Goal: Transaction & Acquisition: Purchase product/service

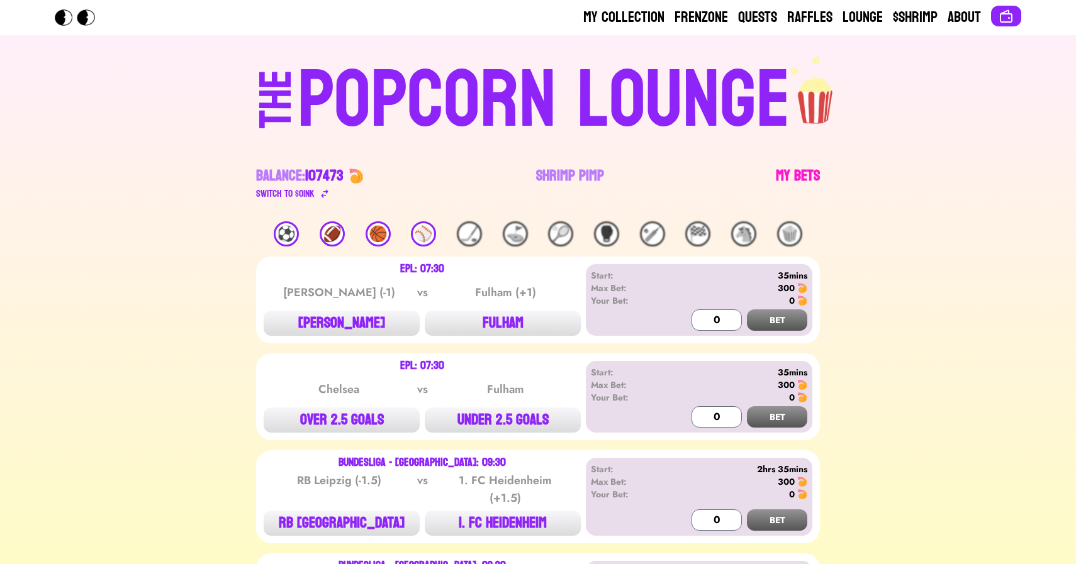
click at [794, 178] on link "My Bets" at bounding box center [798, 183] width 44 height 35
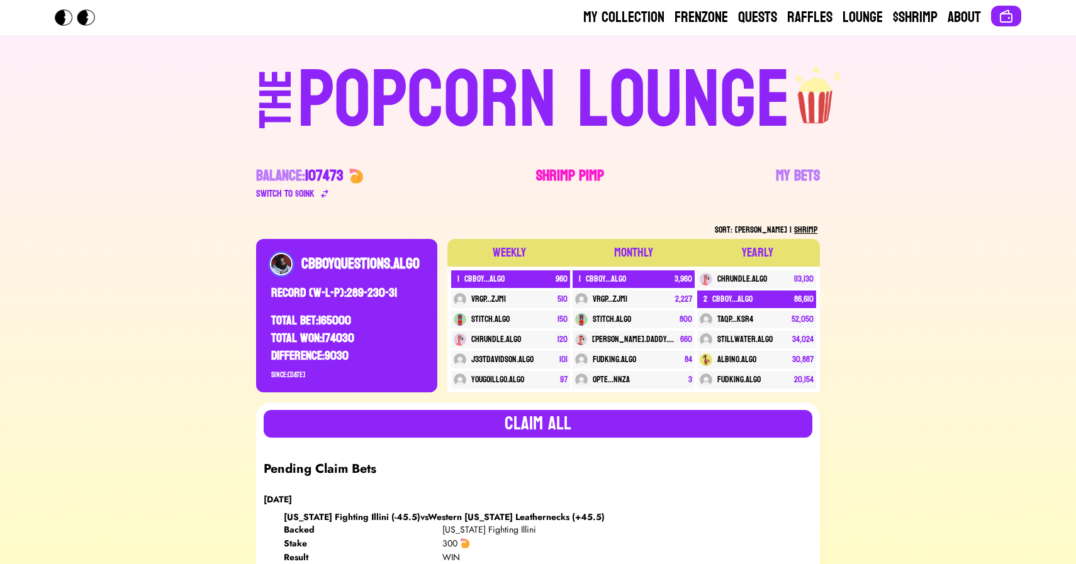
click at [562, 172] on link "Shrimp Pimp" at bounding box center [570, 183] width 68 height 35
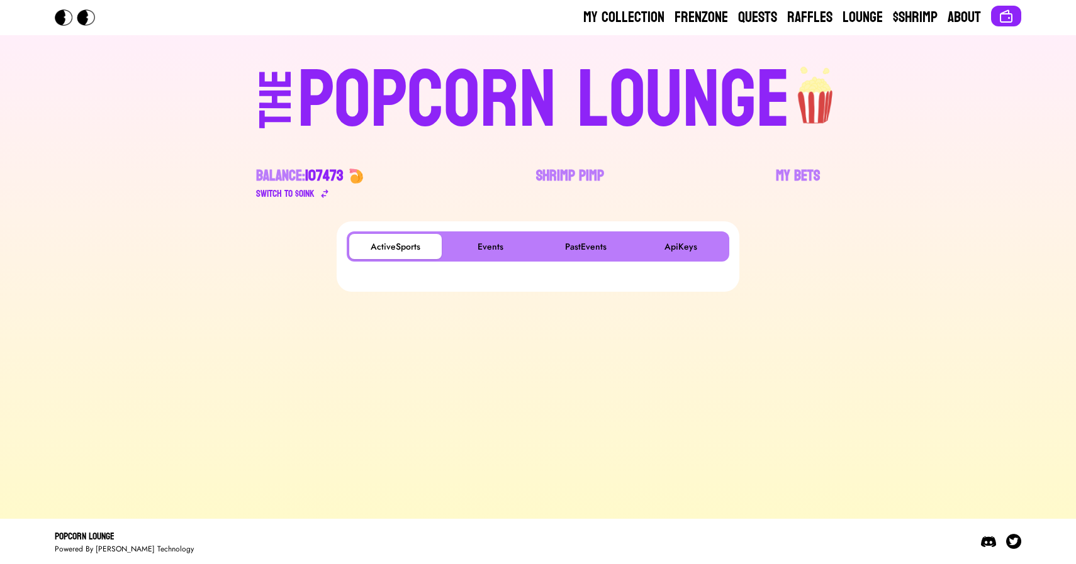
click at [489, 232] on div "ActiveSports Events PastEvents ApiKeys" at bounding box center [538, 247] width 383 height 30
click at [478, 245] on button "Events" at bounding box center [490, 246] width 92 height 25
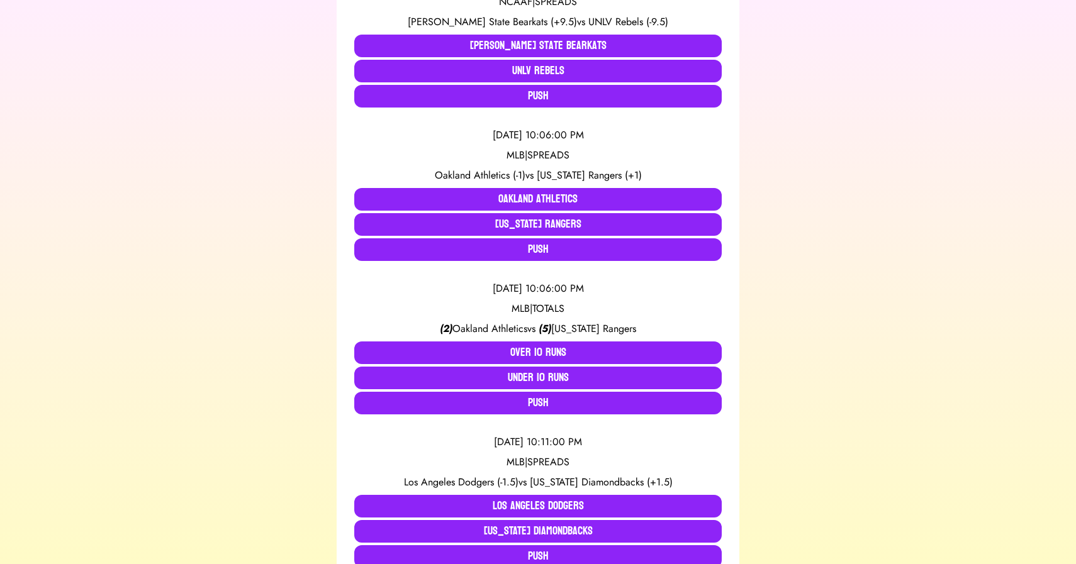
scroll to position [354, 0]
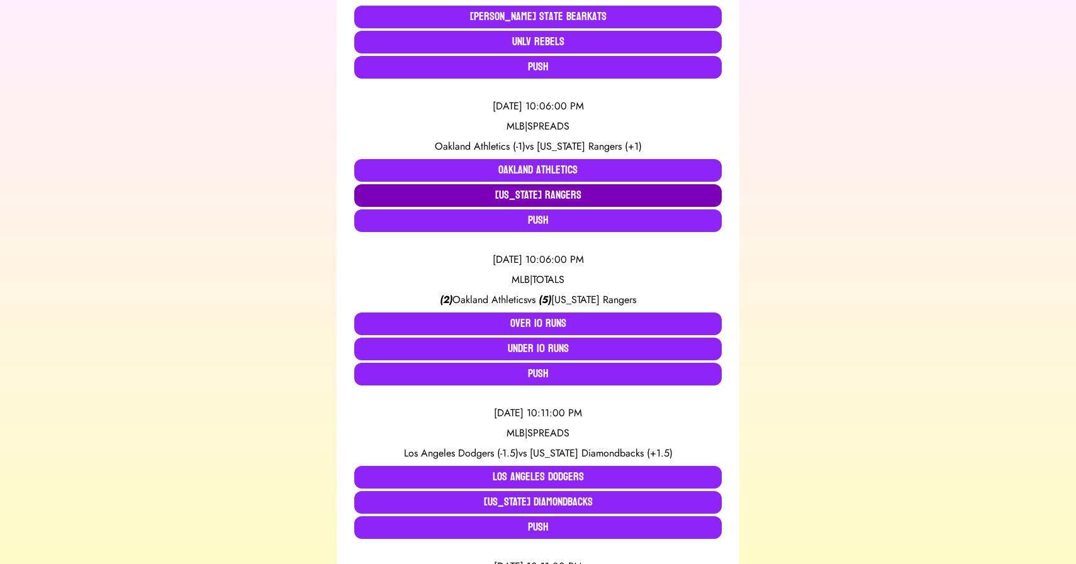
click at [542, 193] on button "[US_STATE] Rangers" at bounding box center [537, 195] width 367 height 23
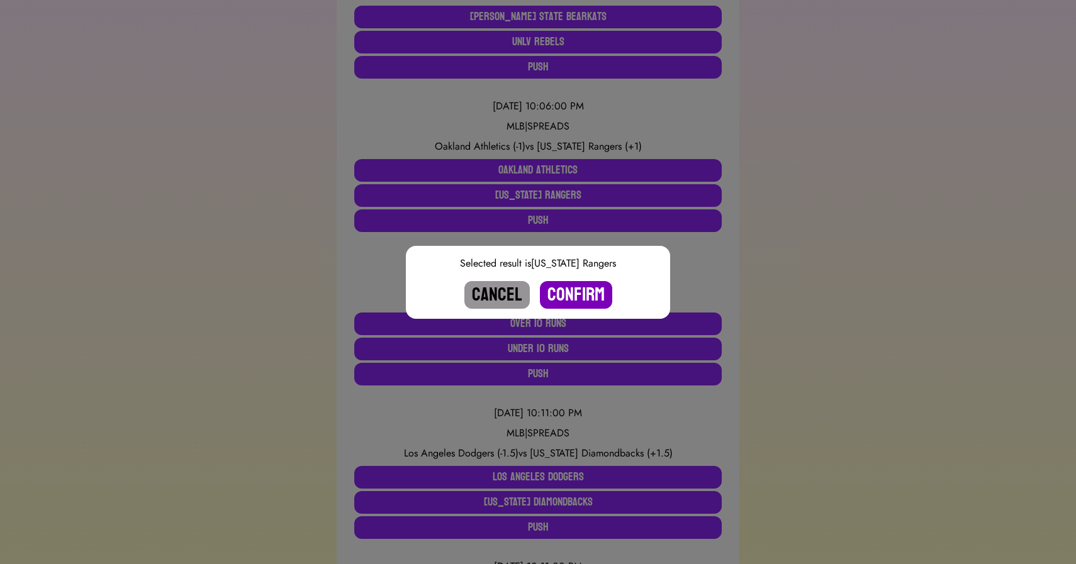
click at [569, 297] on button "Confirm" at bounding box center [576, 295] width 72 height 28
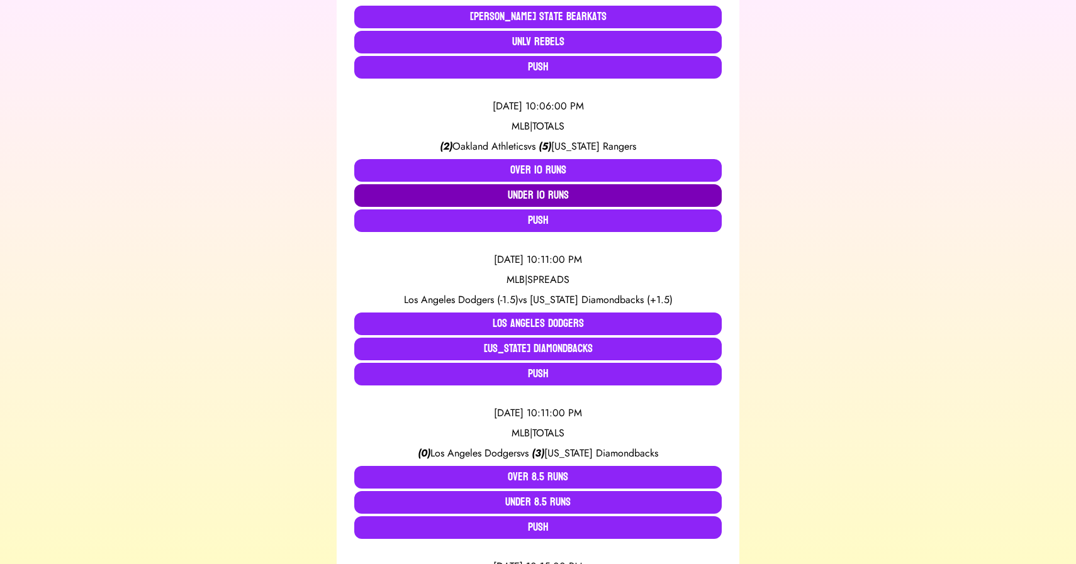
click at [523, 199] on button "Under 10 Runs" at bounding box center [537, 195] width 367 height 23
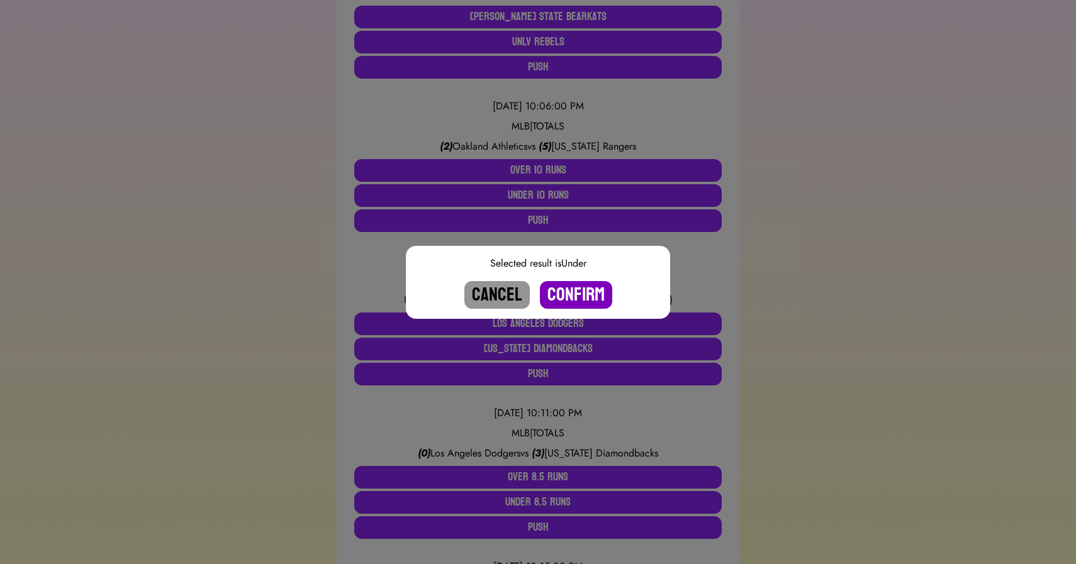
click at [569, 294] on button "Confirm" at bounding box center [576, 295] width 72 height 28
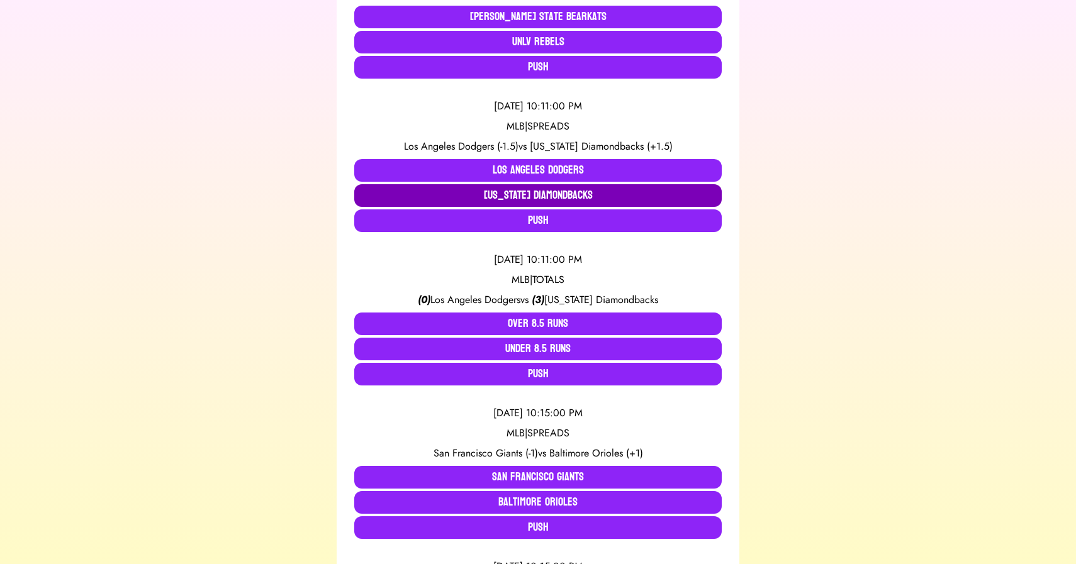
click at [527, 198] on button "[US_STATE] Diamondbacks" at bounding box center [537, 195] width 367 height 23
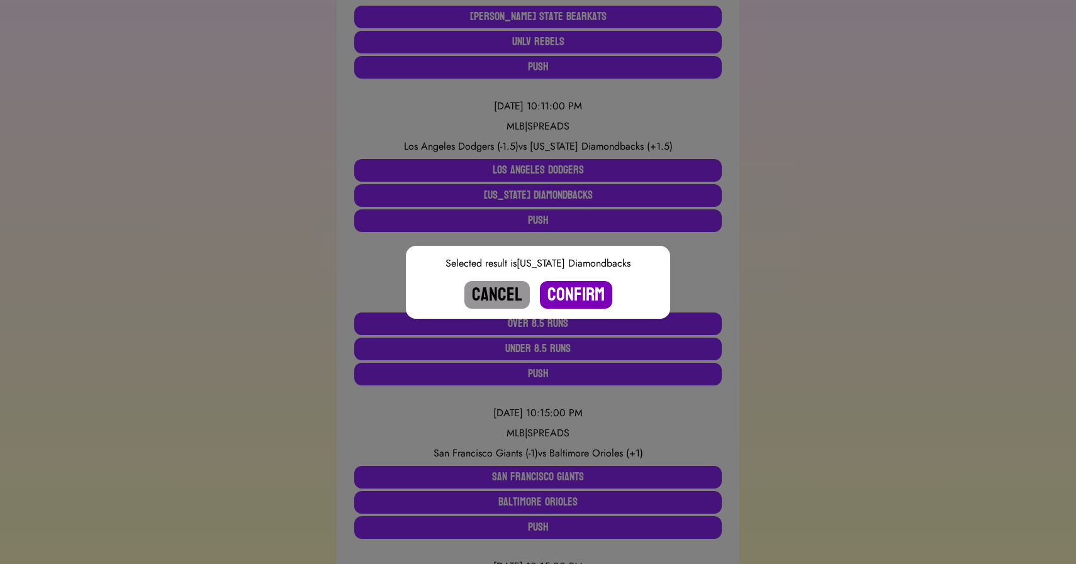
click at [576, 296] on button "Confirm" at bounding box center [576, 295] width 72 height 28
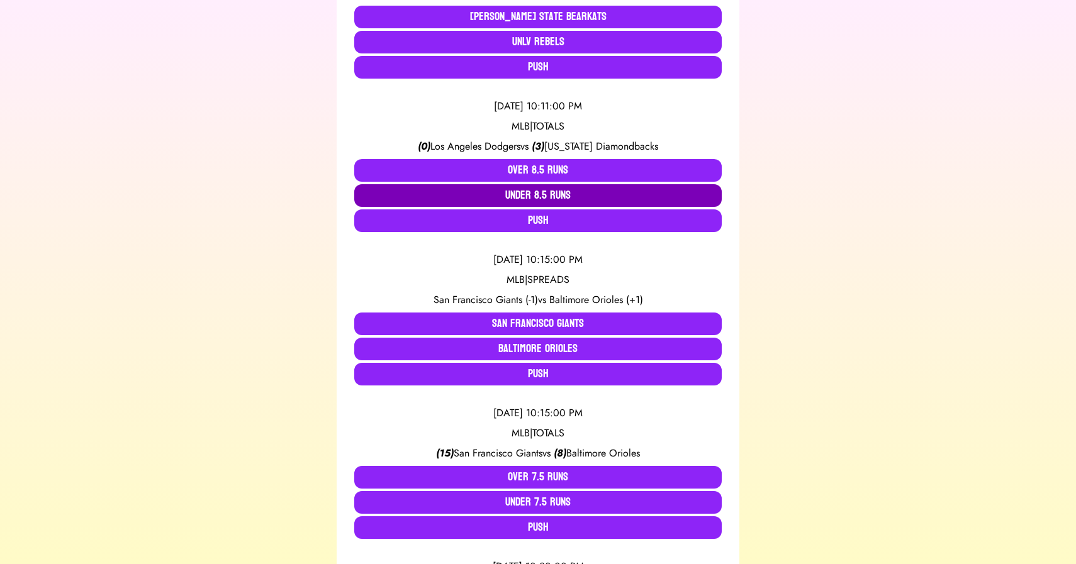
click at [535, 194] on button "Under 8.5 Runs" at bounding box center [537, 195] width 367 height 23
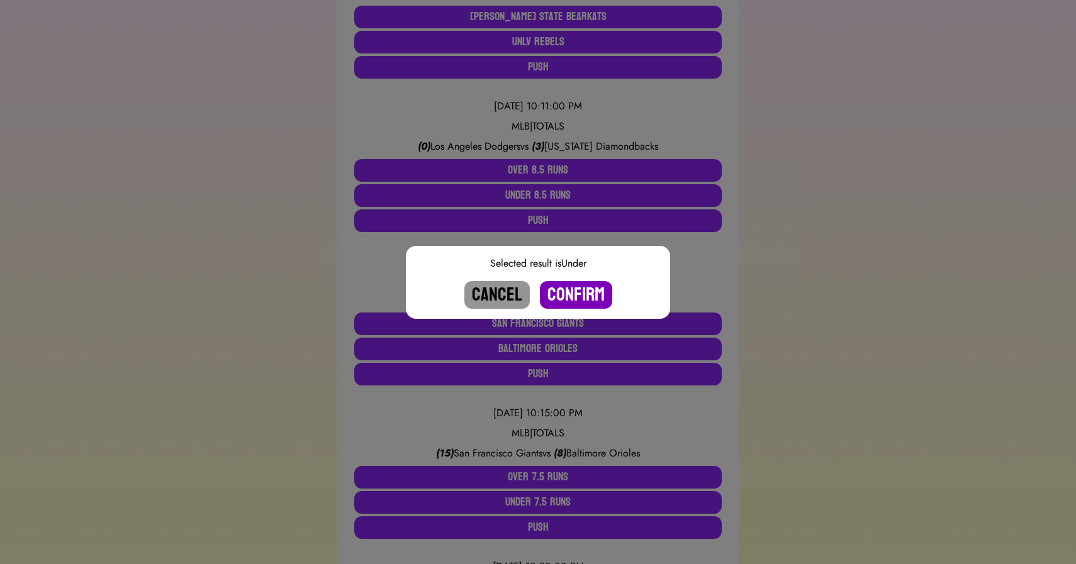
click at [563, 291] on button "Confirm" at bounding box center [576, 295] width 72 height 28
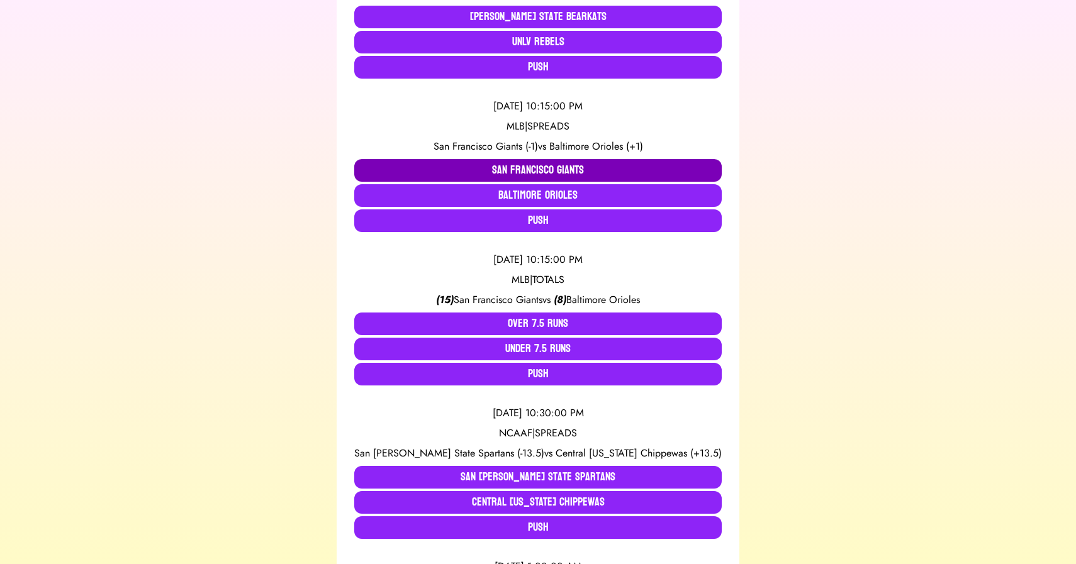
click at [527, 171] on button "San Francisco Giants" at bounding box center [537, 170] width 367 height 23
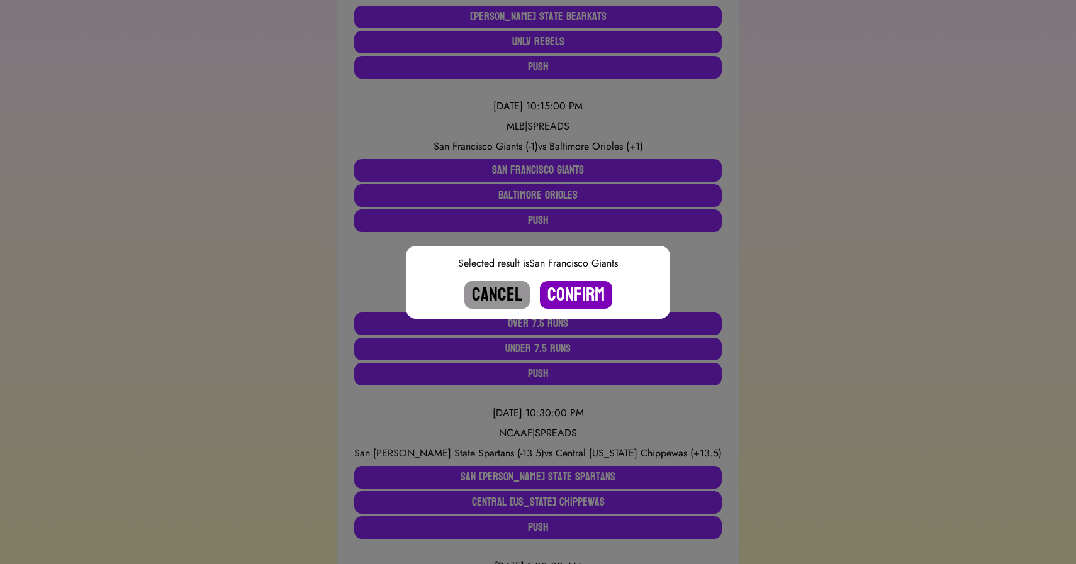
click at [569, 288] on button "Confirm" at bounding box center [576, 295] width 72 height 28
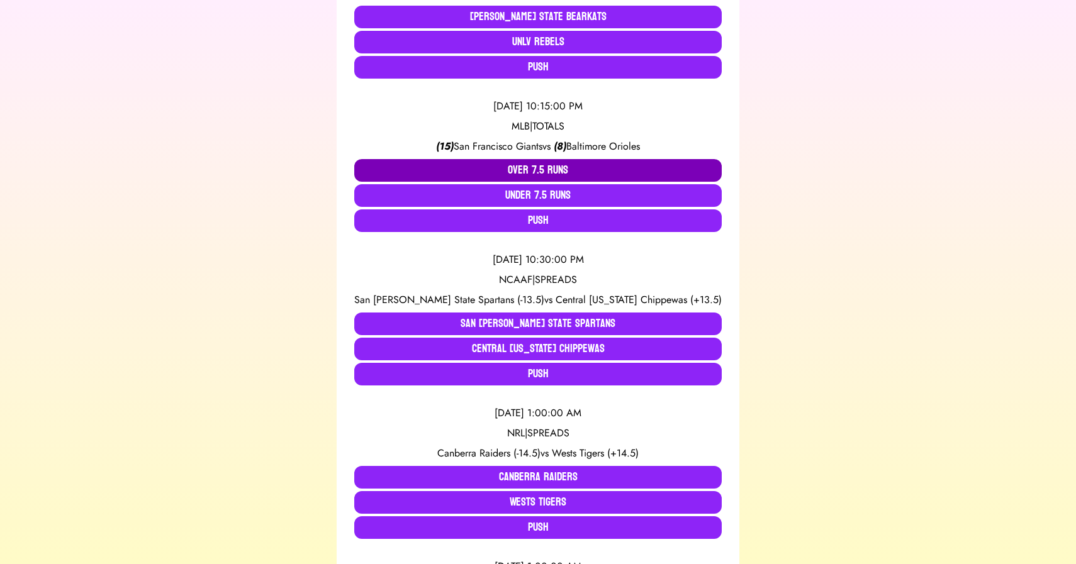
click at [527, 165] on button "Over 7.5 Runs" at bounding box center [537, 170] width 367 height 23
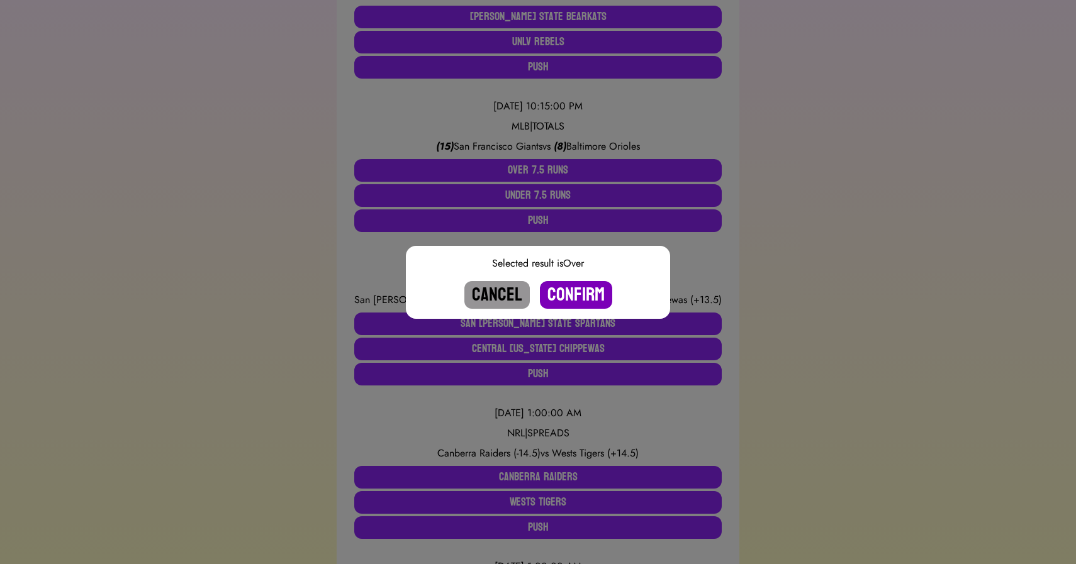
click at [568, 294] on button "Confirm" at bounding box center [576, 295] width 72 height 28
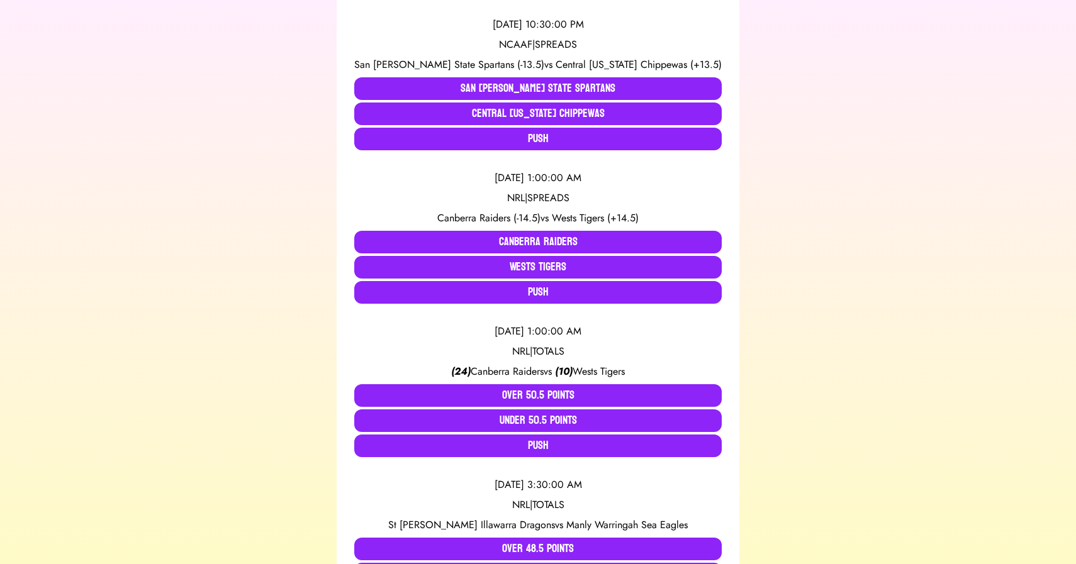
scroll to position [437, 0]
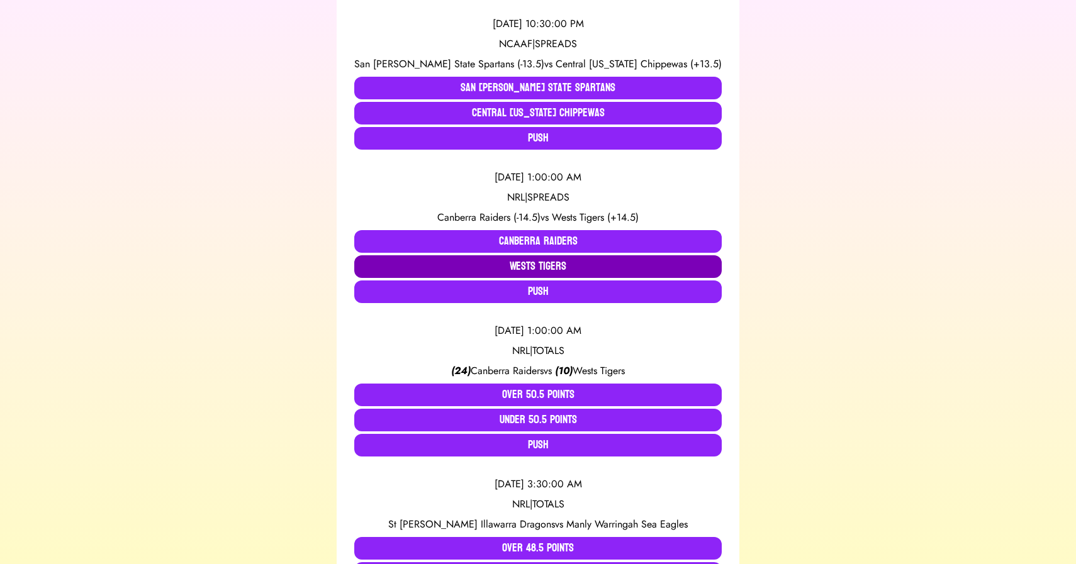
click at [484, 262] on button "Wests Tigers" at bounding box center [537, 266] width 367 height 23
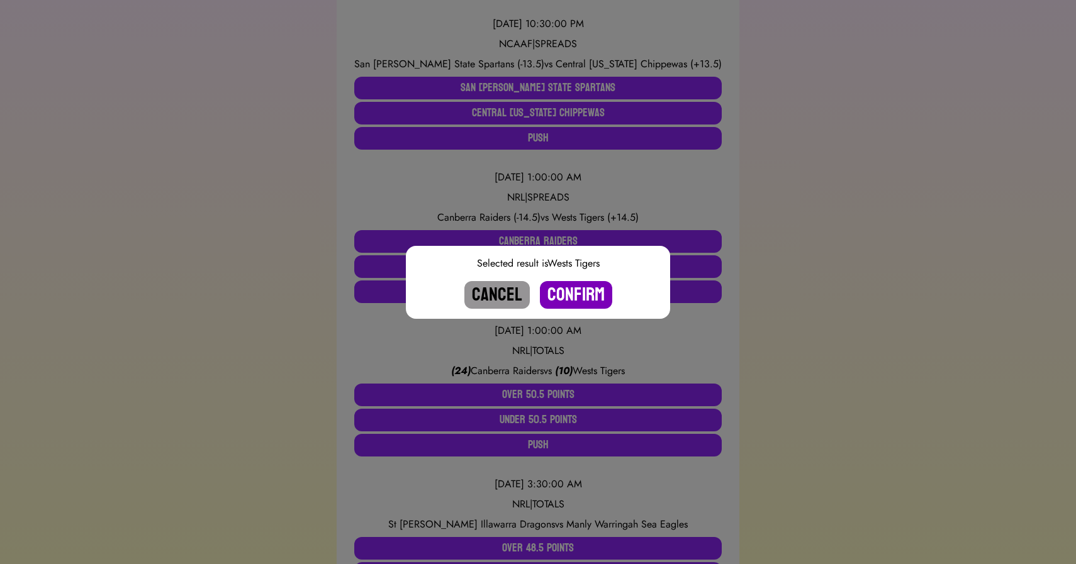
click at [580, 297] on button "Confirm" at bounding box center [576, 295] width 72 height 28
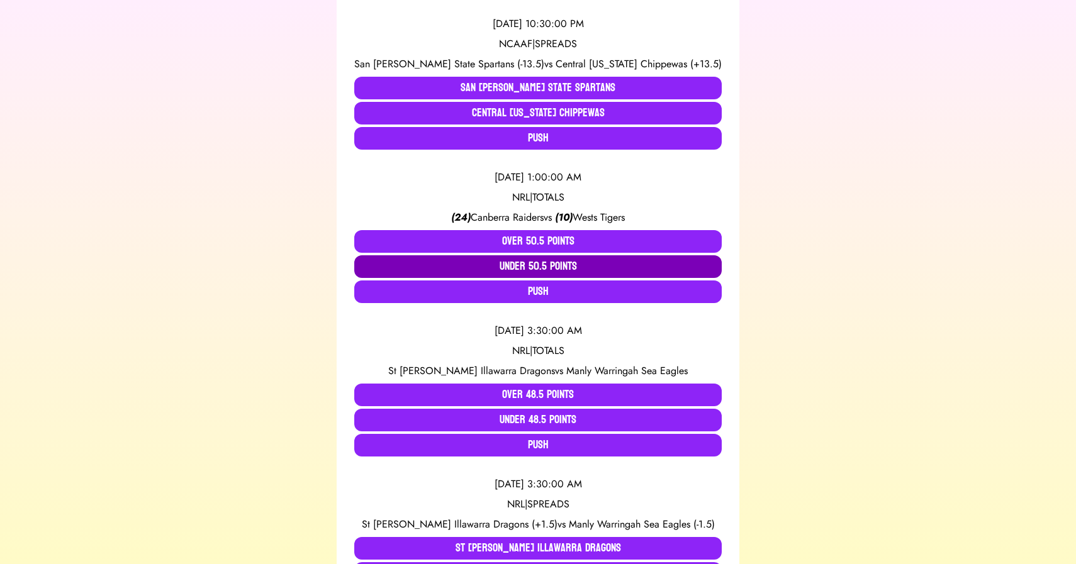
click at [529, 267] on button "Under 50.5 Points" at bounding box center [537, 266] width 367 height 23
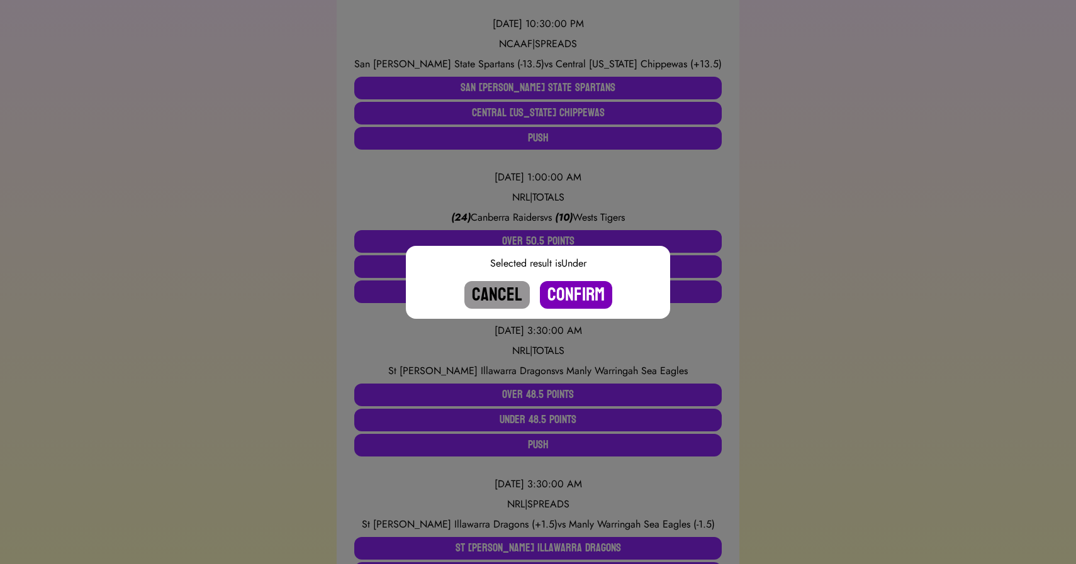
click at [566, 286] on button "Confirm" at bounding box center [576, 295] width 72 height 28
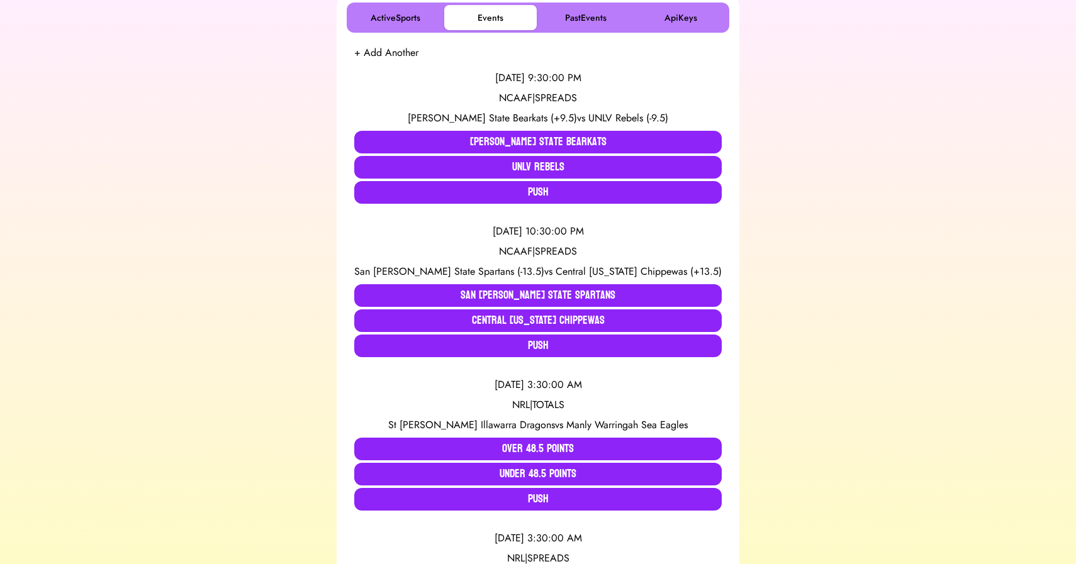
scroll to position [232, 0]
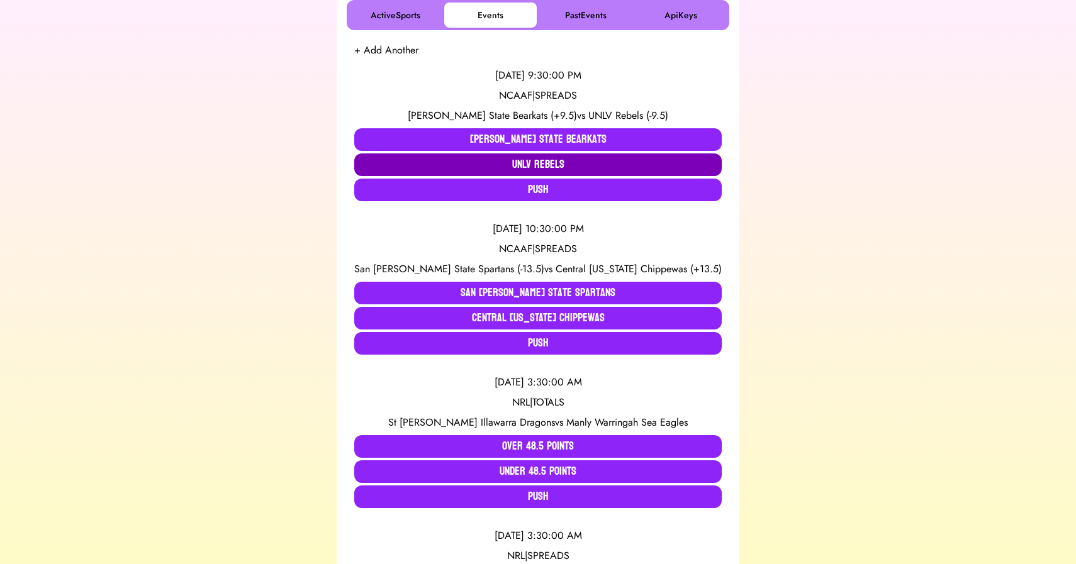
click at [534, 162] on button "UNLV Rebels" at bounding box center [537, 165] width 367 height 23
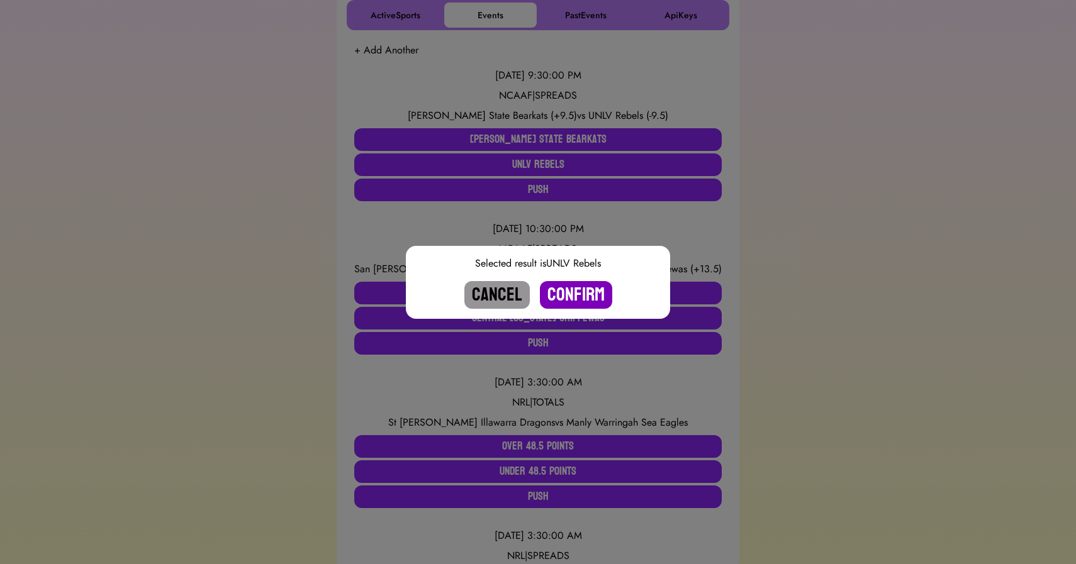
click at [567, 294] on button "Confirm" at bounding box center [576, 295] width 72 height 28
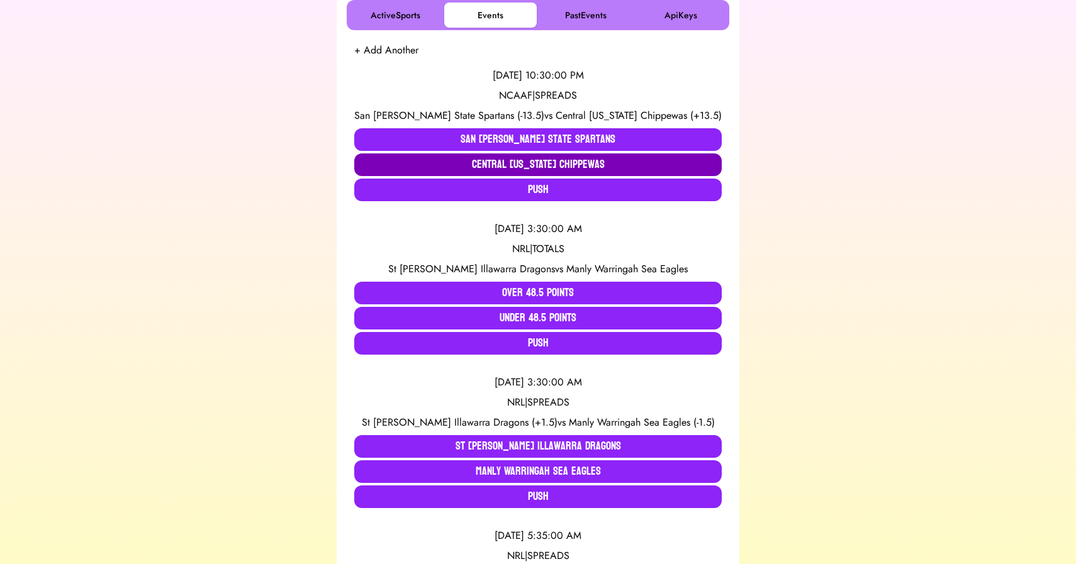
click at [490, 160] on button "Central [US_STATE] Chippewas" at bounding box center [537, 165] width 367 height 23
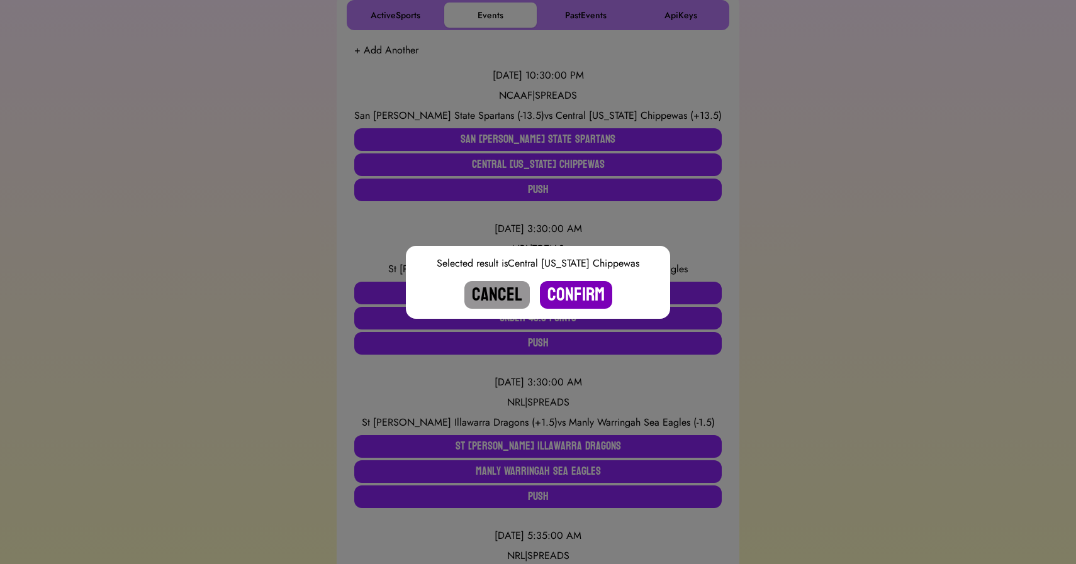
click at [568, 291] on button "Confirm" at bounding box center [576, 295] width 72 height 28
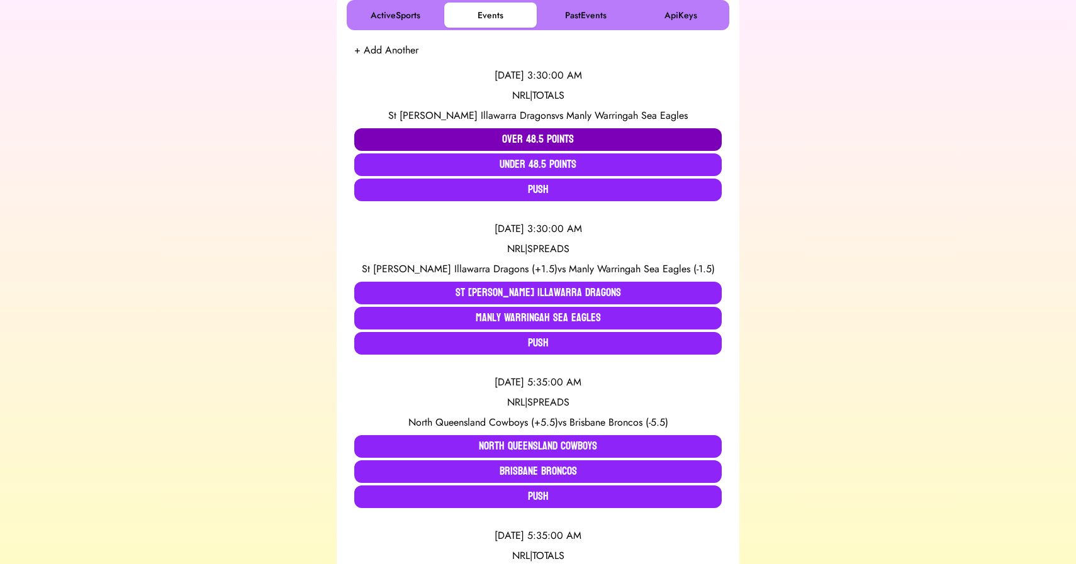
click at [486, 132] on button "Over 48.5 Points" at bounding box center [537, 139] width 367 height 23
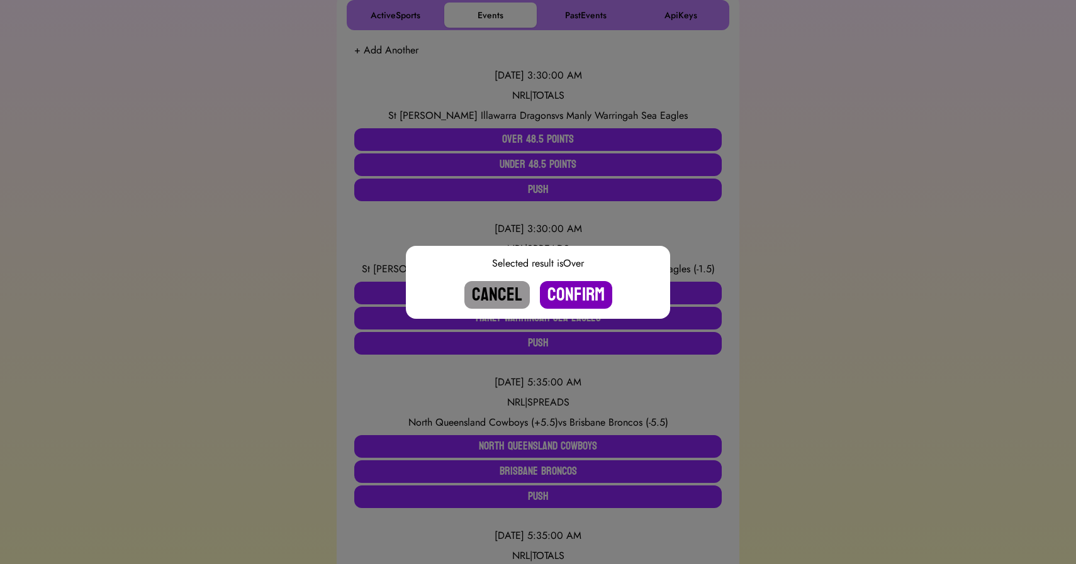
click at [567, 289] on button "Confirm" at bounding box center [576, 295] width 72 height 28
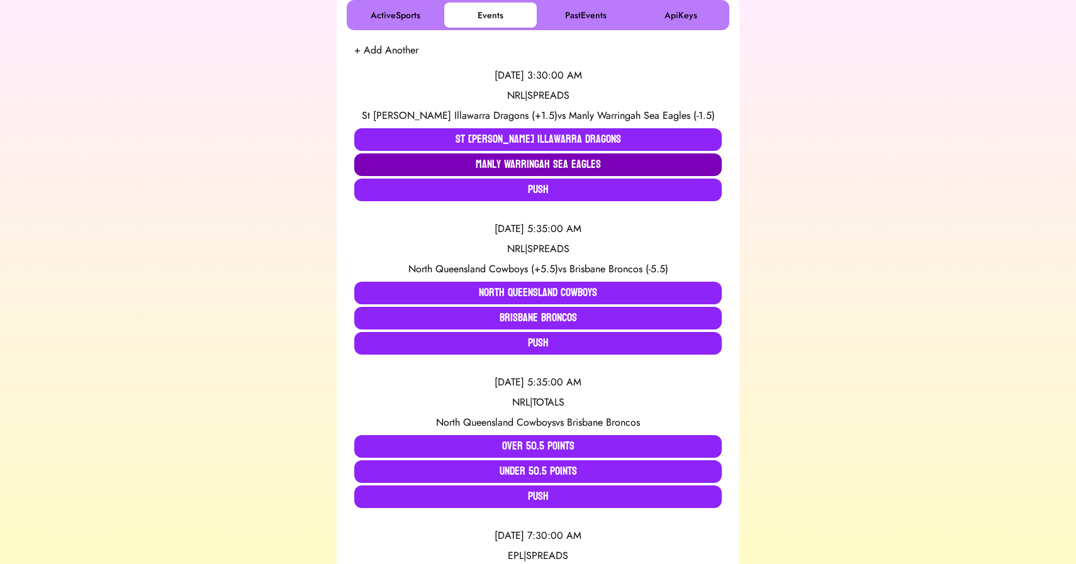
click at [496, 163] on button "Manly Warringah Sea Eagles" at bounding box center [537, 165] width 367 height 23
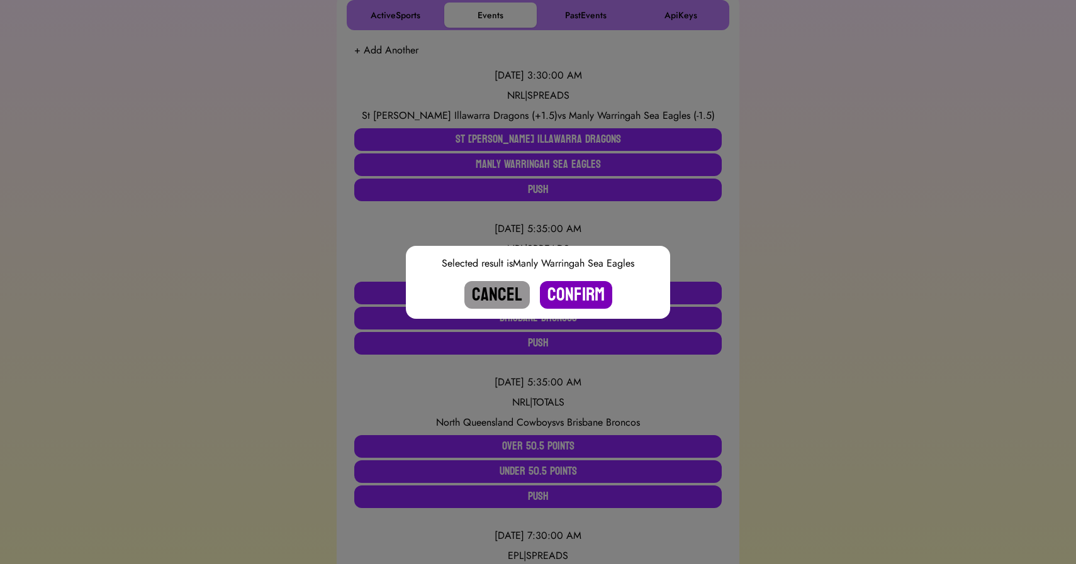
click at [577, 293] on button "Confirm" at bounding box center [576, 295] width 72 height 28
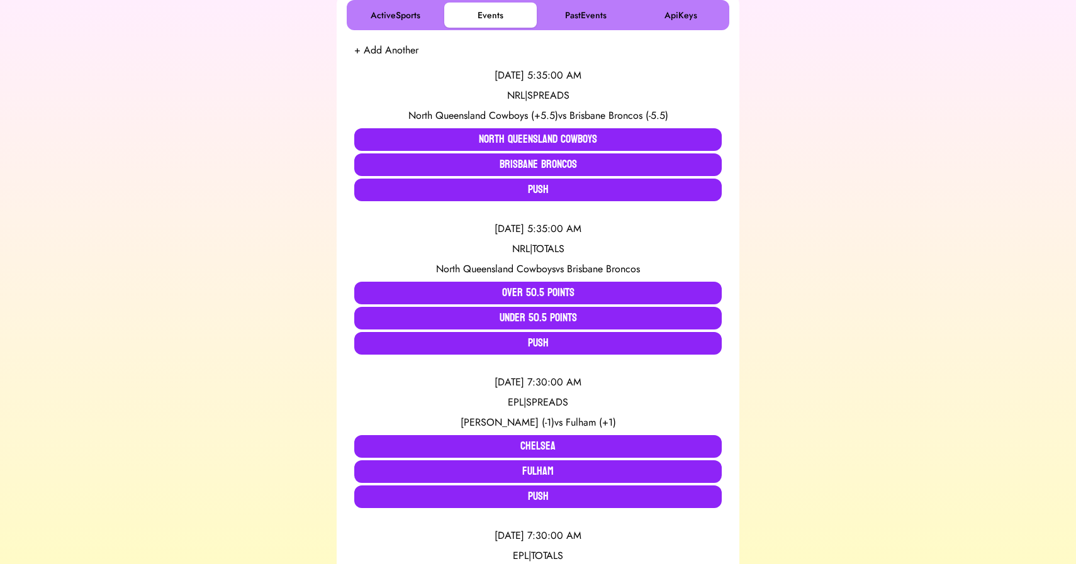
scroll to position [0, 0]
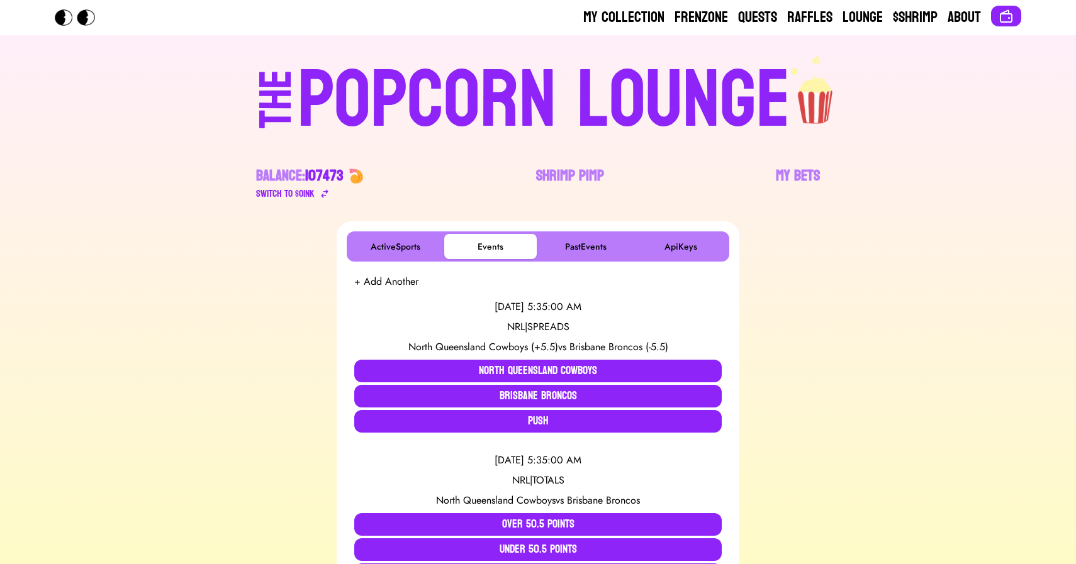
click at [503, 80] on div "POPCORN LOUNGE" at bounding box center [544, 100] width 493 height 81
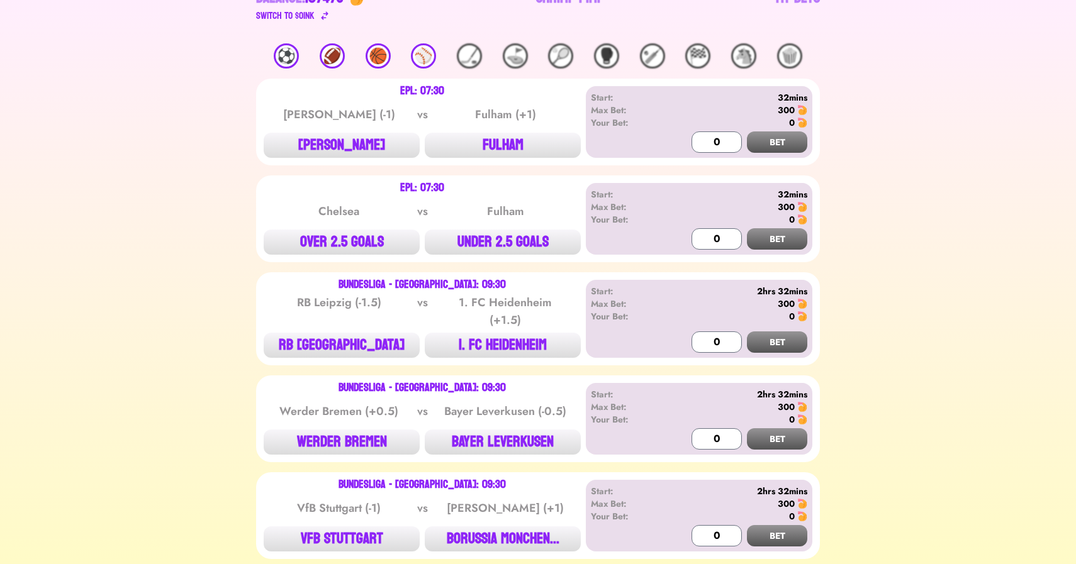
scroll to position [195, 0]
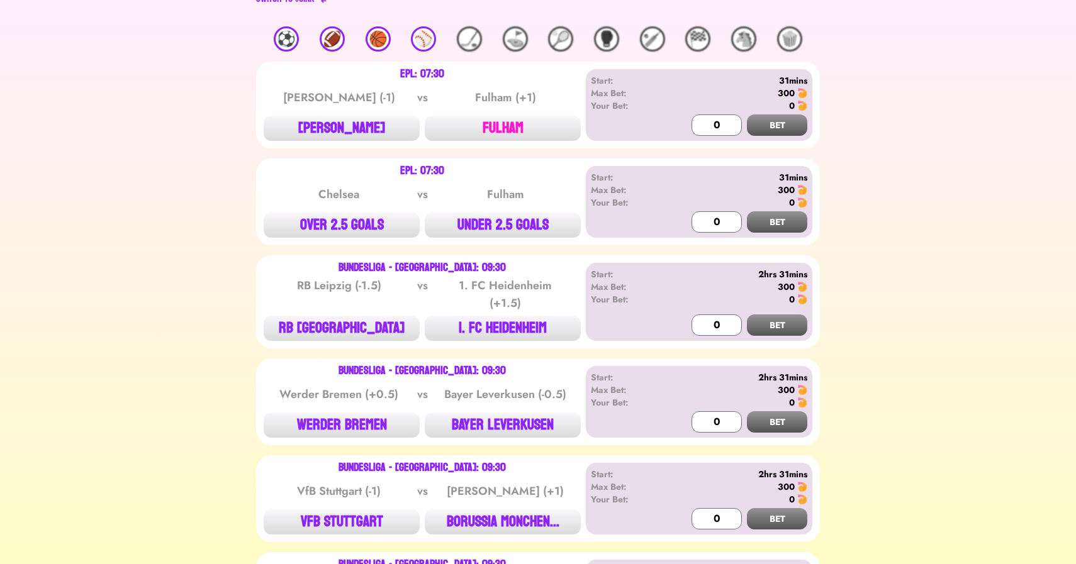
click at [492, 130] on button "FULHAM" at bounding box center [503, 128] width 156 height 25
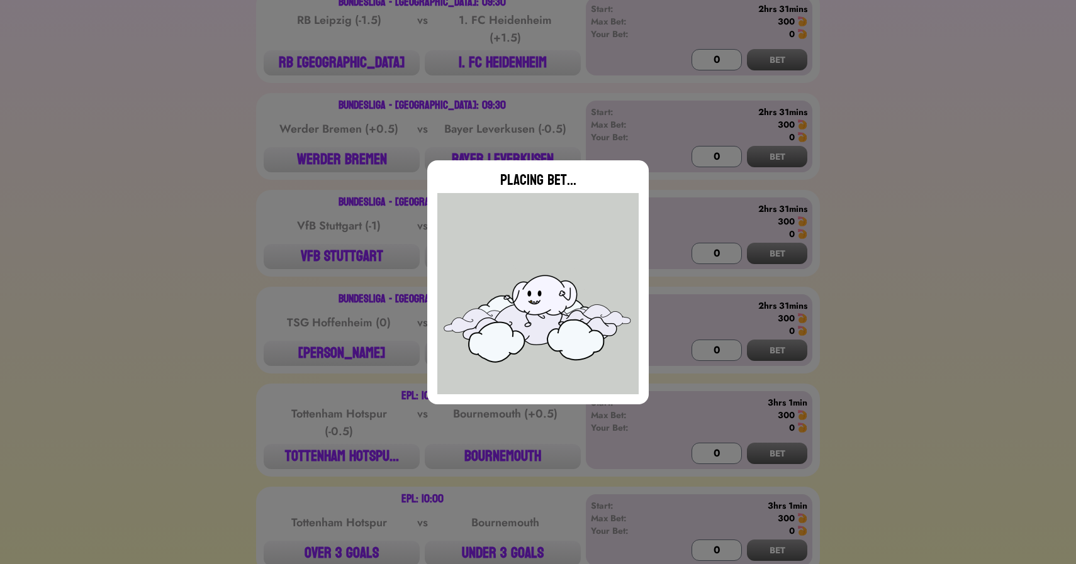
type input "0"
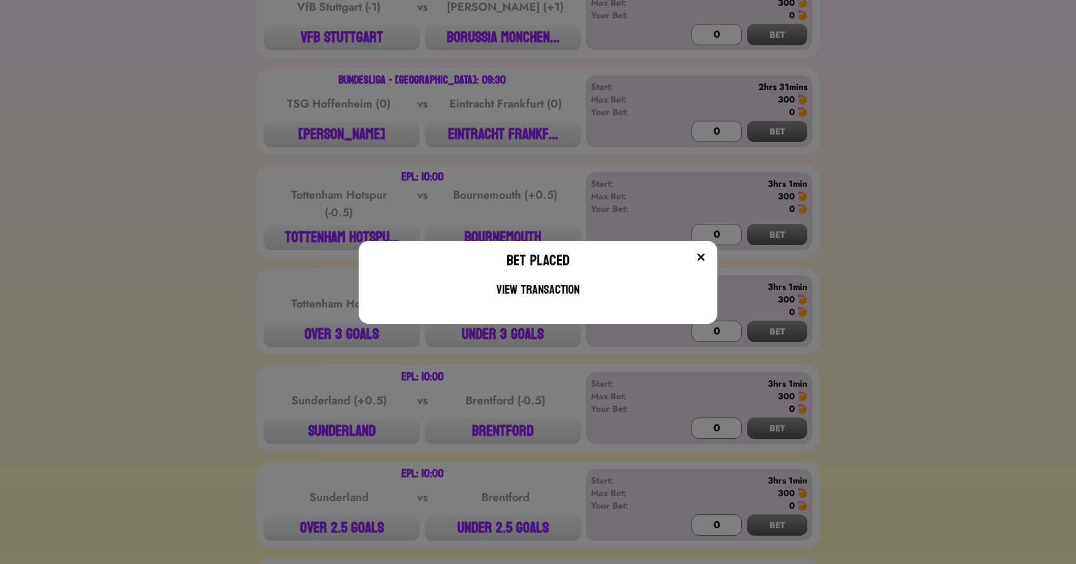
click at [297, 160] on div "Bet Placed View Transaction" at bounding box center [538, 282] width 1076 height 564
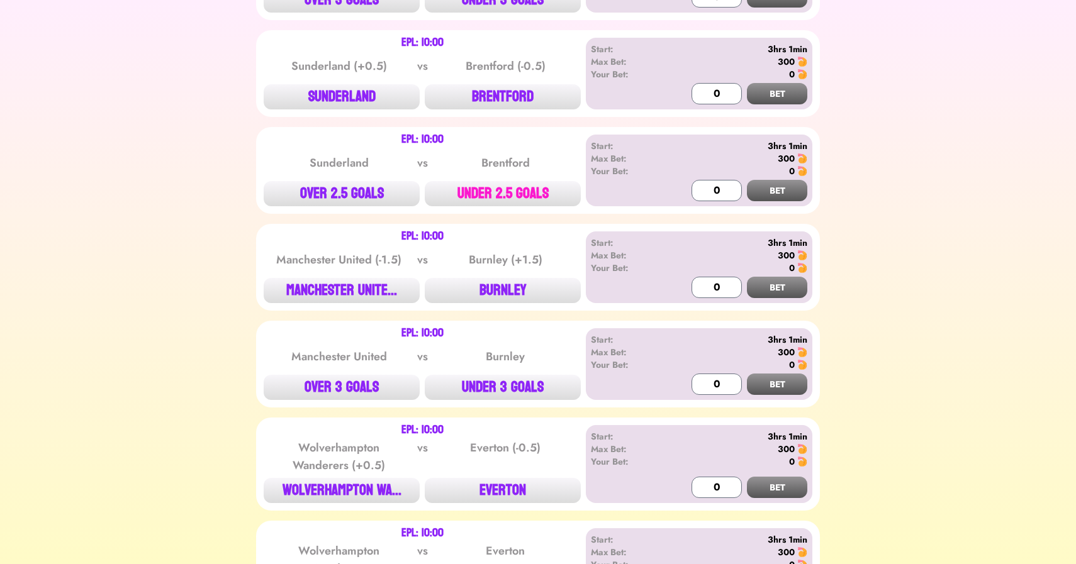
scroll to position [1019, 0]
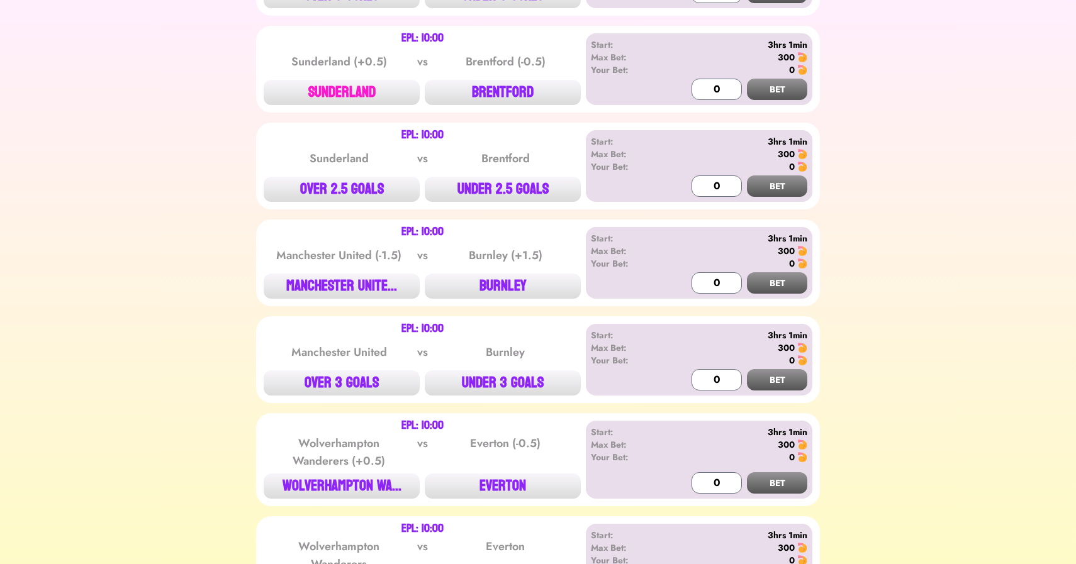
click at [362, 90] on button "SUNDERLAND" at bounding box center [342, 92] width 156 height 25
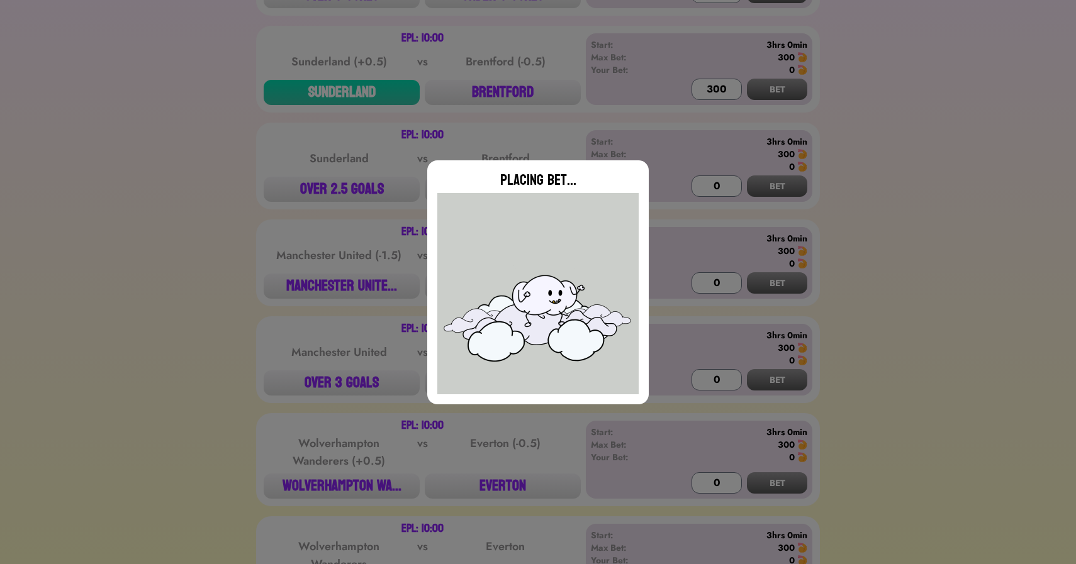
type input "0"
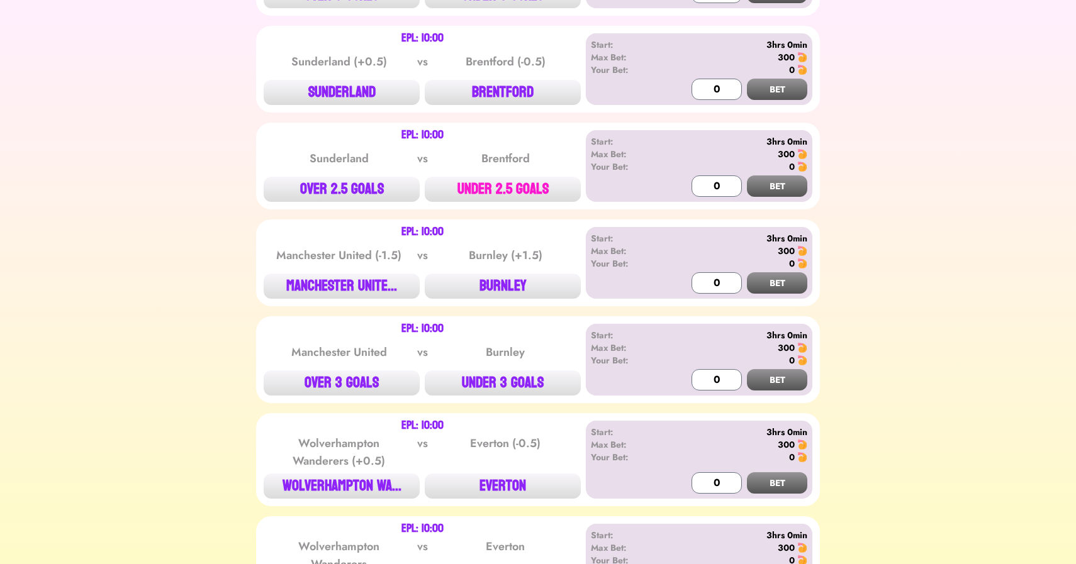
click at [513, 183] on button "UNDER 2.5 GOALS" at bounding box center [503, 189] width 156 height 25
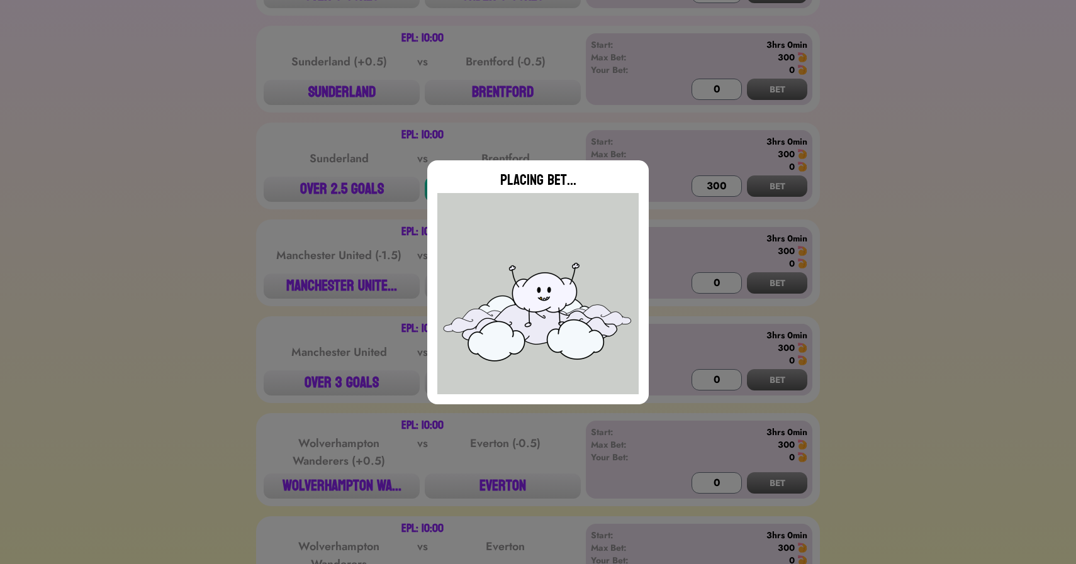
type input "0"
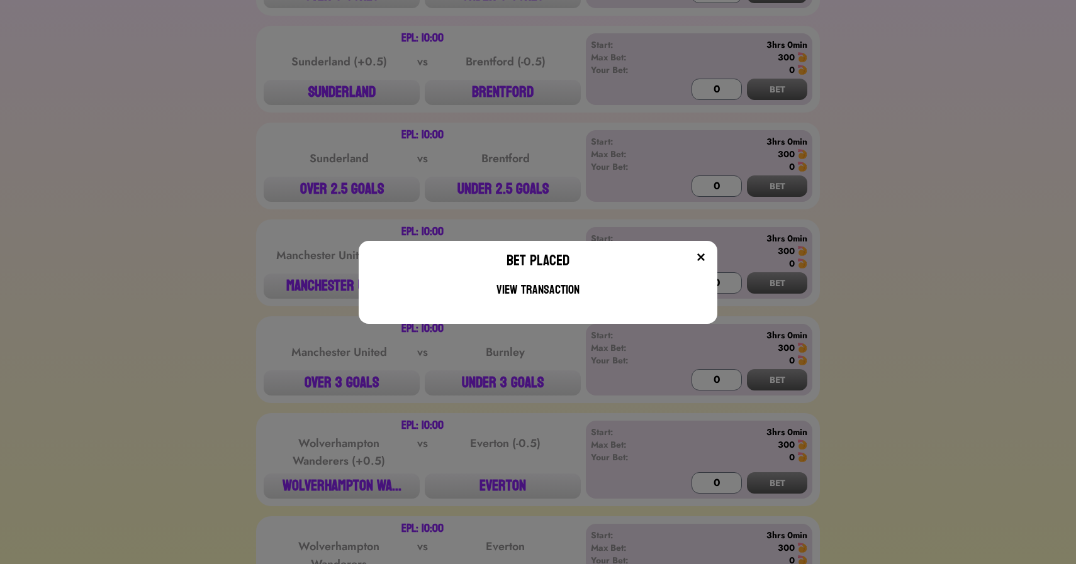
click at [489, 197] on div "Bet Placed View Transaction" at bounding box center [538, 282] width 1076 height 564
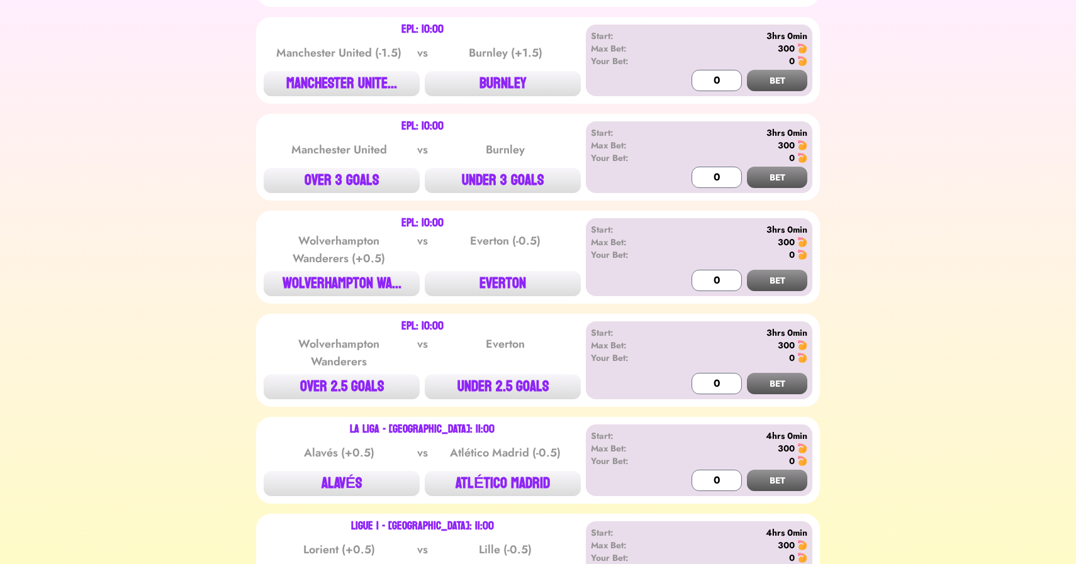
scroll to position [1232, 0]
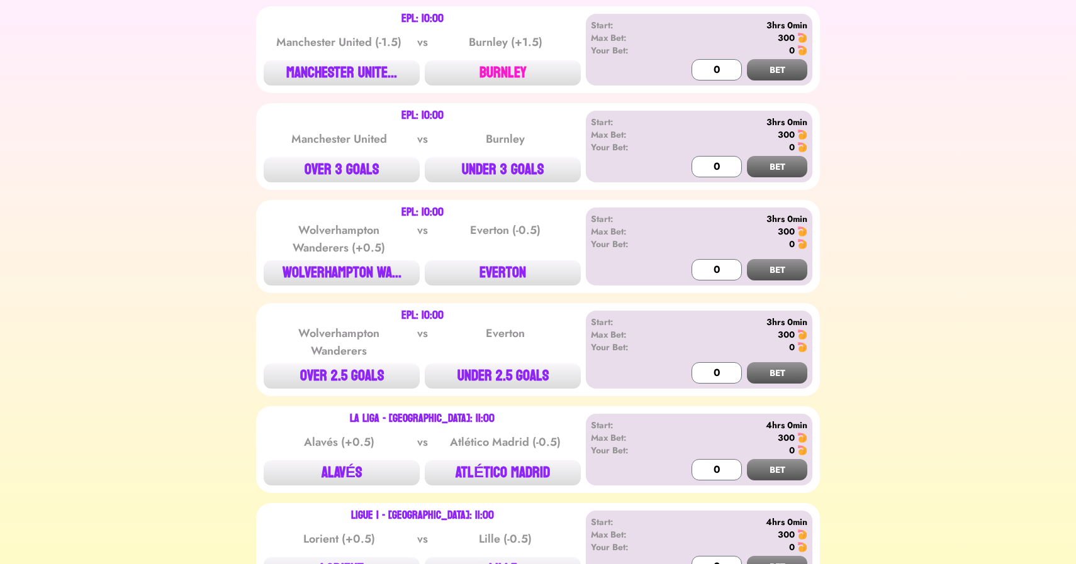
click at [535, 62] on button "BURNLEY" at bounding box center [503, 72] width 156 height 25
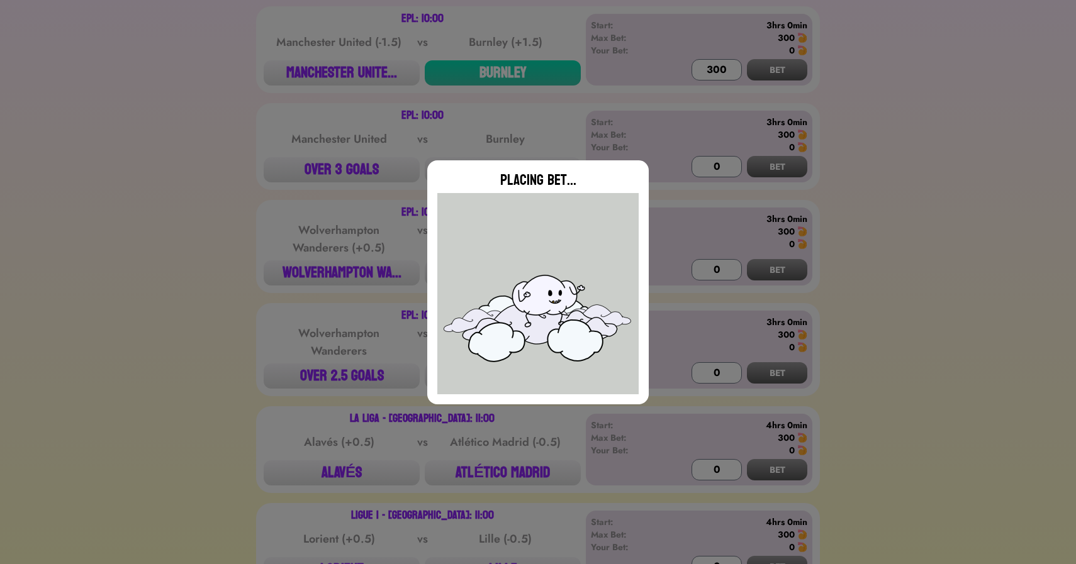
type input "0"
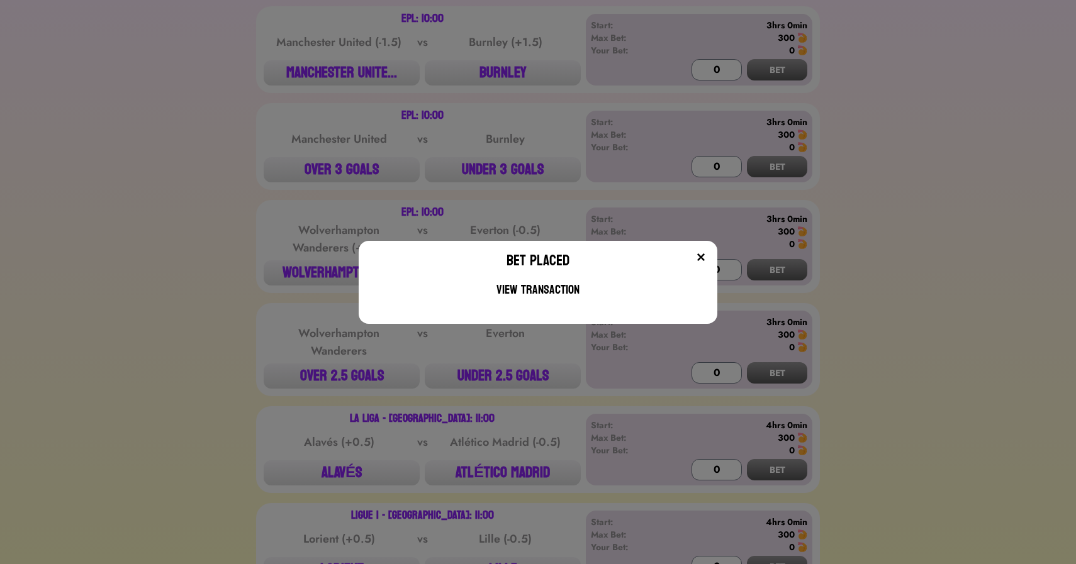
click at [412, 192] on div "Bet Placed View Transaction" at bounding box center [538, 282] width 1076 height 564
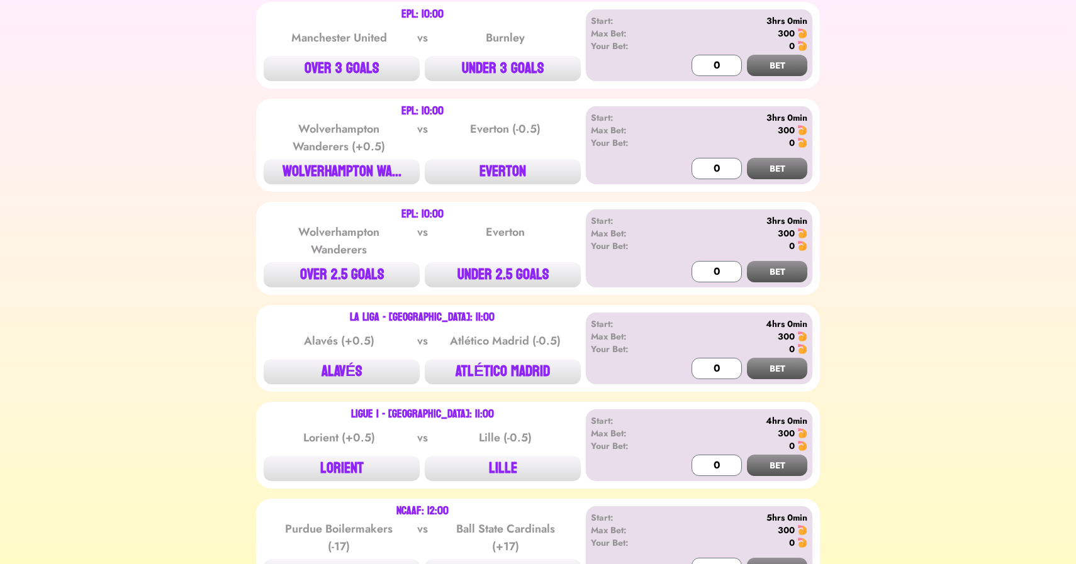
scroll to position [1335, 0]
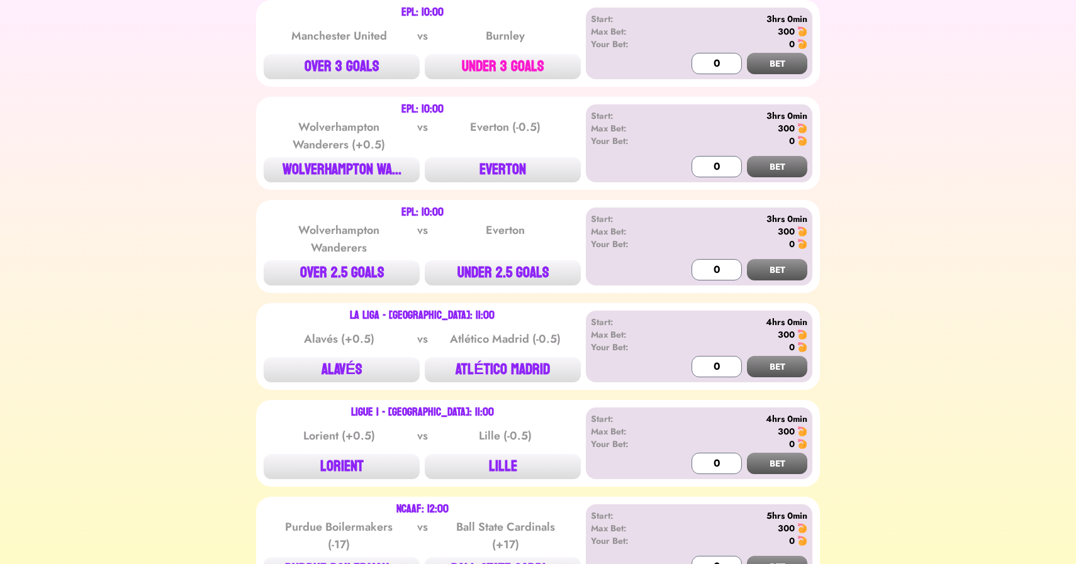
click at [492, 67] on button "UNDER 3 GOALS" at bounding box center [503, 66] width 156 height 25
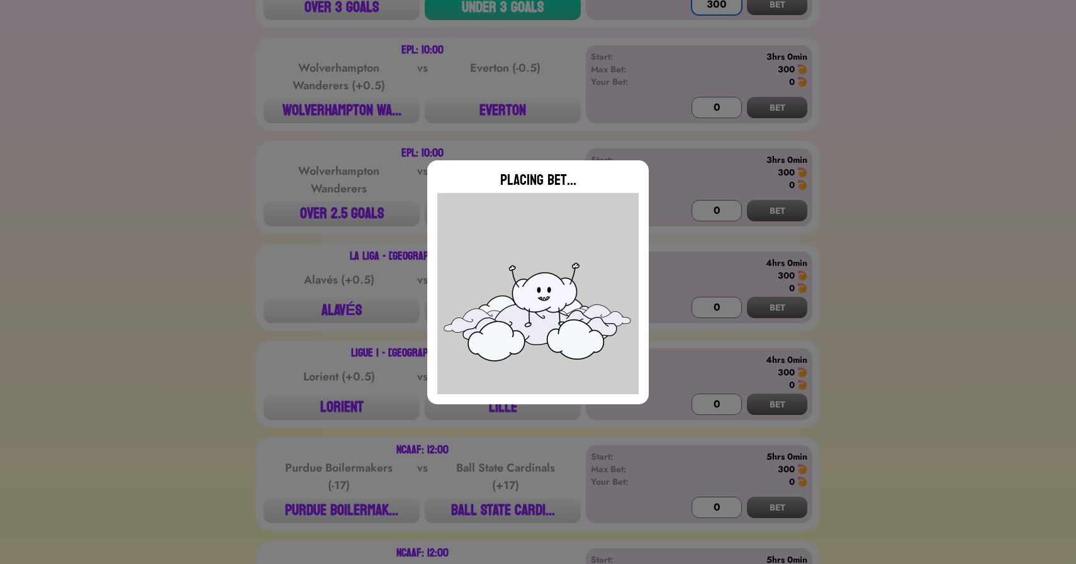
scroll to position [1395, 0]
type input "0"
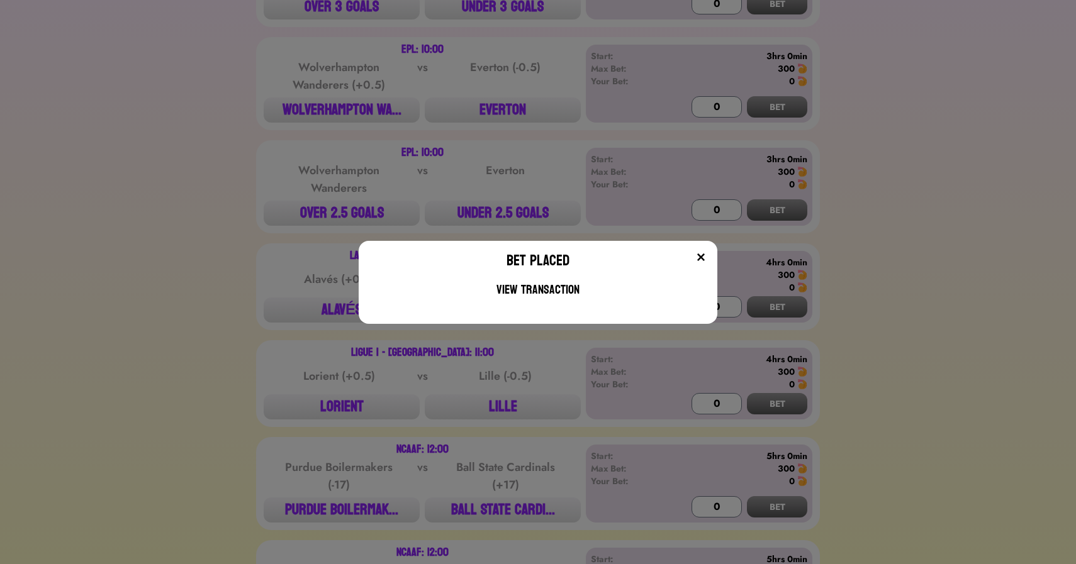
click at [284, 155] on div "Bet Placed View Transaction" at bounding box center [538, 282] width 1076 height 564
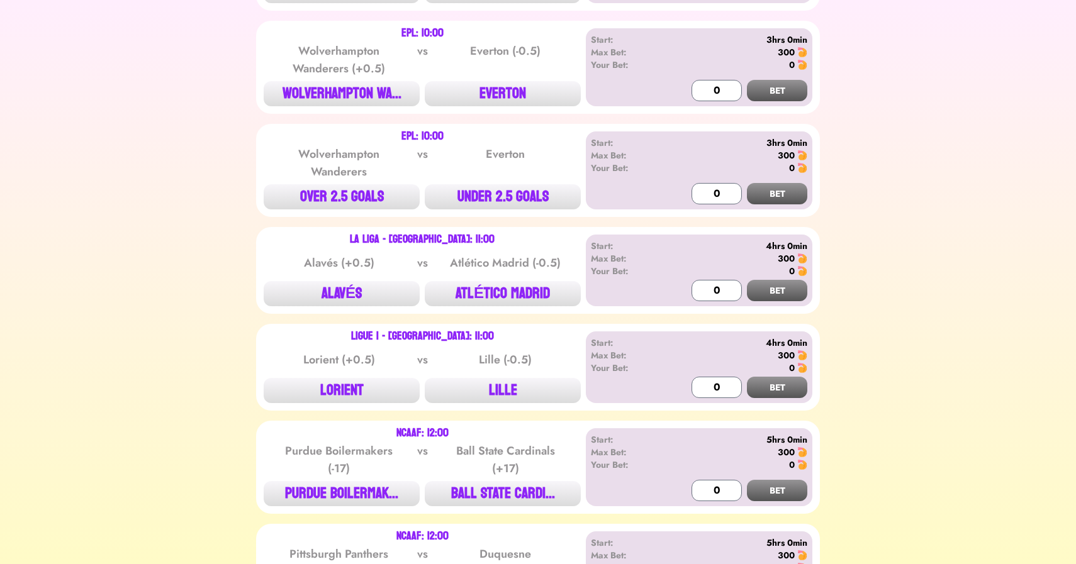
scroll to position [1412, 0]
click at [329, 105] on div "EPL: 10:00 Wolverhampton Wanderers (+0.5) vs Everton (-0.5) WOLVERHAMPTON WA...…" at bounding box center [538, 66] width 564 height 93
click at [339, 101] on button "WOLVERHAMPTON WA..." at bounding box center [342, 93] width 156 height 25
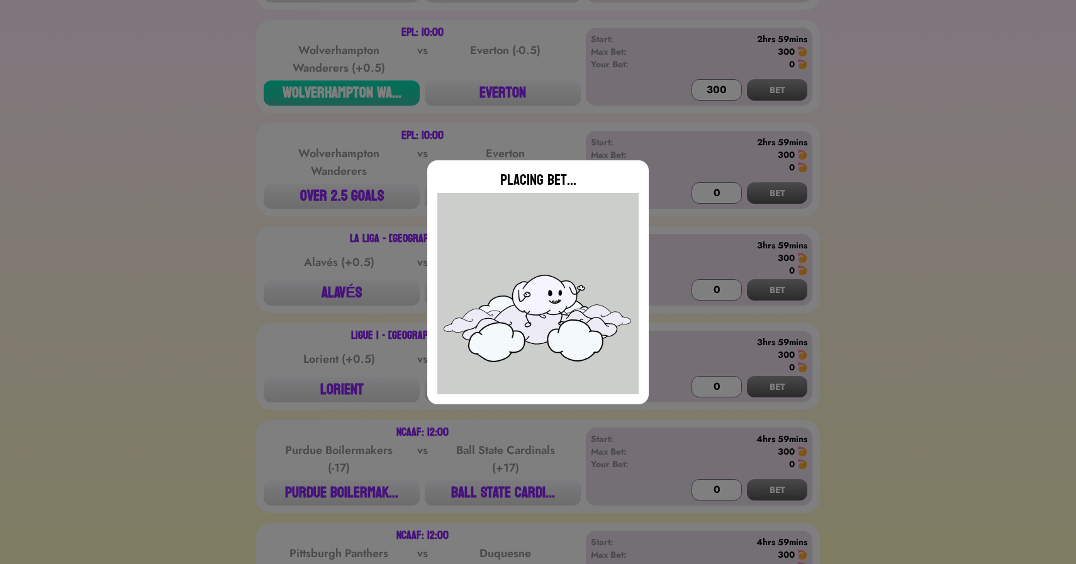
type input "0"
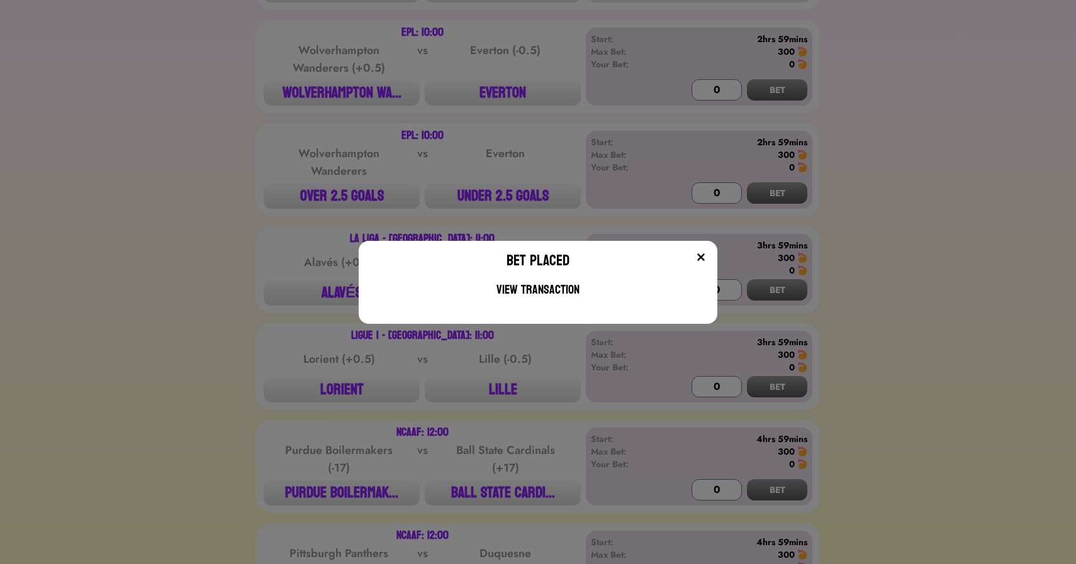
click at [504, 186] on div "Bet Placed View Transaction" at bounding box center [538, 282] width 1076 height 564
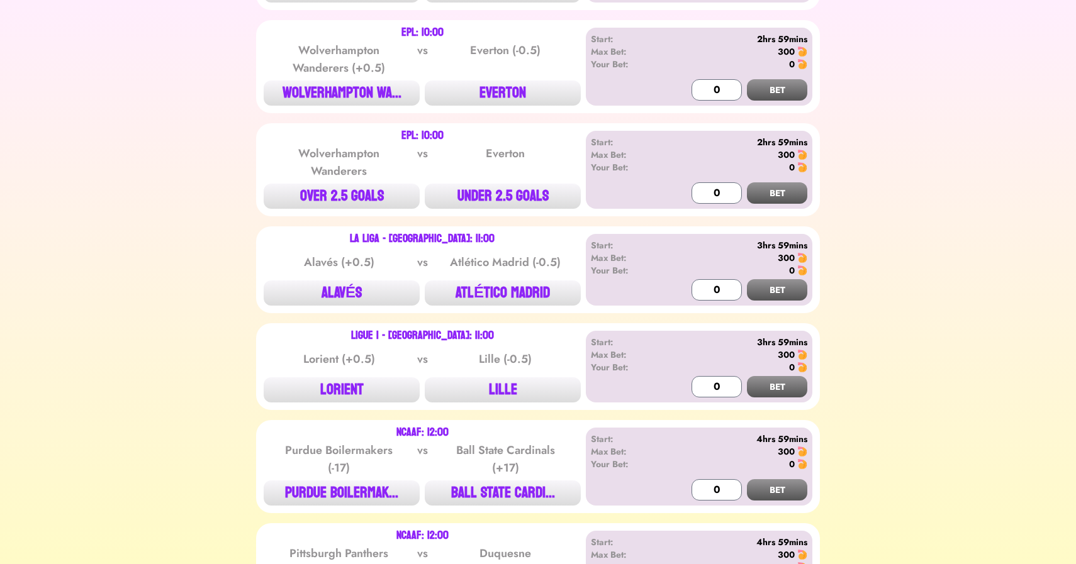
click at [504, 186] on button "UNDER 2.5 GOALS" at bounding box center [503, 196] width 156 height 25
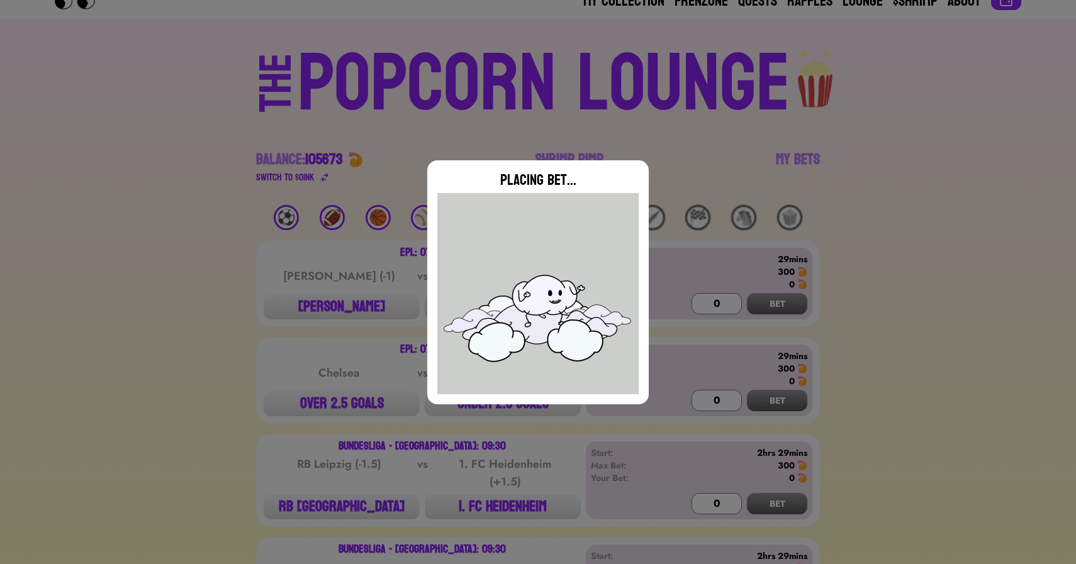
scroll to position [0, 0]
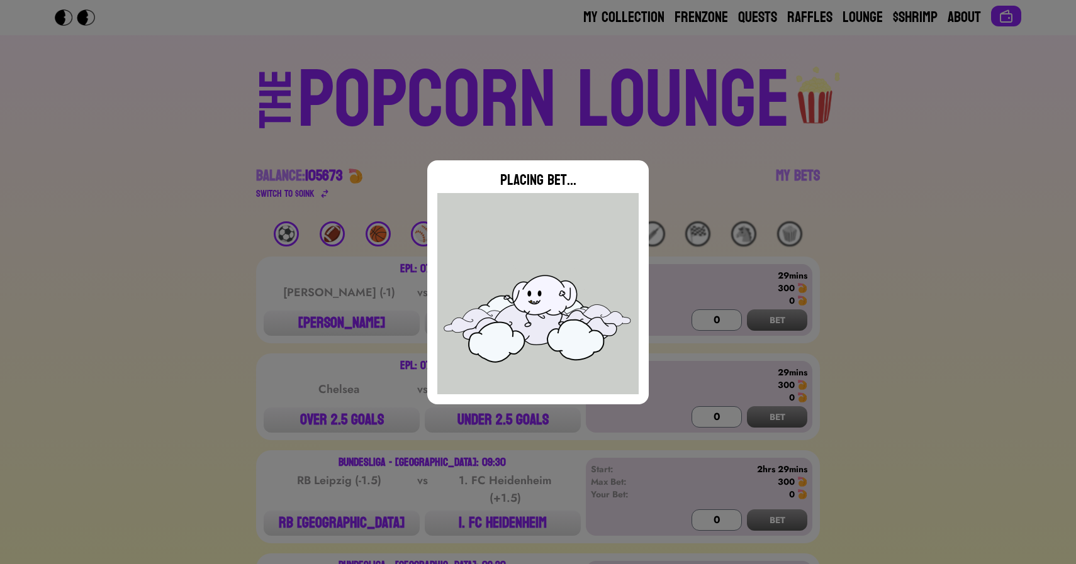
type input "0"
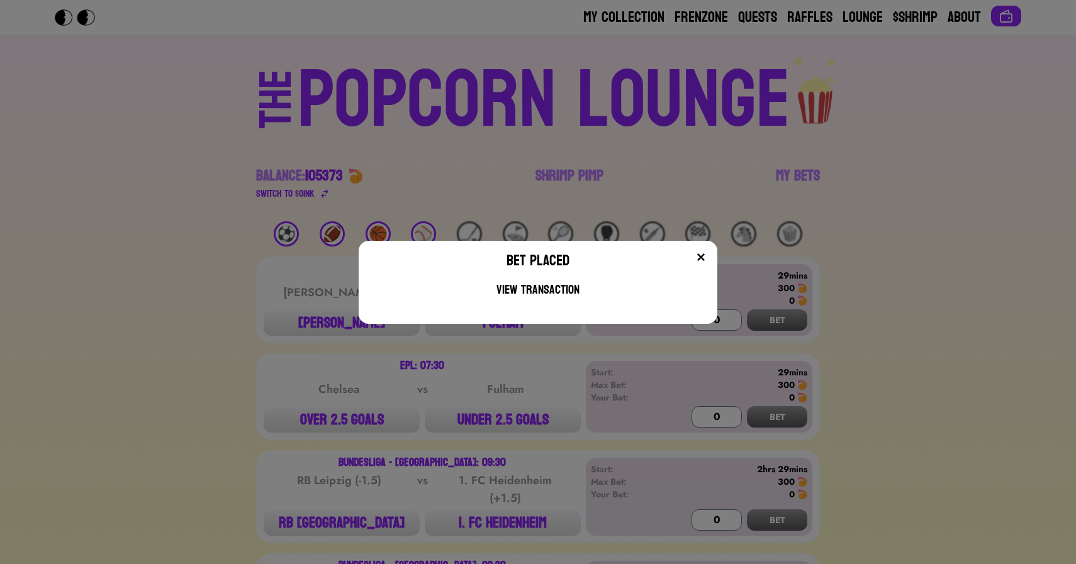
click at [283, 233] on div "Bet Placed View Transaction" at bounding box center [538, 282] width 1076 height 564
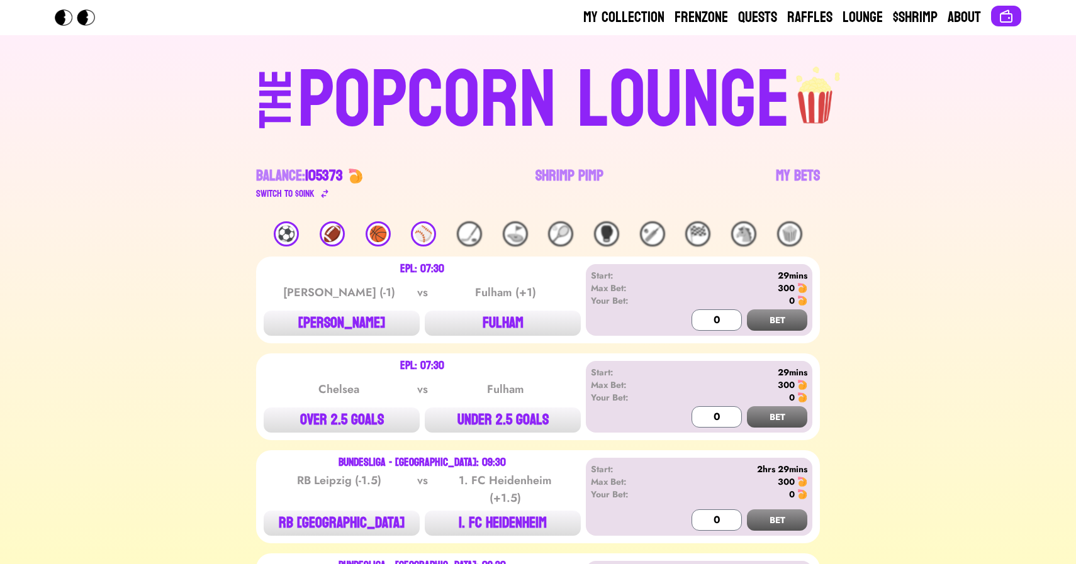
click at [283, 233] on div "⚽️" at bounding box center [286, 233] width 25 height 25
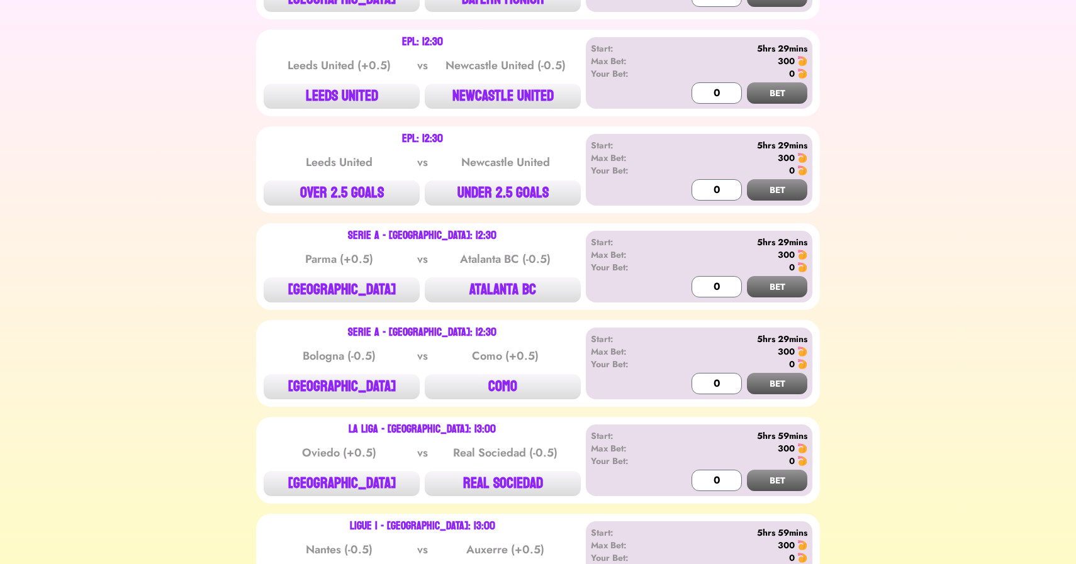
scroll to position [1910, 0]
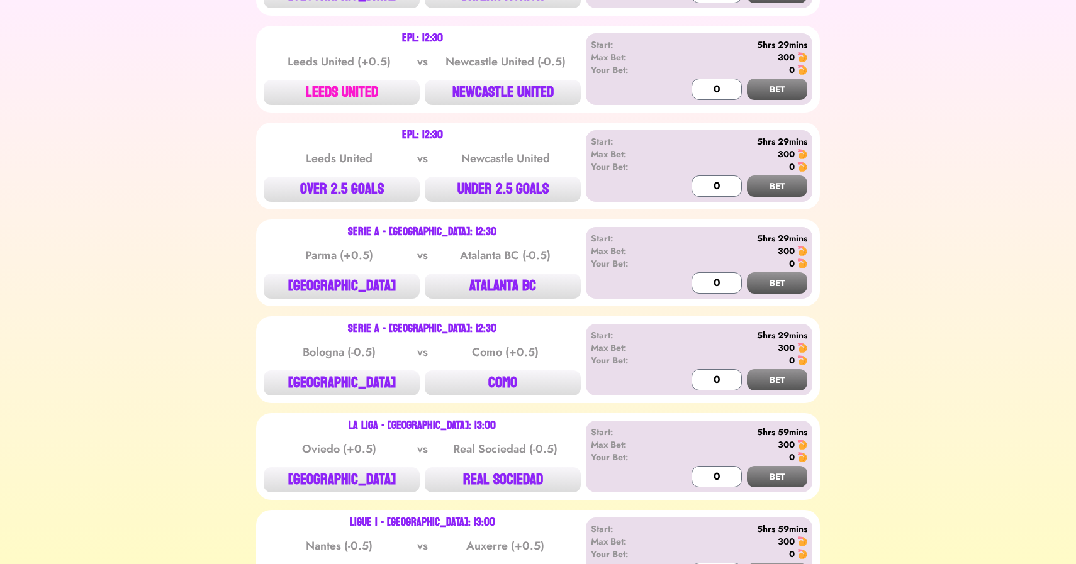
click at [356, 88] on button "LEEDS UNITED" at bounding box center [342, 92] width 156 height 25
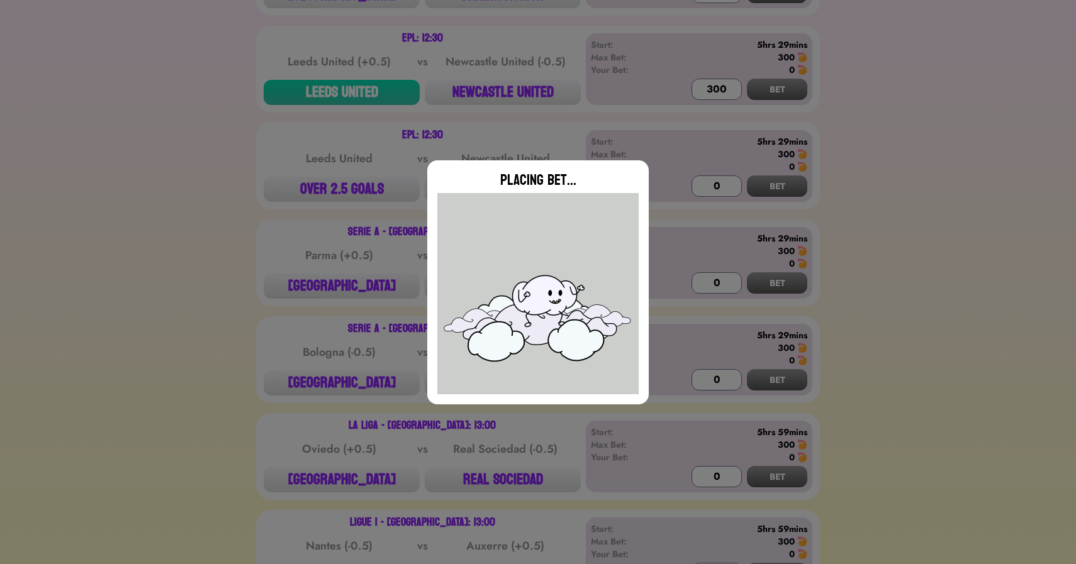
type input "0"
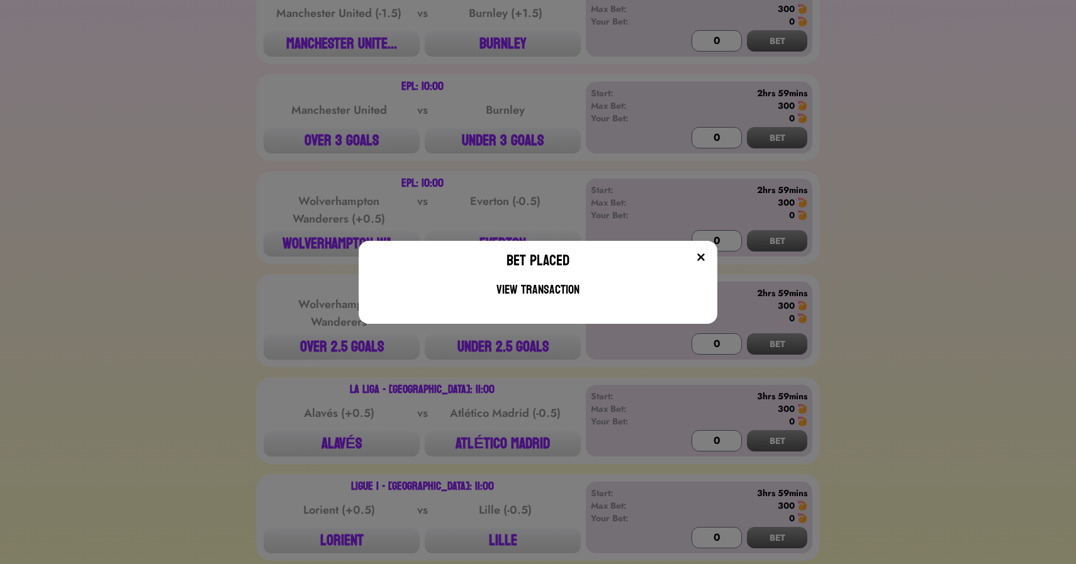
scroll to position [0, 0]
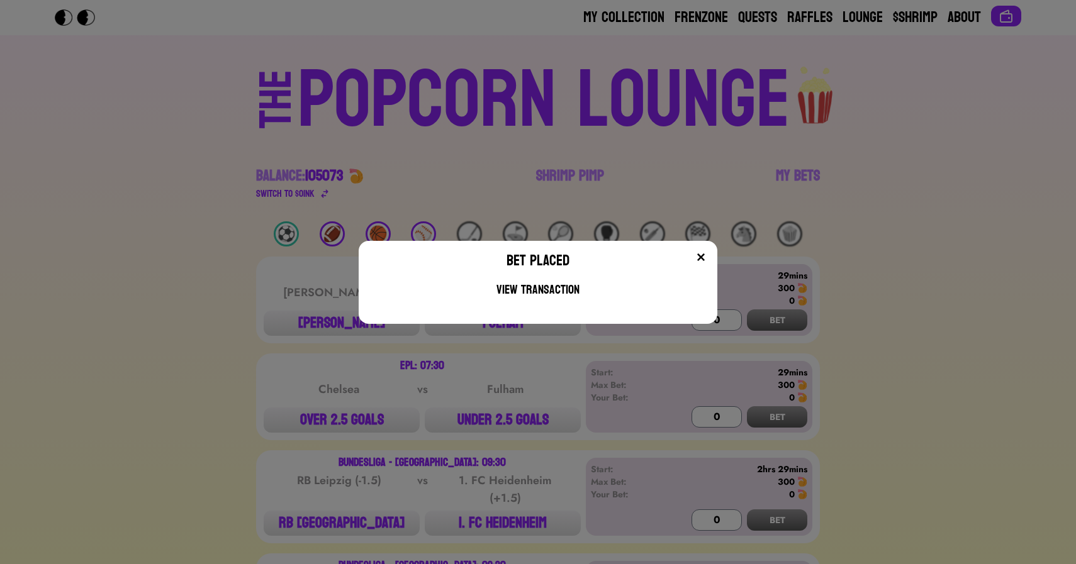
click at [199, 228] on div "Bet Placed View Transaction" at bounding box center [538, 282] width 1076 height 564
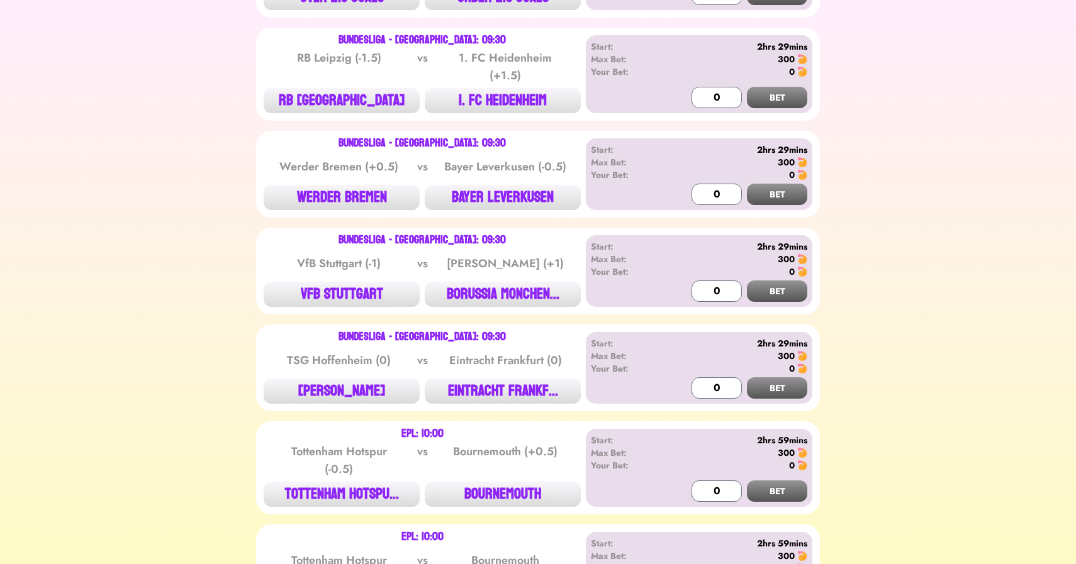
scroll to position [423, 0]
click at [506, 94] on button "1. FC HEIDENHEIM" at bounding box center [503, 99] width 156 height 25
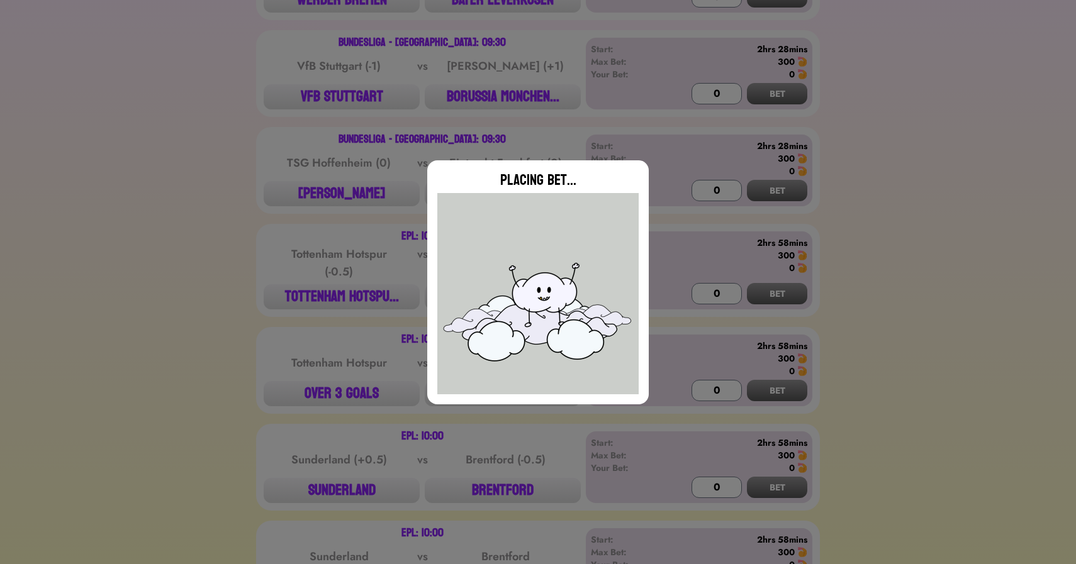
type input "0"
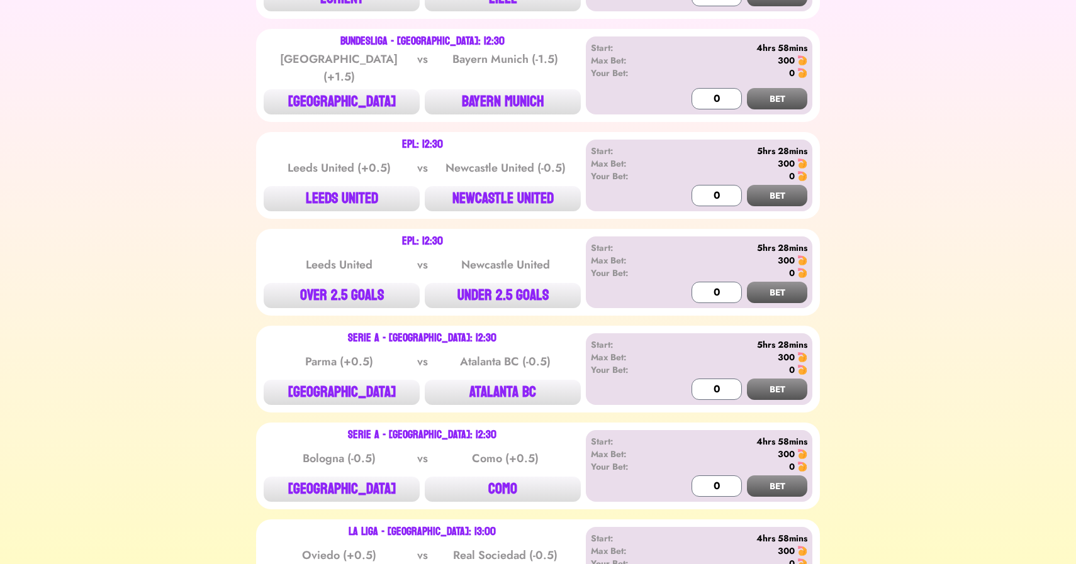
scroll to position [1814, 0]
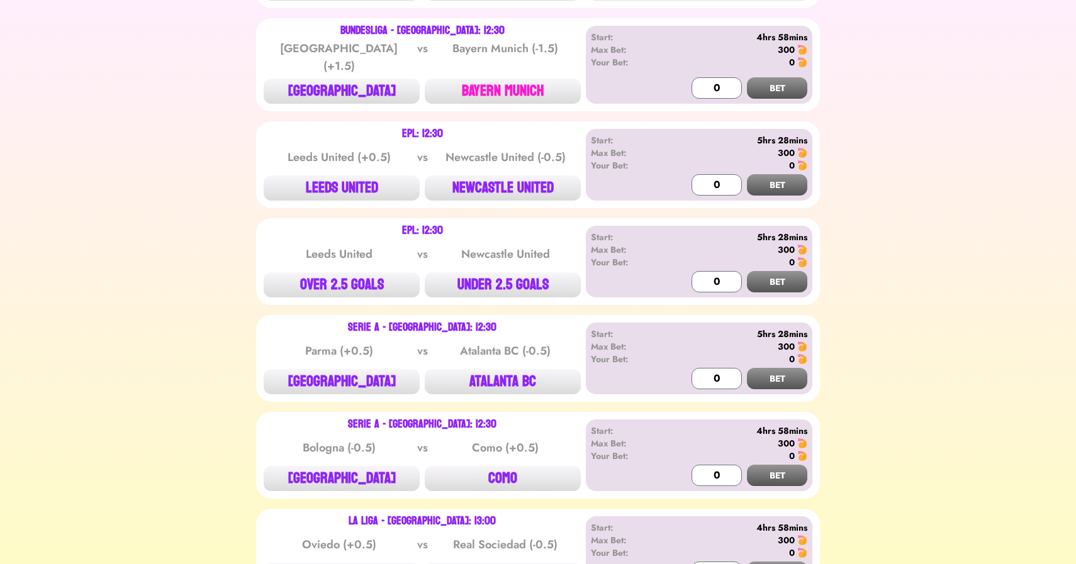
click at [501, 82] on button "BAYERN MUNICH" at bounding box center [503, 91] width 156 height 25
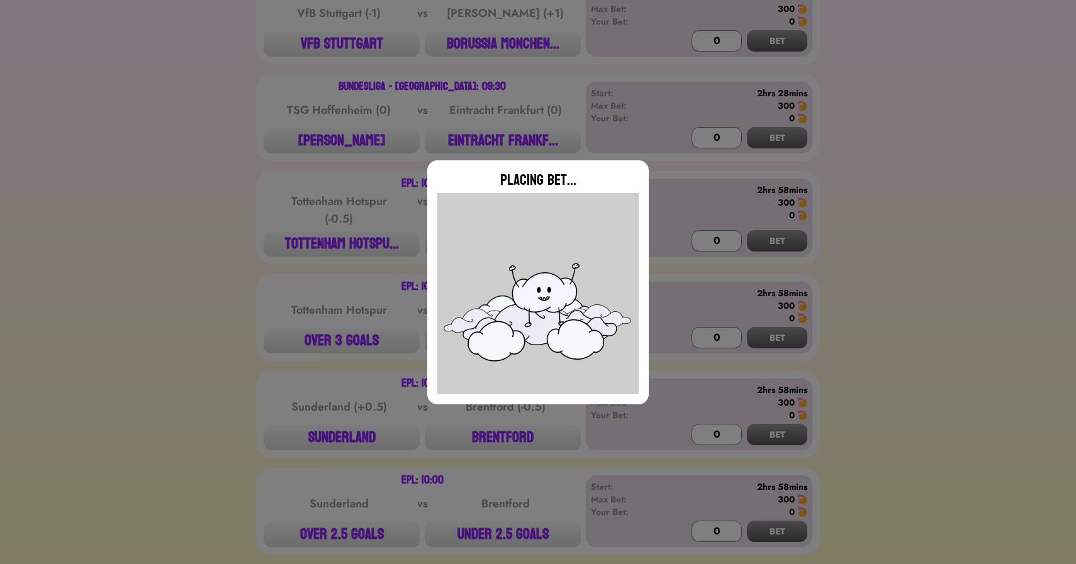
scroll to position [571, 0]
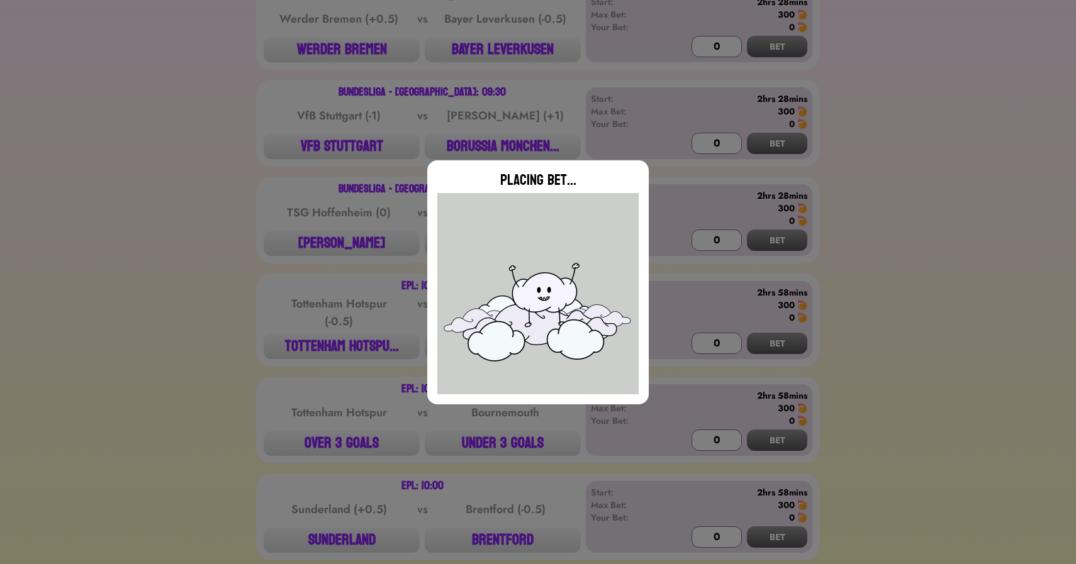
type input "0"
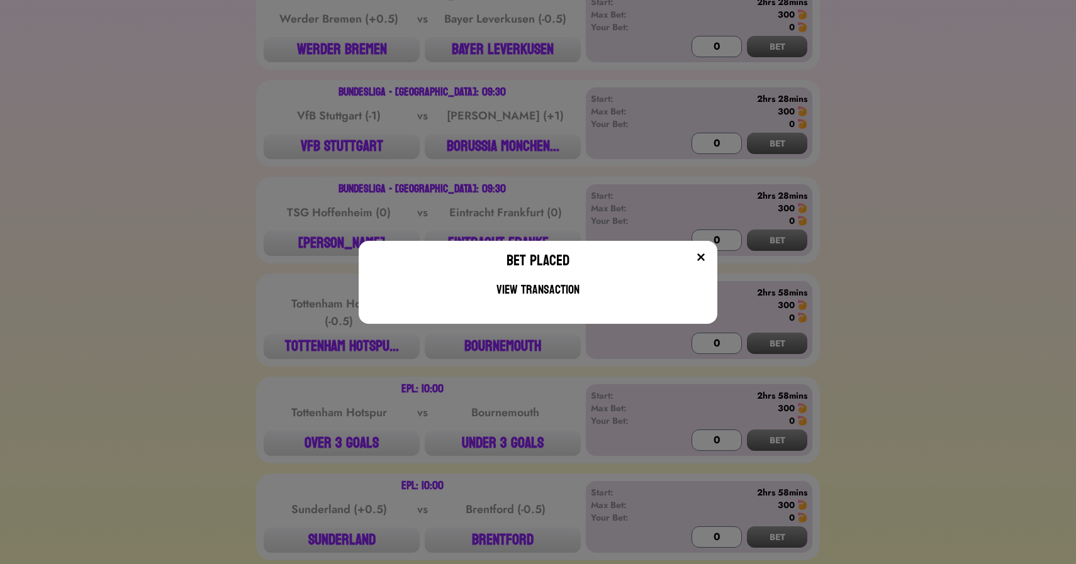
click at [300, 222] on div "Bet Placed View Transaction" at bounding box center [538, 282] width 1076 height 564
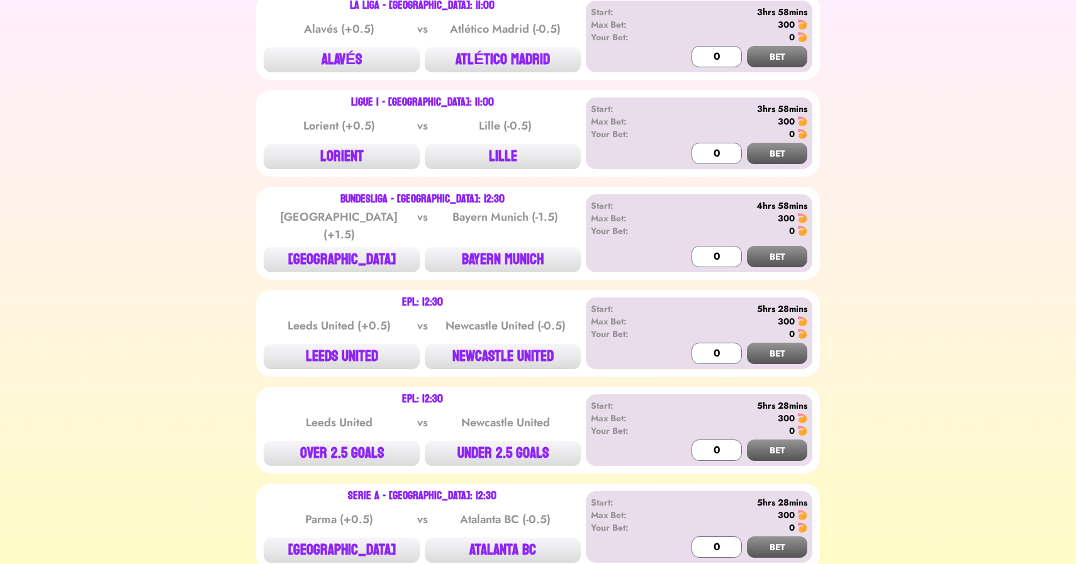
scroll to position [1647, 0]
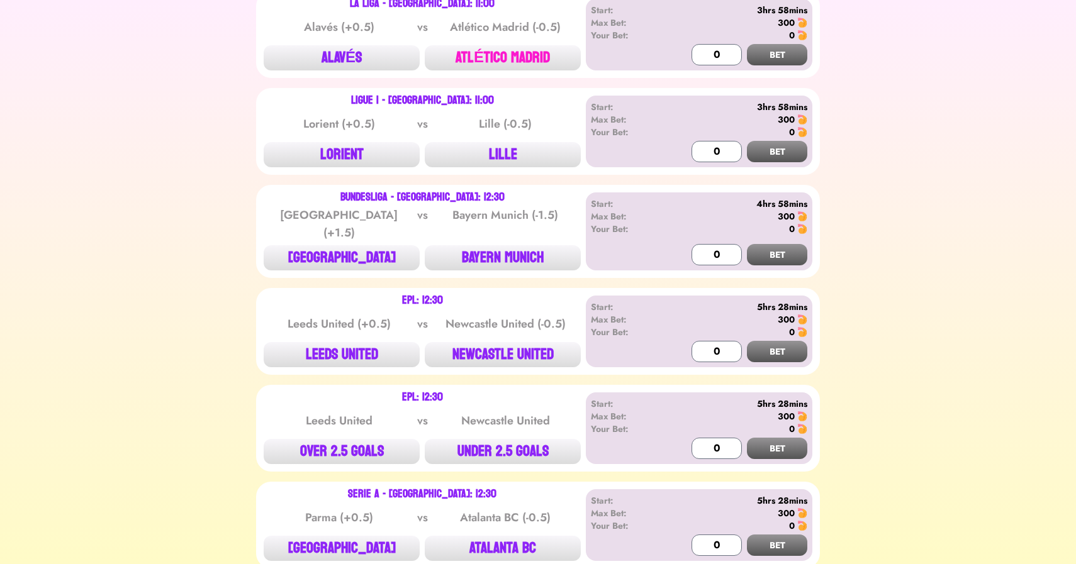
click at [509, 55] on button "ATLÉTICO MADRID" at bounding box center [503, 57] width 156 height 25
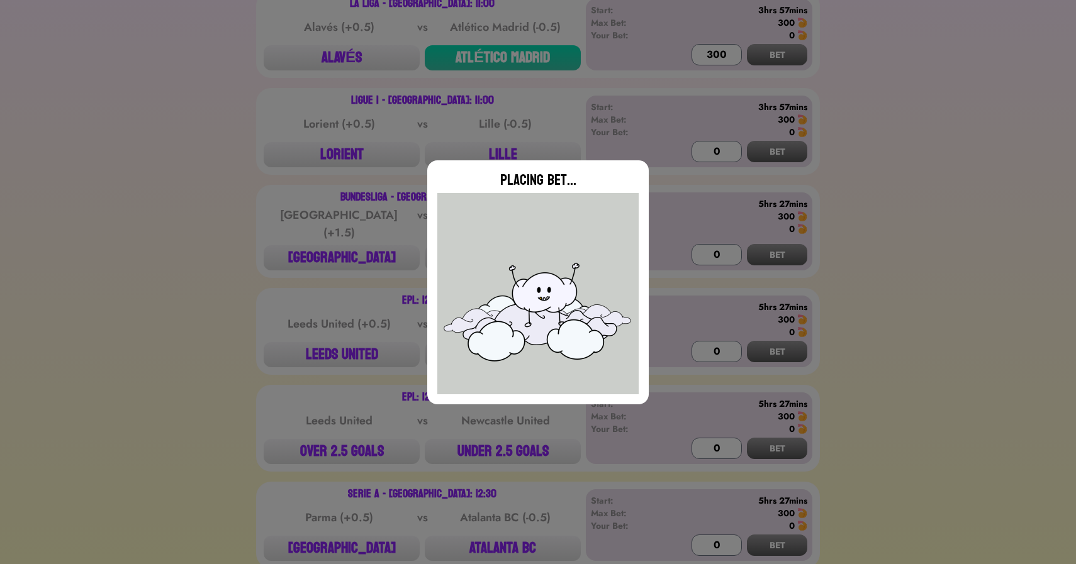
type input "0"
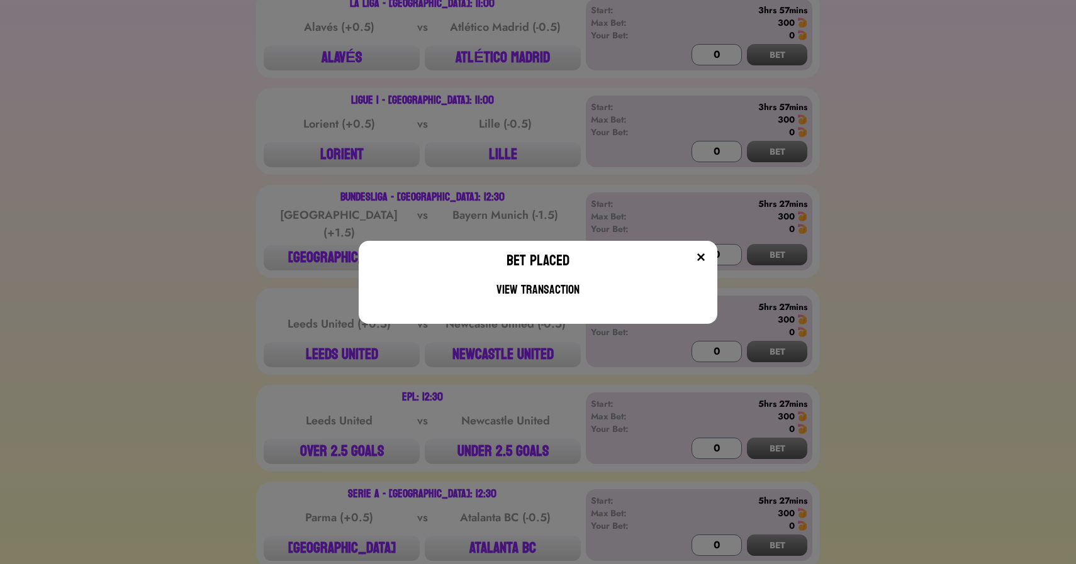
scroll to position [1644, 0]
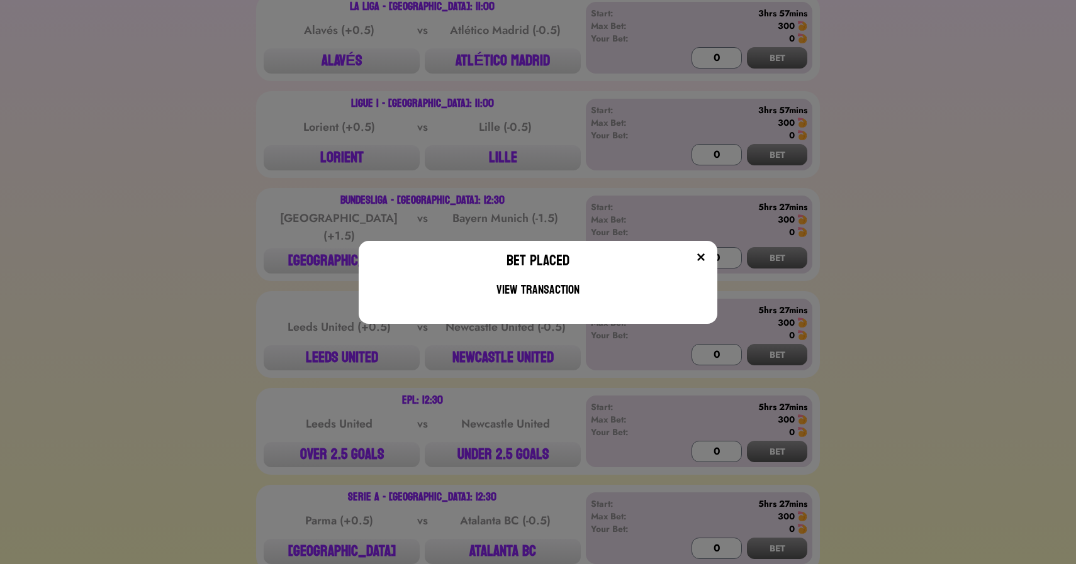
click at [257, 255] on div "Bet Placed View Transaction" at bounding box center [538, 282] width 1076 height 564
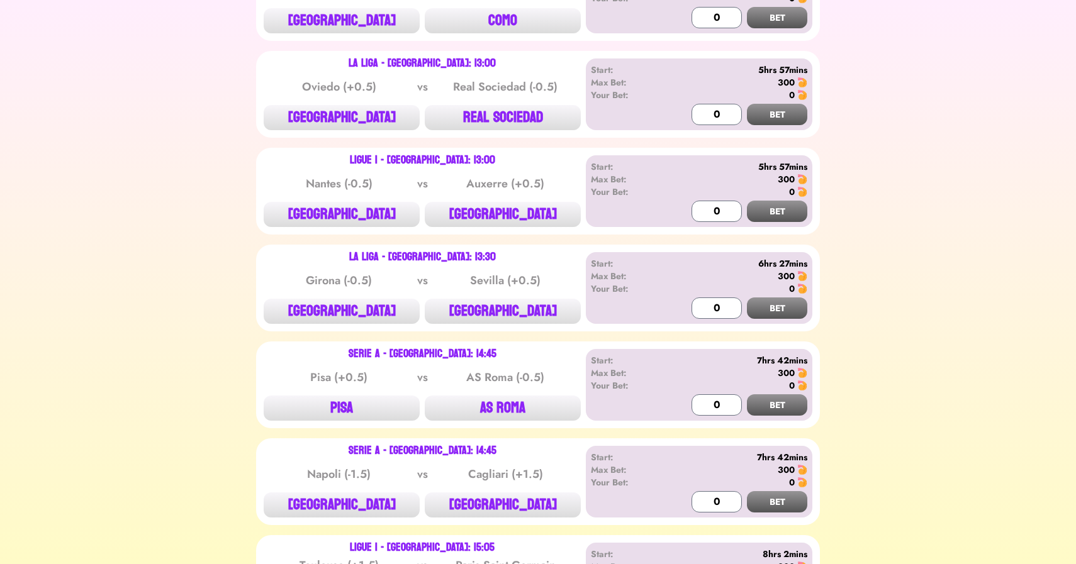
scroll to position [2277, 0]
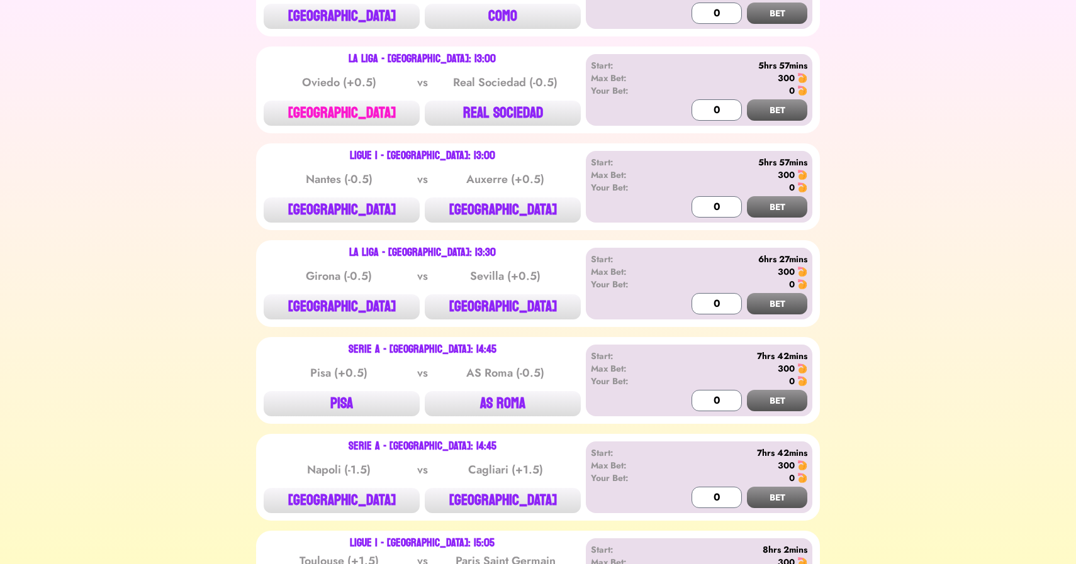
click at [354, 101] on button "[GEOGRAPHIC_DATA]" at bounding box center [342, 113] width 156 height 25
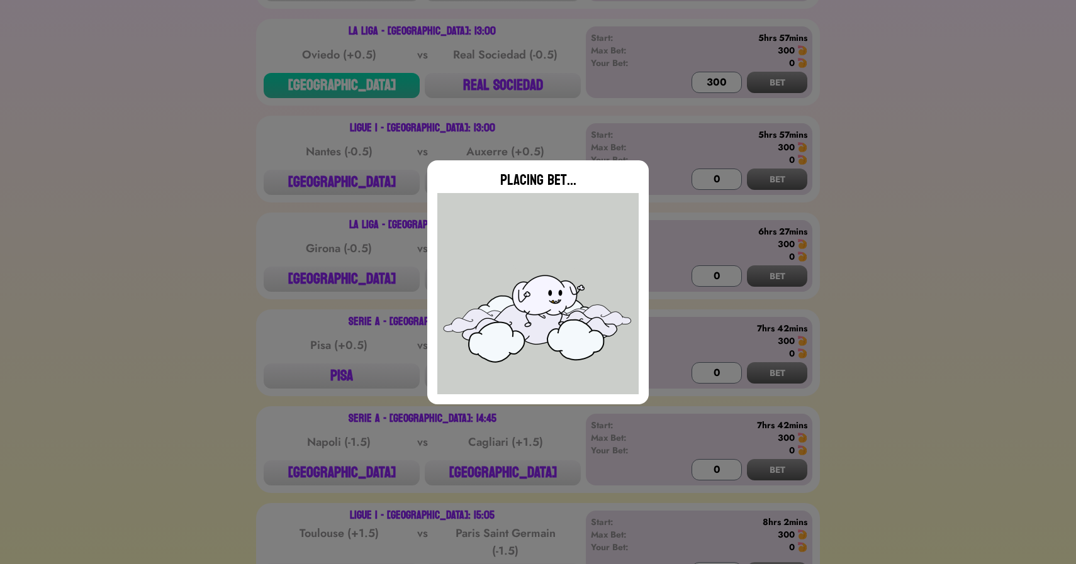
type input "0"
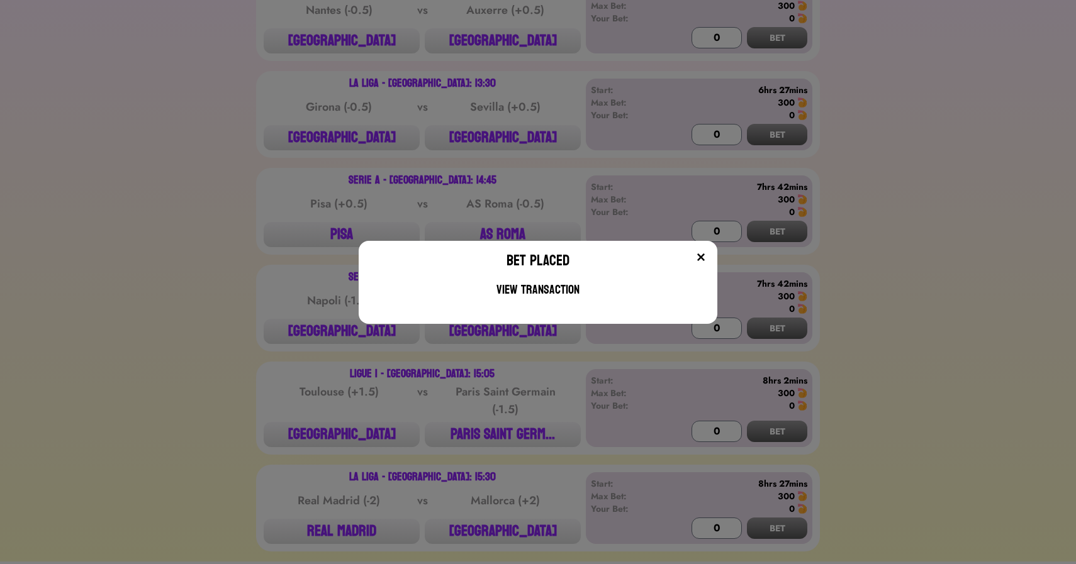
scroll to position [2455, 0]
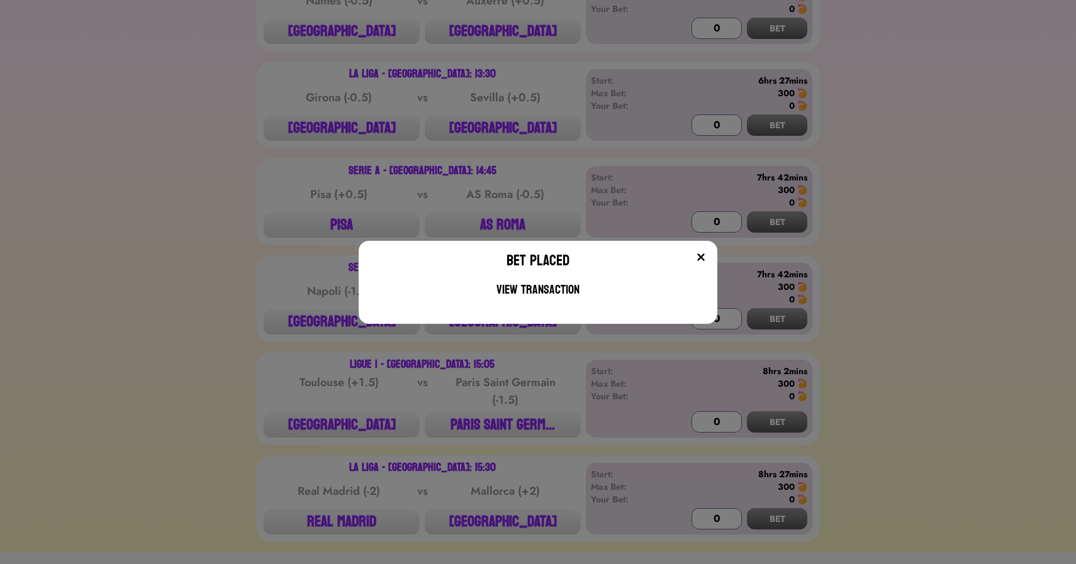
click at [493, 124] on div "Bet Placed View Transaction" at bounding box center [538, 282] width 1076 height 564
click at [493, 124] on button "[GEOGRAPHIC_DATA]" at bounding box center [503, 128] width 156 height 25
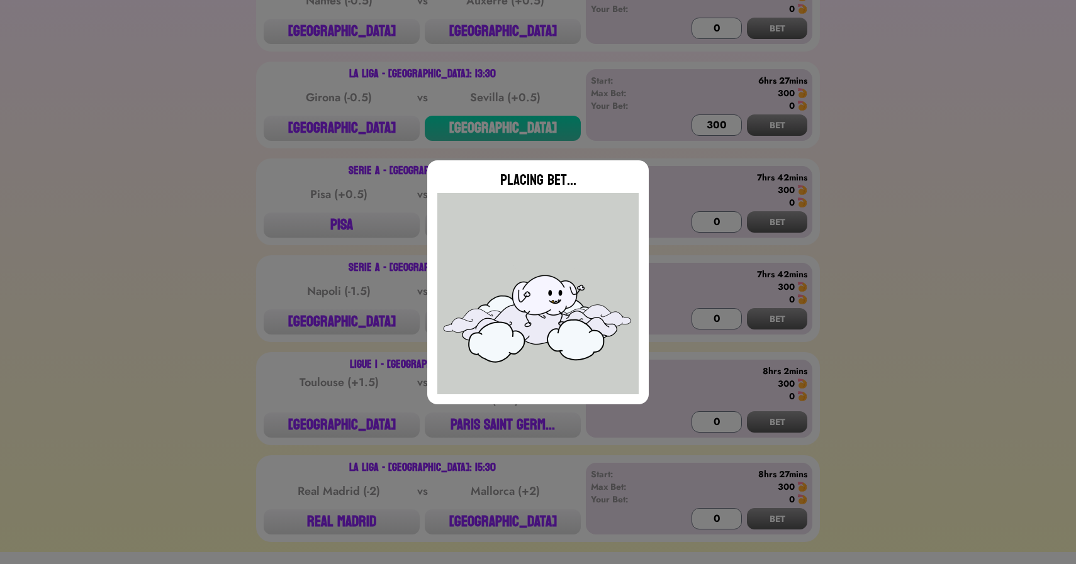
type input "0"
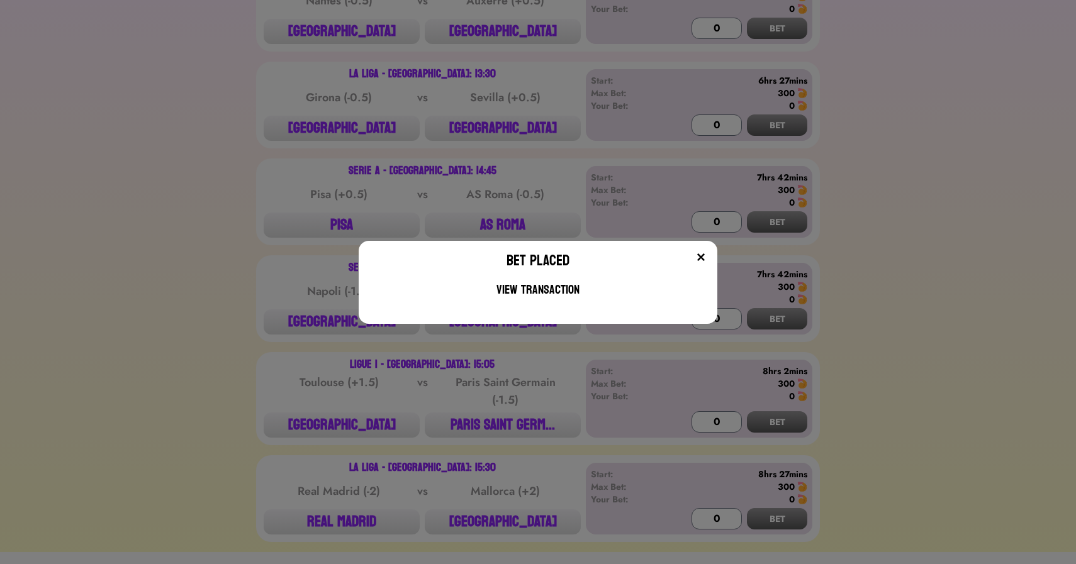
click at [237, 232] on div "Bet Placed View Transaction" at bounding box center [538, 282] width 1076 height 564
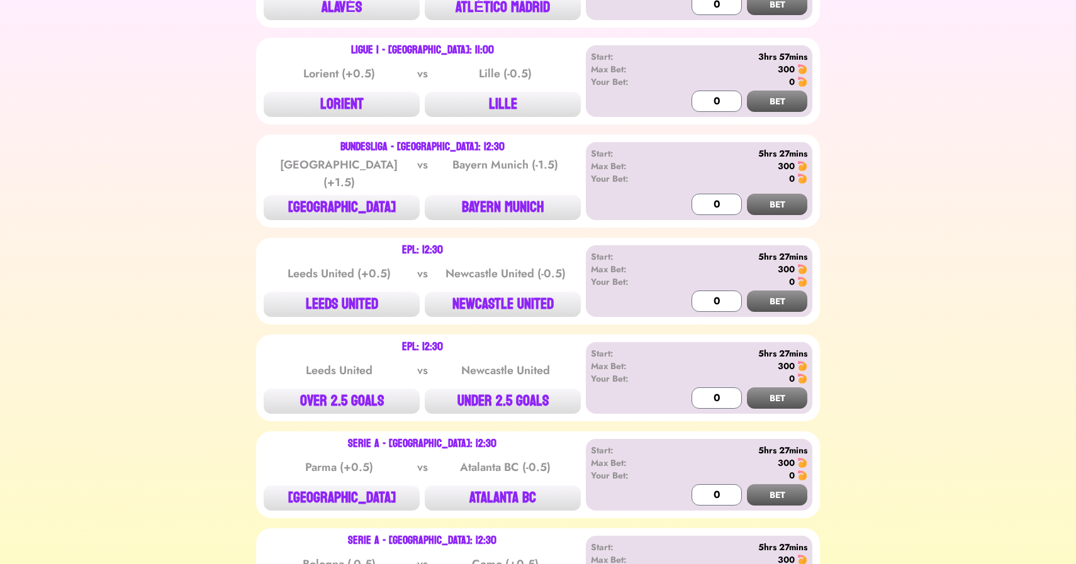
scroll to position [1700, 0]
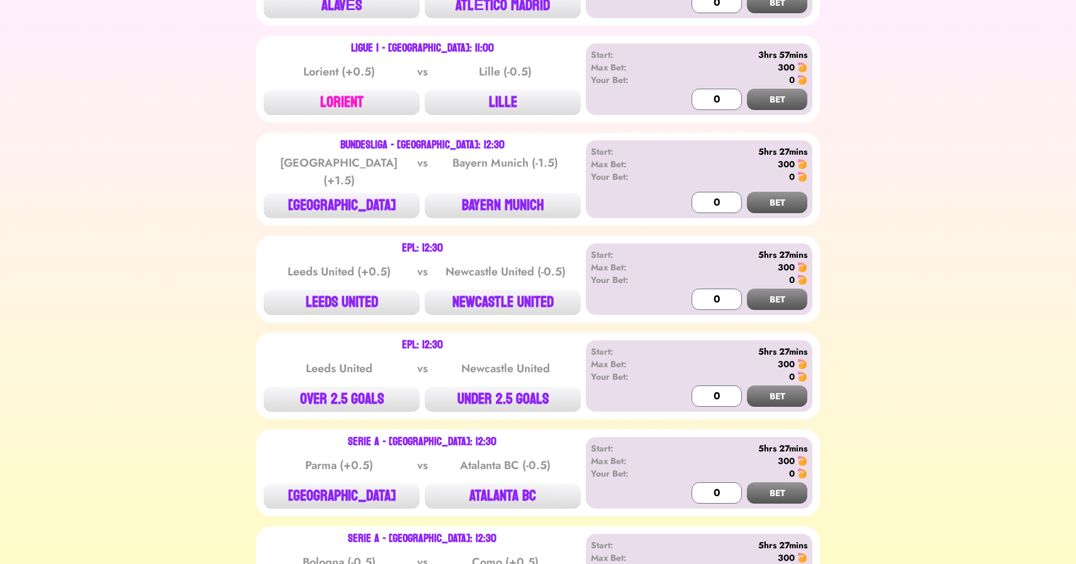
click at [350, 98] on button "LORIENT" at bounding box center [342, 102] width 156 height 25
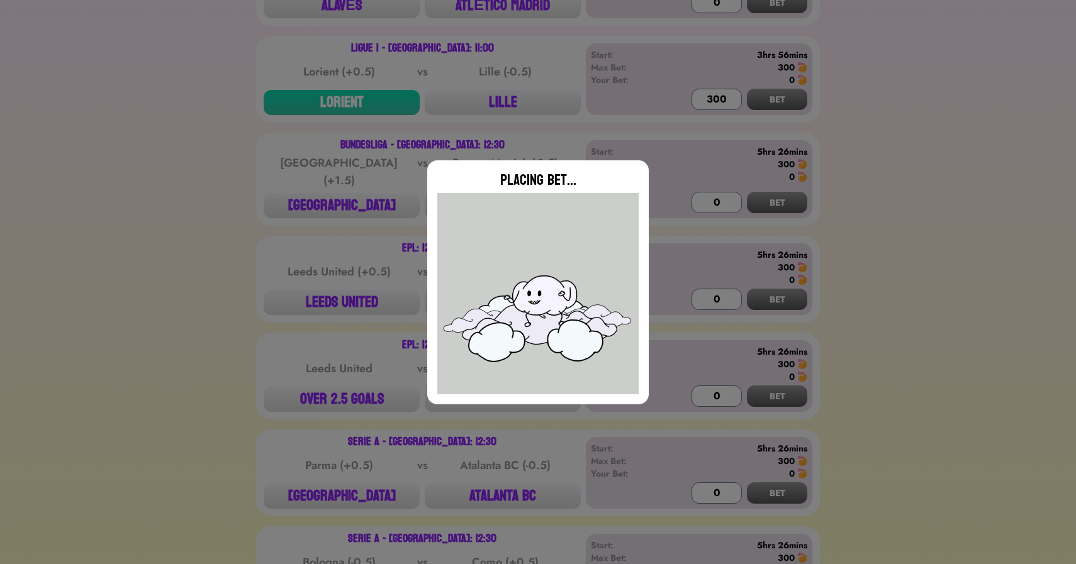
type input "0"
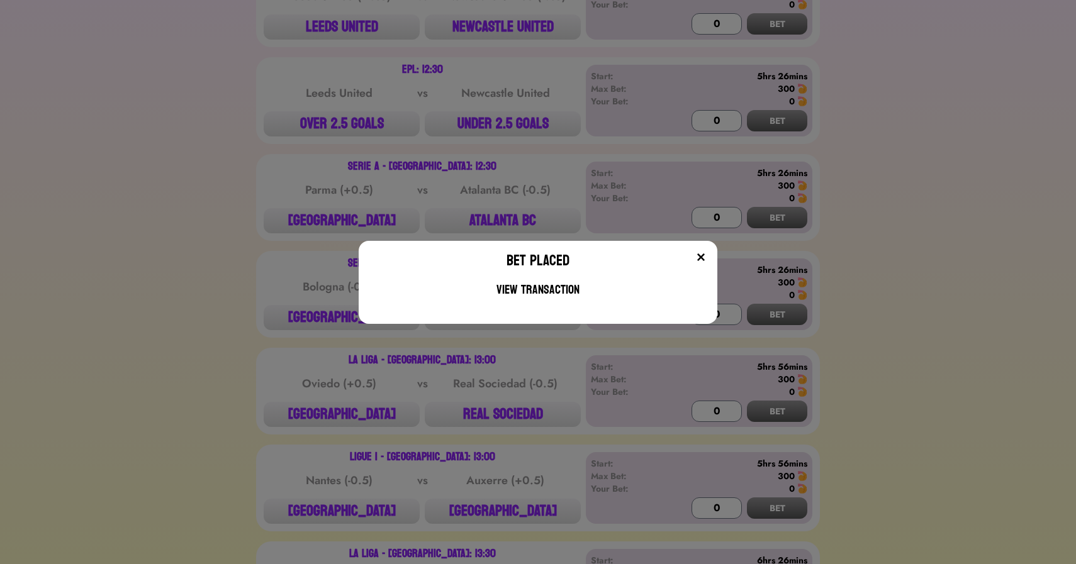
click at [200, 320] on div "Bet Placed View Transaction" at bounding box center [538, 282] width 1076 height 564
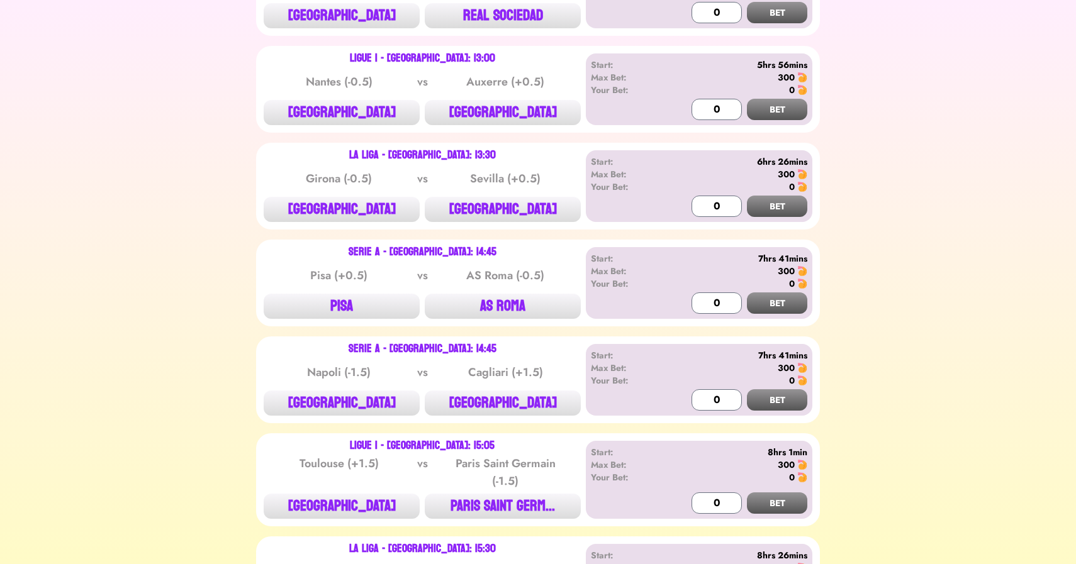
scroll to position [2392, 0]
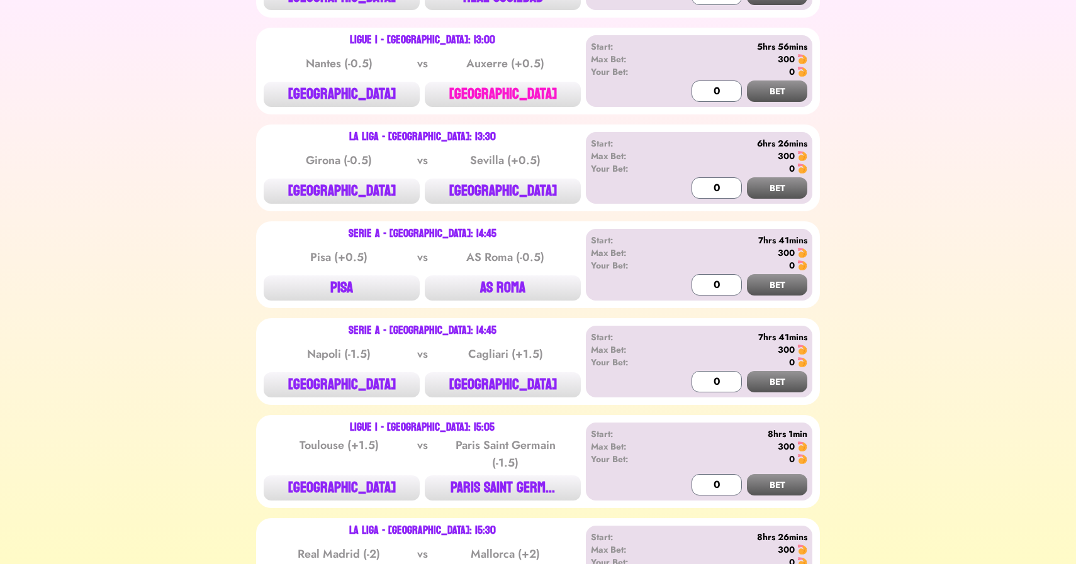
click at [518, 87] on button "[GEOGRAPHIC_DATA]" at bounding box center [503, 94] width 156 height 25
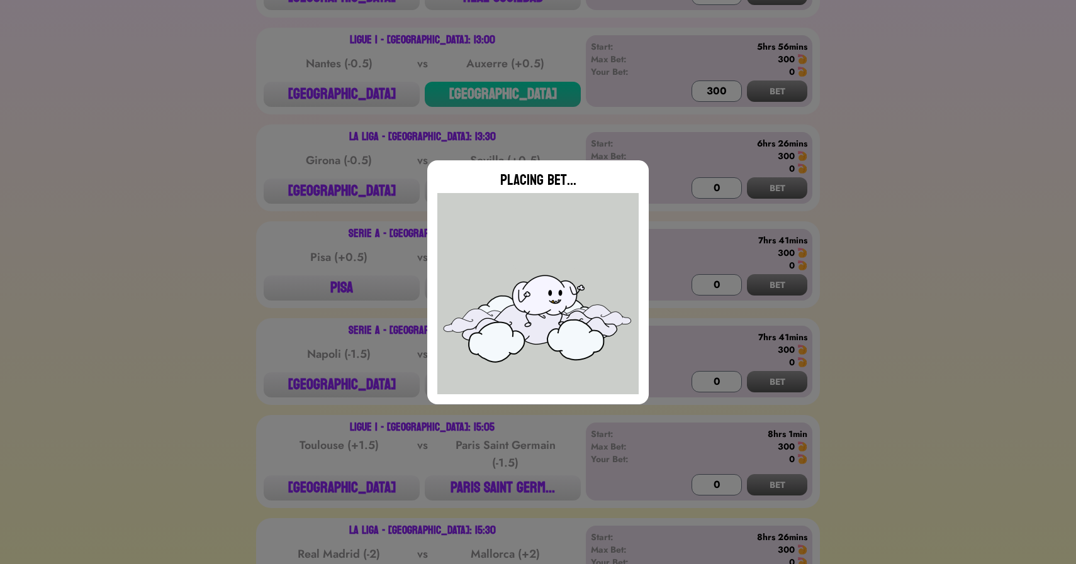
type input "0"
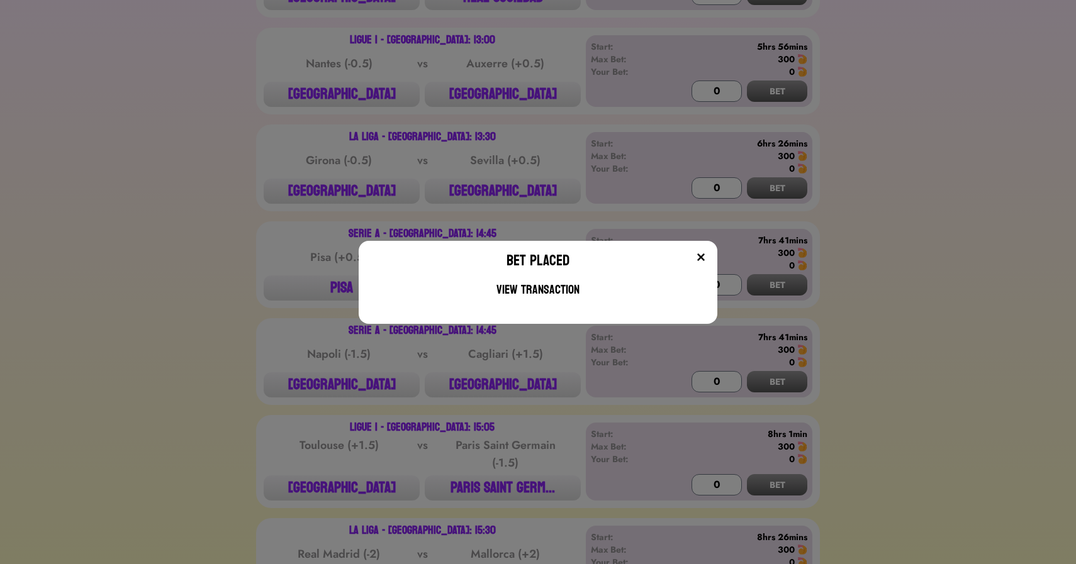
click at [223, 330] on div "Bet Placed View Transaction" at bounding box center [538, 282] width 1076 height 564
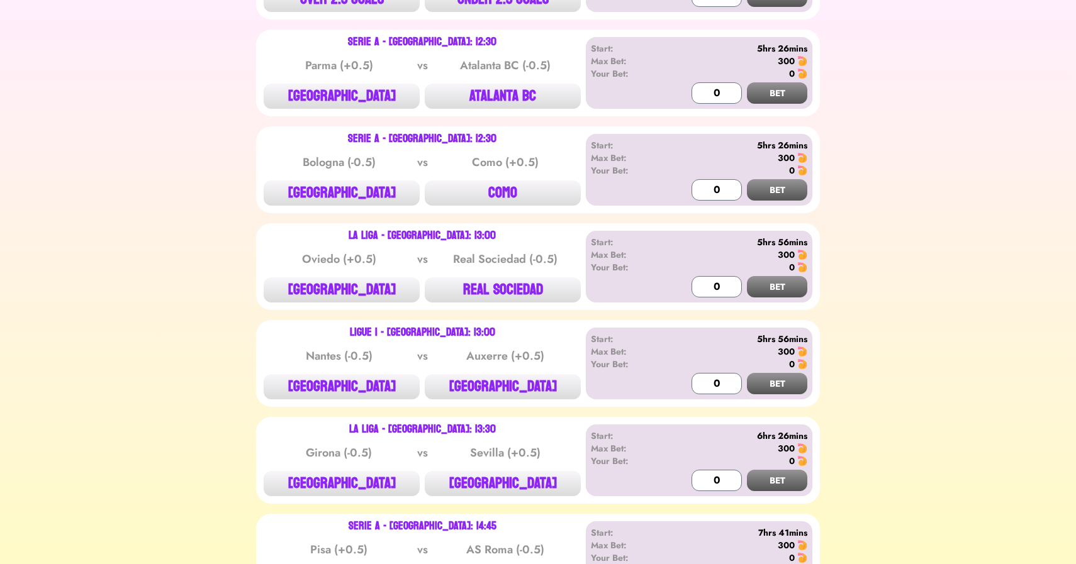
scroll to position [2103, 0]
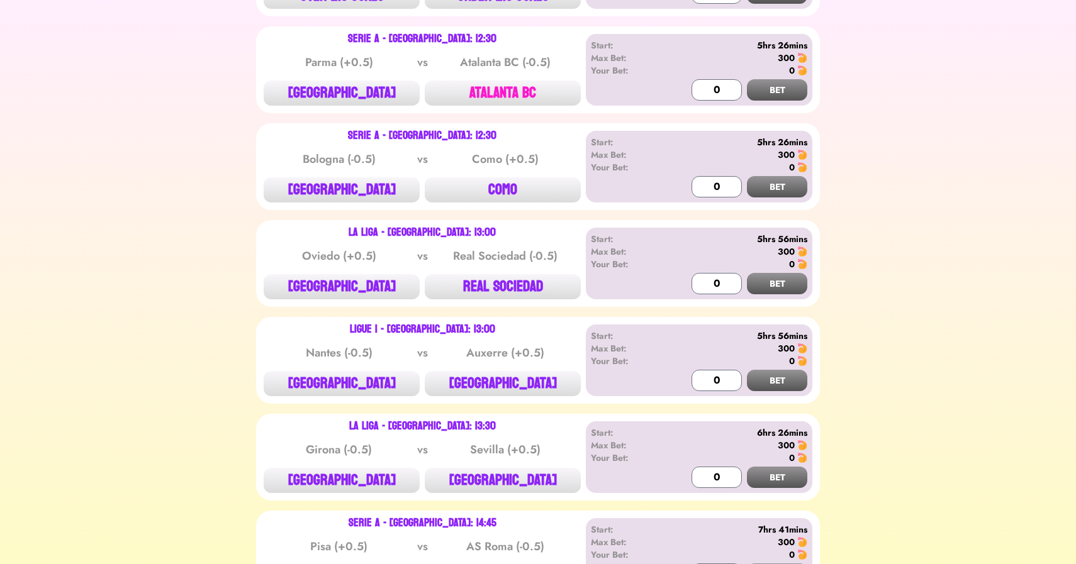
click at [510, 92] on button "ATALANTA BC" at bounding box center [503, 93] width 156 height 25
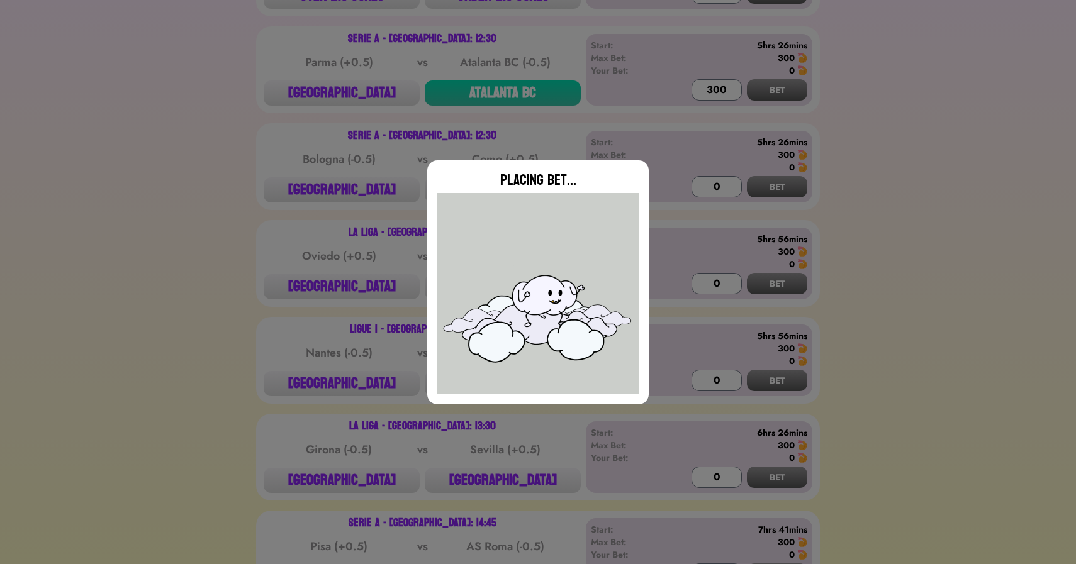
type input "0"
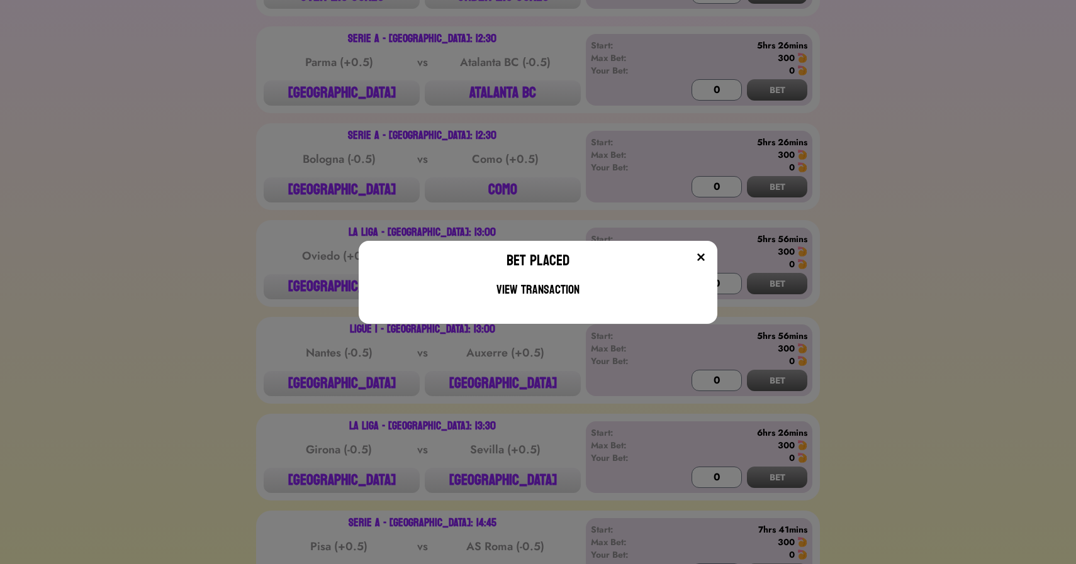
click at [496, 191] on div "Bet Placed View Transaction" at bounding box center [538, 282] width 1076 height 564
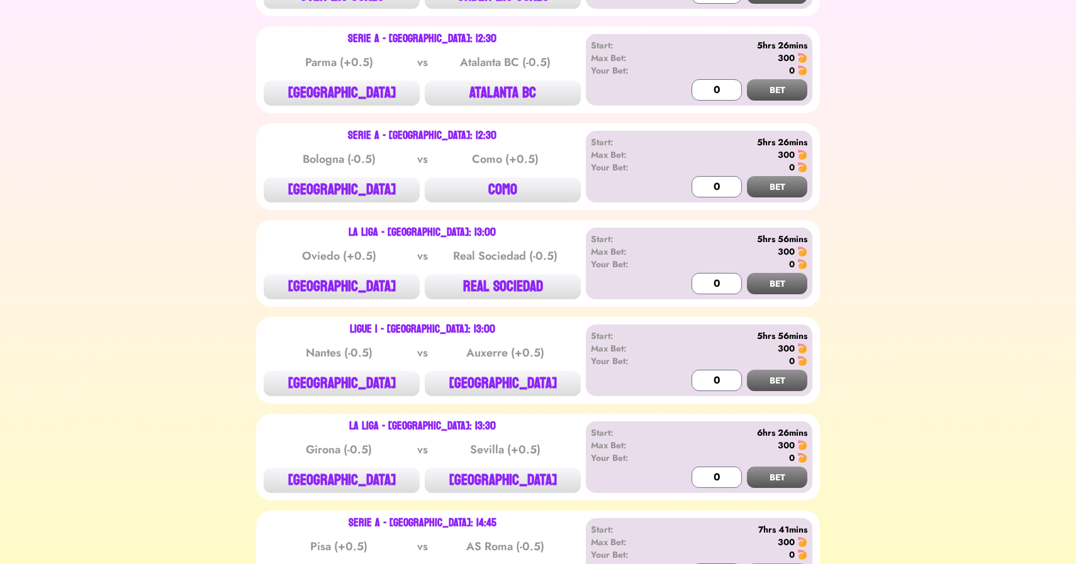
click at [496, 191] on button "COMO" at bounding box center [503, 189] width 156 height 25
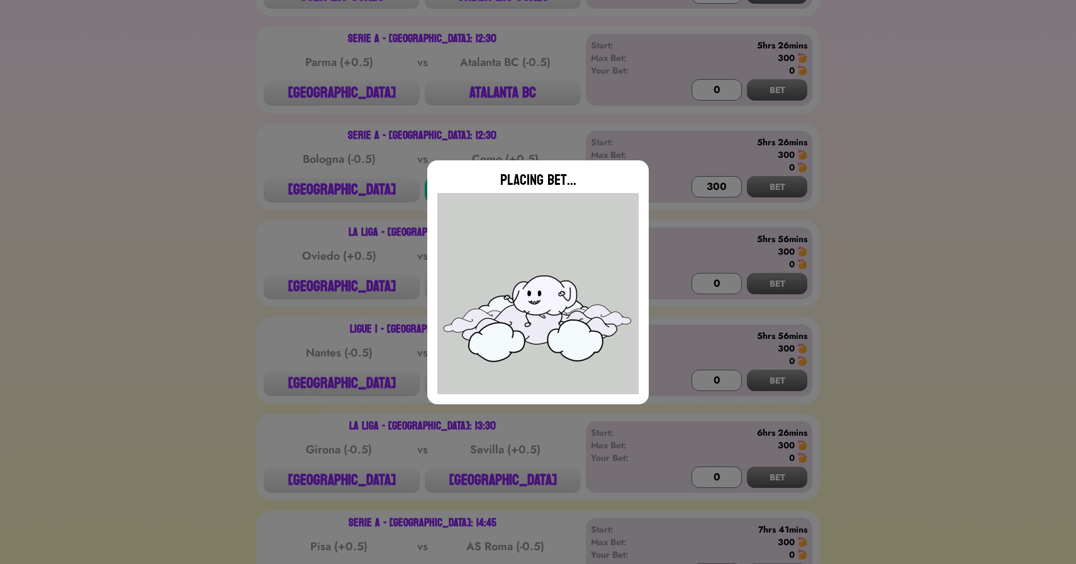
type input "0"
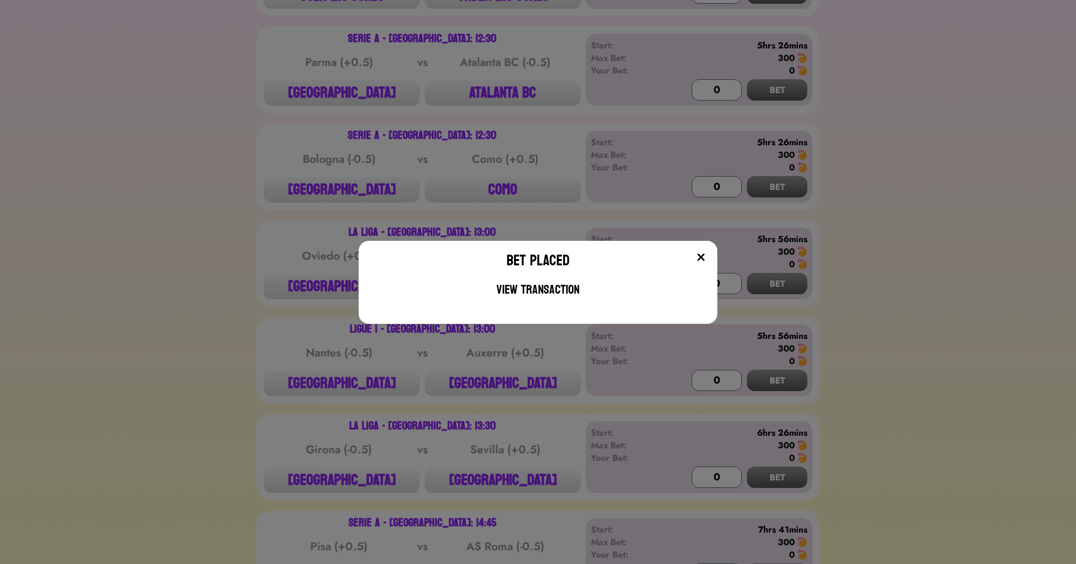
click at [508, 495] on div "Bet Placed View Transaction" at bounding box center [538, 282] width 1076 height 564
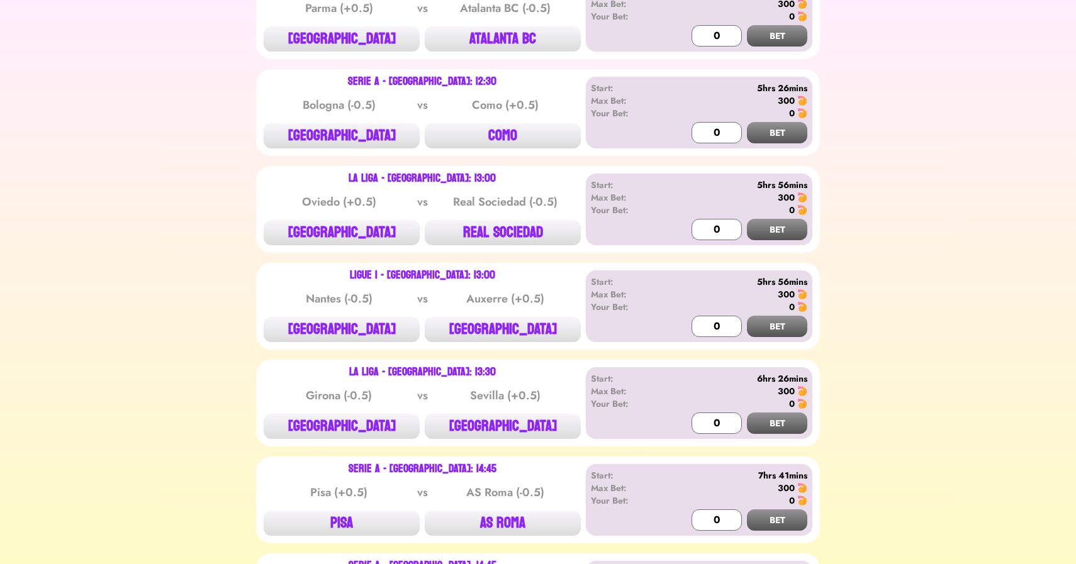
scroll to position [2158, 0]
click at [500, 512] on button "AS ROMA" at bounding box center [503, 522] width 156 height 25
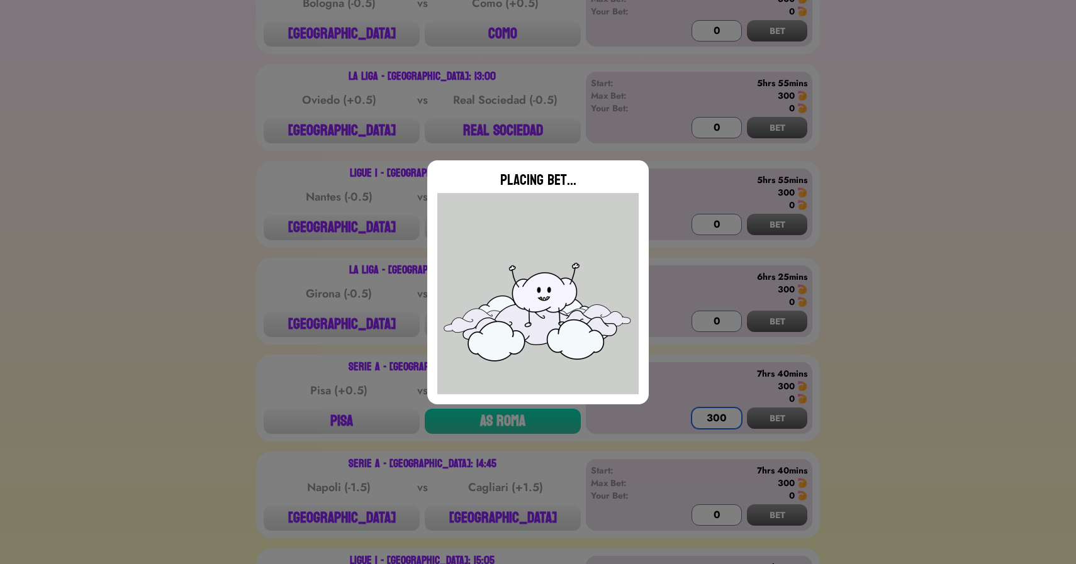
scroll to position [2370, 0]
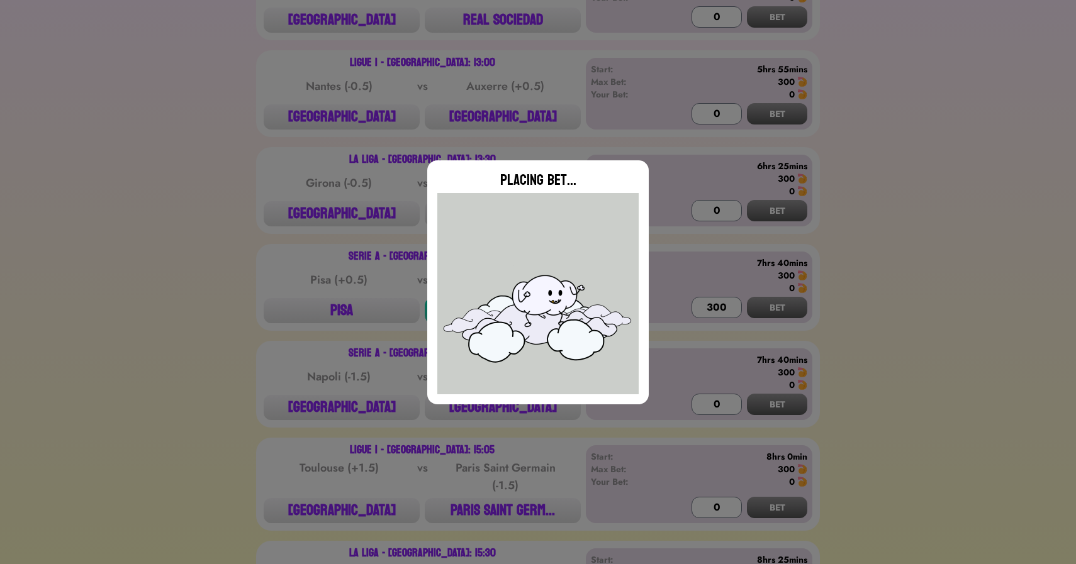
type input "0"
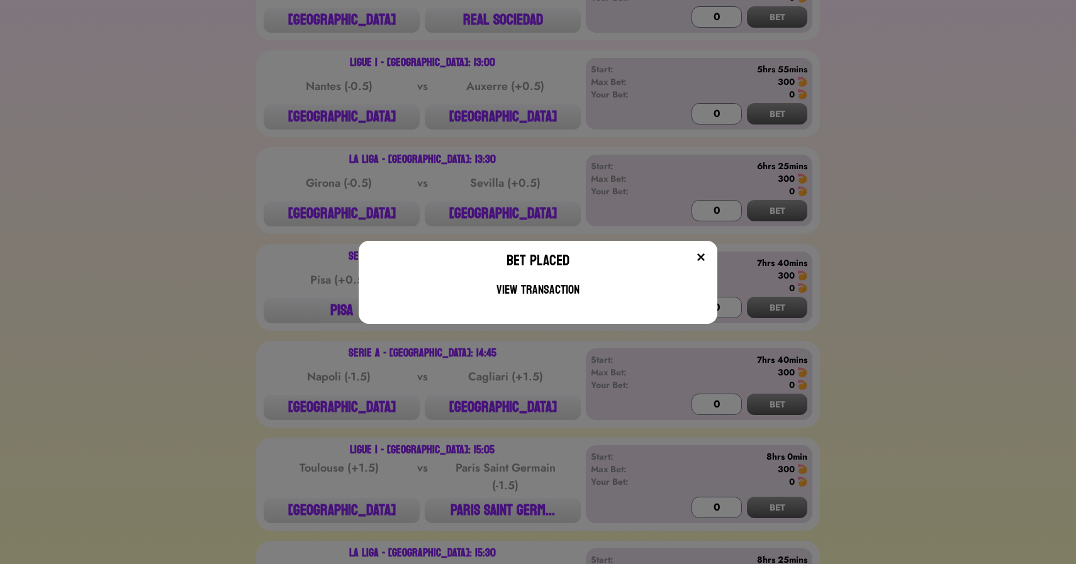
click at [500, 411] on div "Bet Placed View Transaction" at bounding box center [538, 282] width 1076 height 564
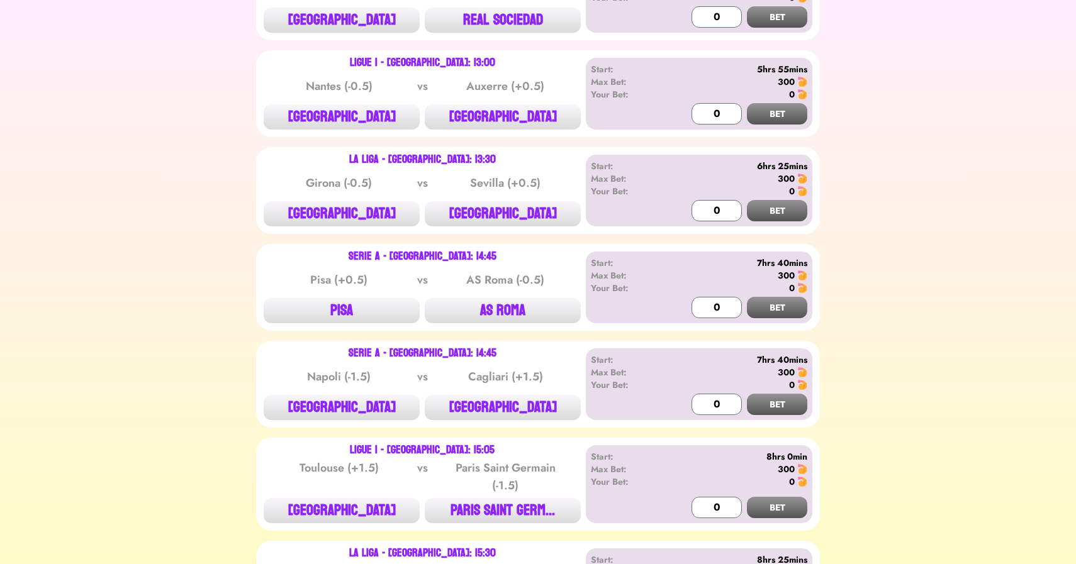
click at [500, 411] on button "[GEOGRAPHIC_DATA]" at bounding box center [503, 407] width 156 height 25
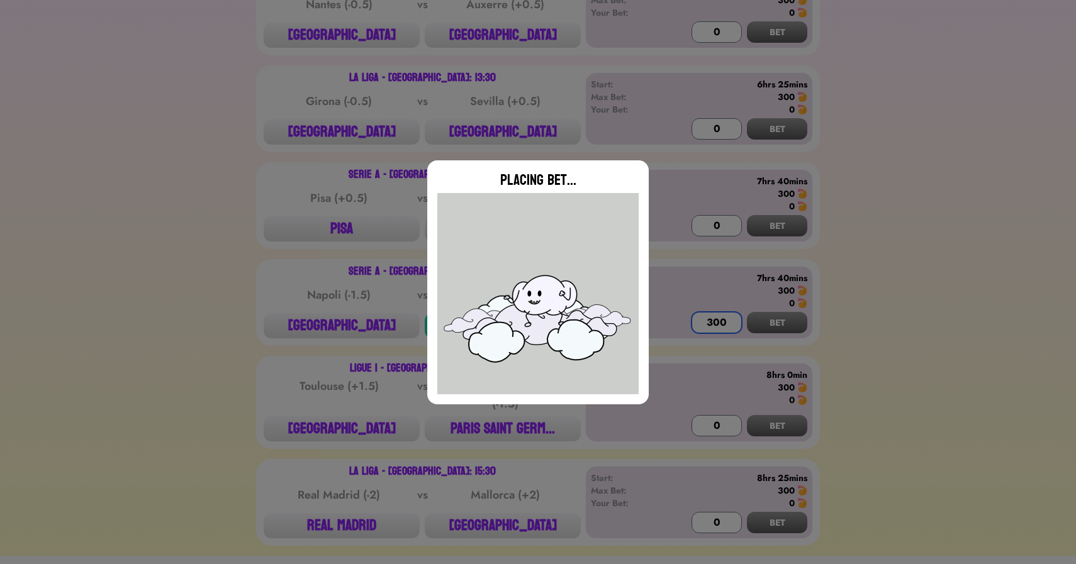
scroll to position [2482, 0]
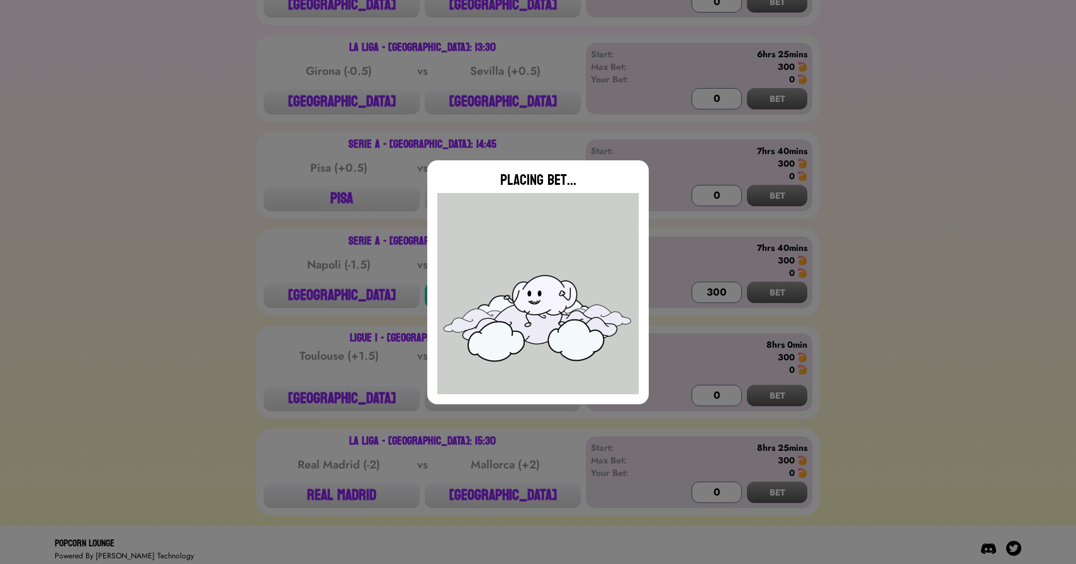
type input "0"
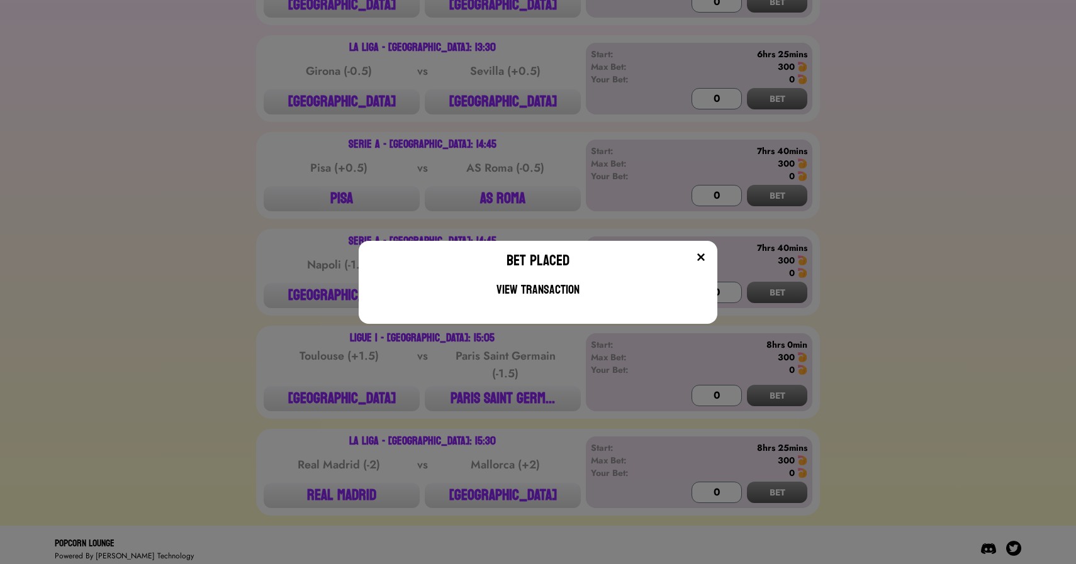
click at [304, 338] on div "Bet Placed View Transaction" at bounding box center [538, 282] width 1076 height 564
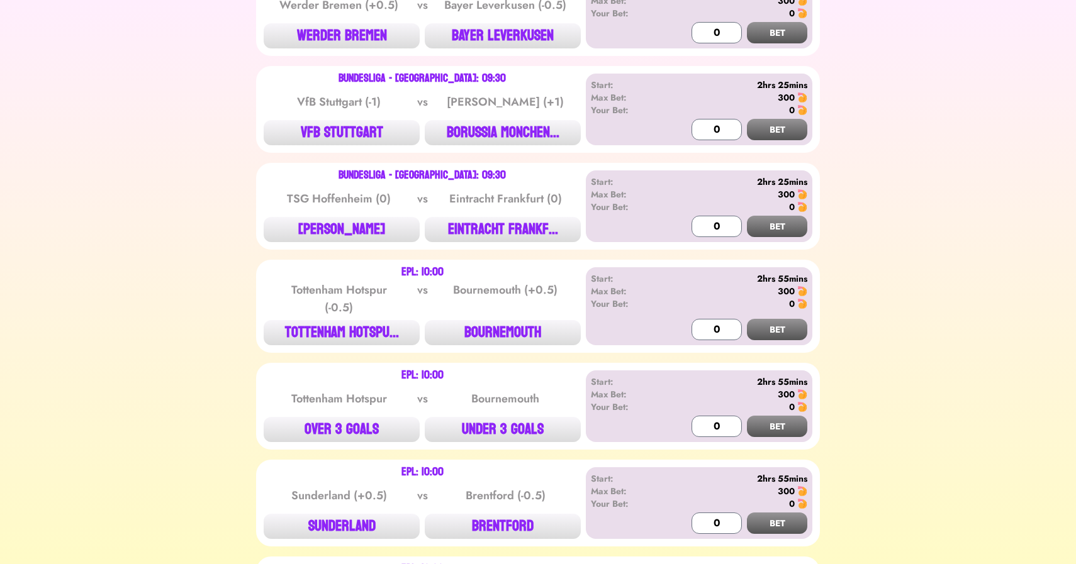
scroll to position [0, 0]
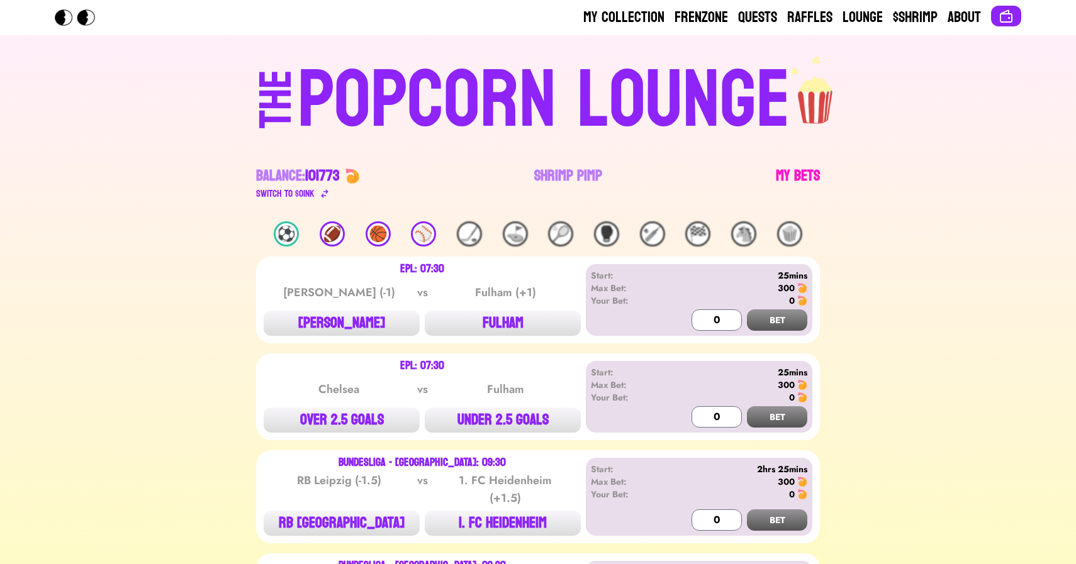
click at [780, 167] on link "My Bets" at bounding box center [798, 183] width 44 height 35
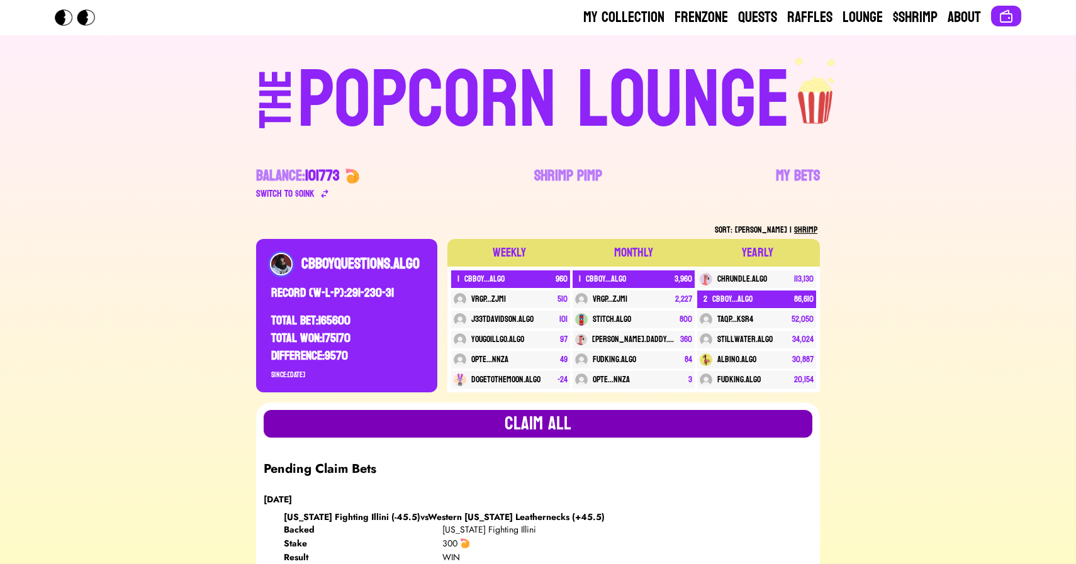
click at [529, 424] on button "Claim all" at bounding box center [538, 424] width 549 height 28
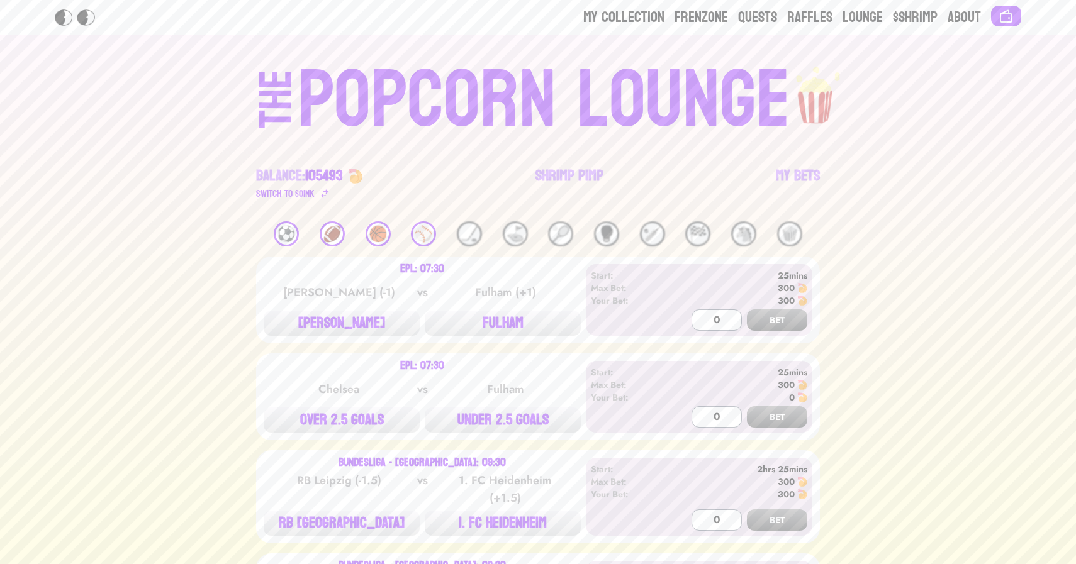
click at [422, 228] on div "⚾️" at bounding box center [423, 233] width 25 height 25
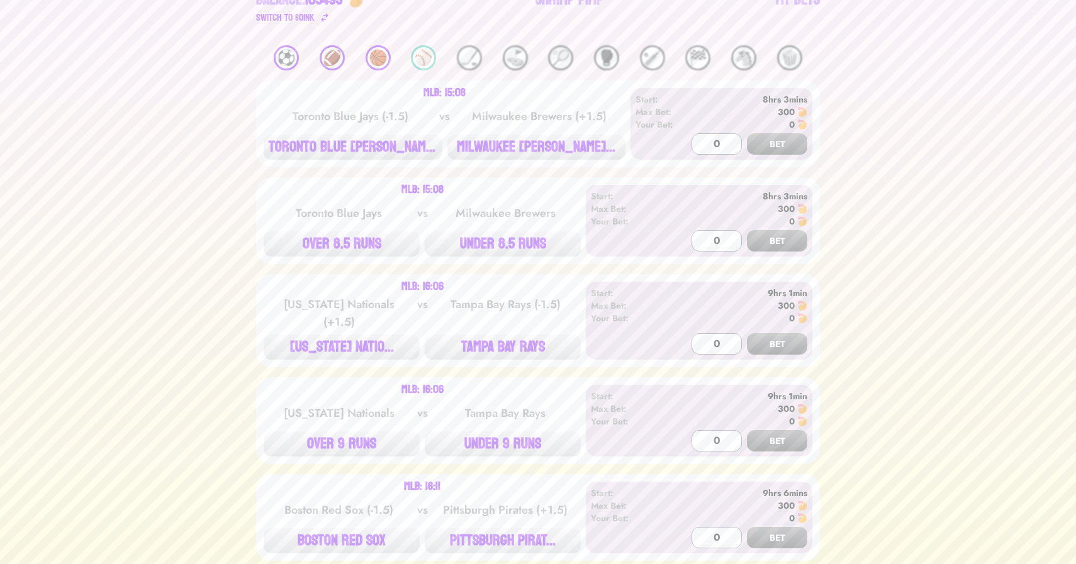
scroll to position [185, 0]
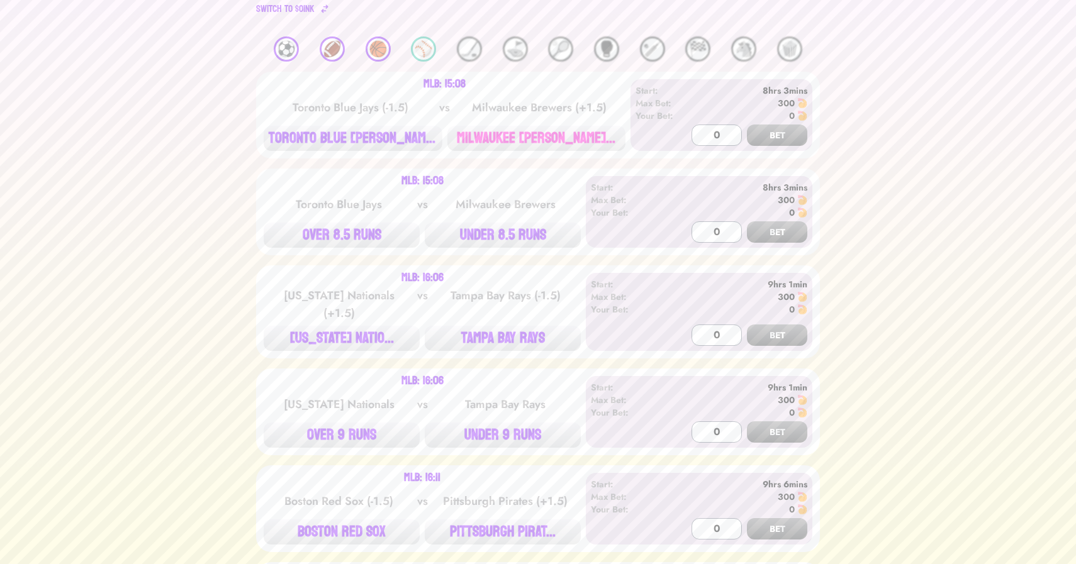
click at [491, 135] on button "MILWAUKEE [PERSON_NAME]..." at bounding box center [536, 138] width 179 height 25
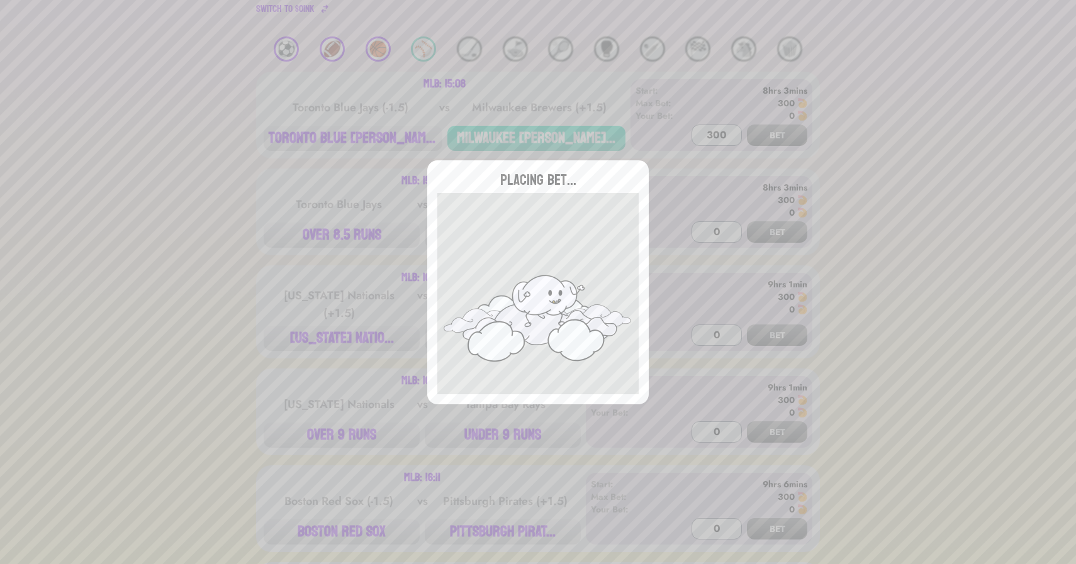
type input "0"
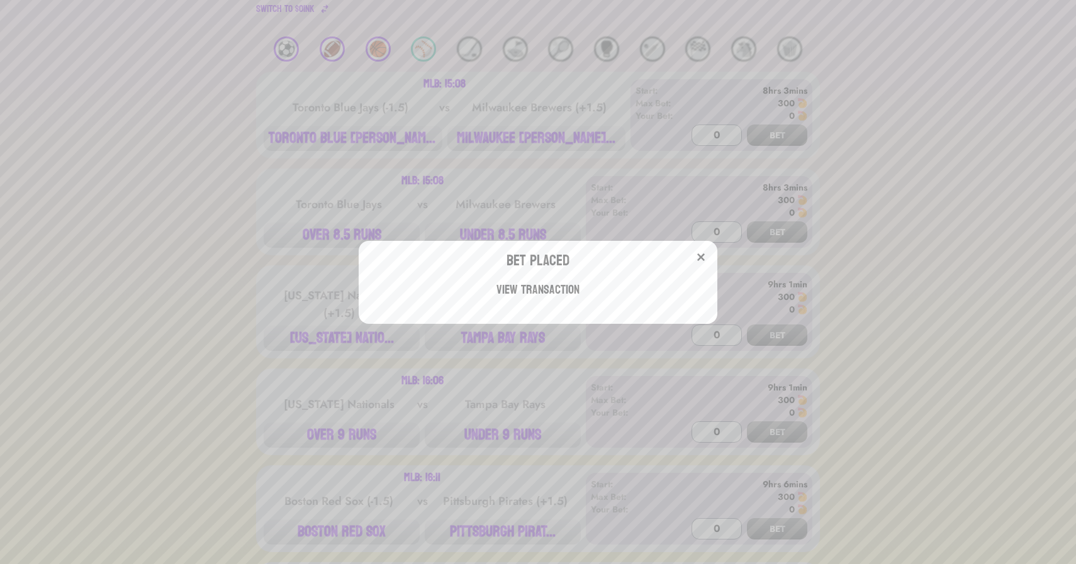
click at [322, 344] on div "Bet Placed View Transaction" at bounding box center [538, 282] width 1076 height 564
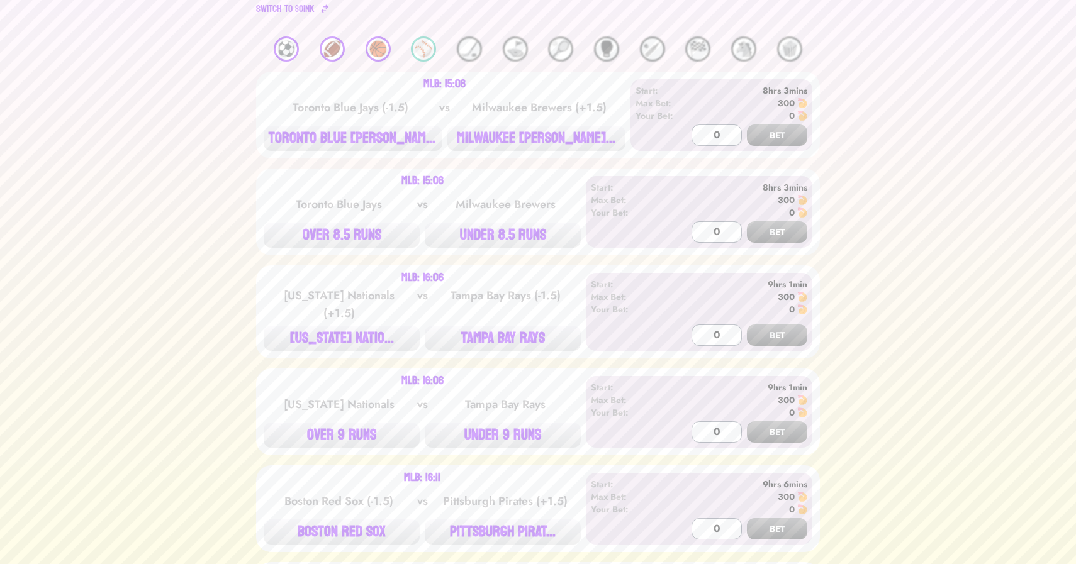
click at [322, 344] on button "[US_STATE] NATIO..." at bounding box center [342, 338] width 156 height 25
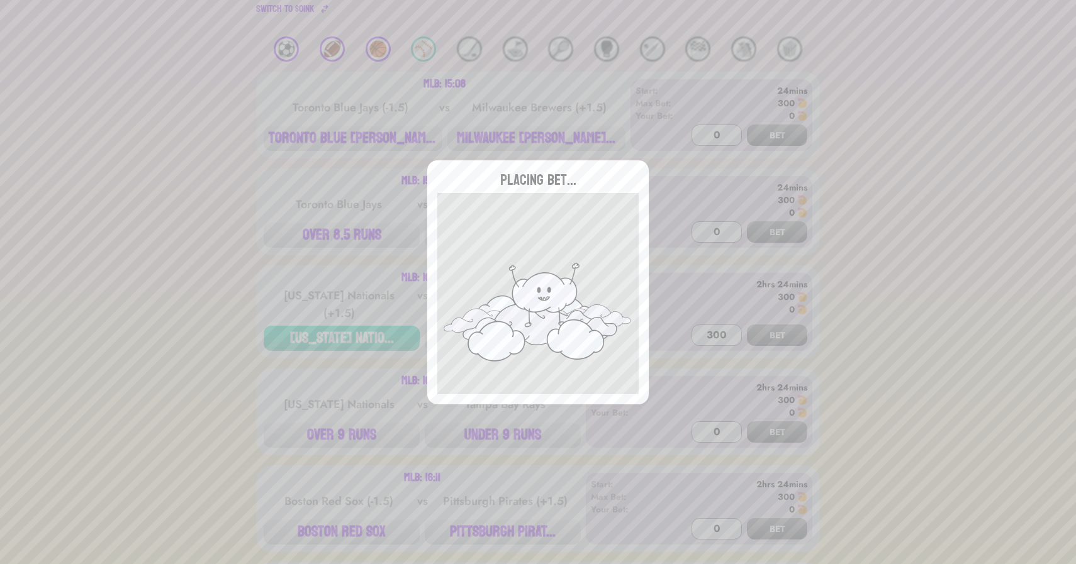
type input "0"
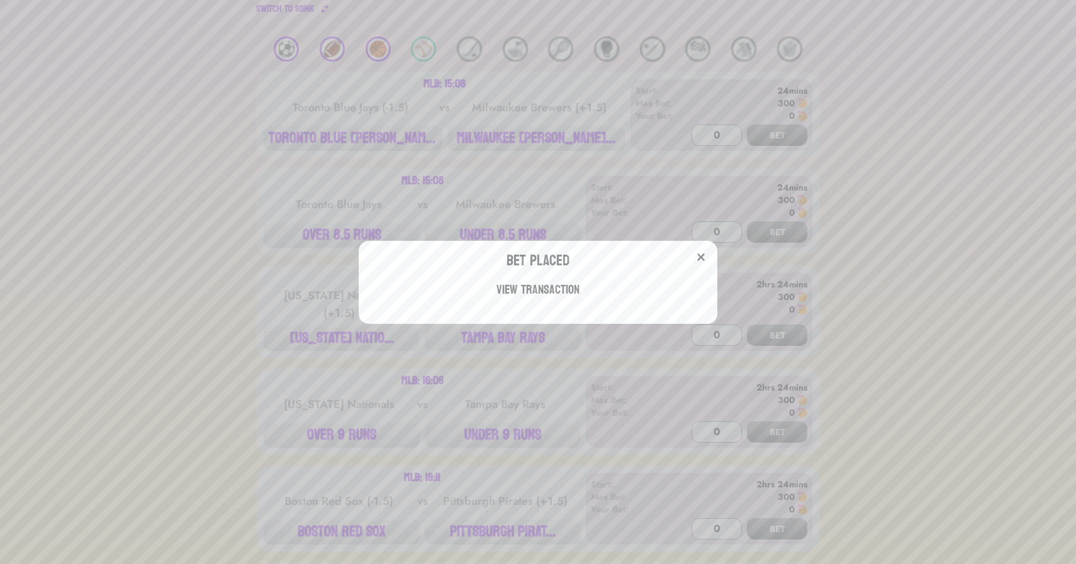
click at [494, 540] on div "Bet Placed View Transaction" at bounding box center [538, 282] width 1076 height 564
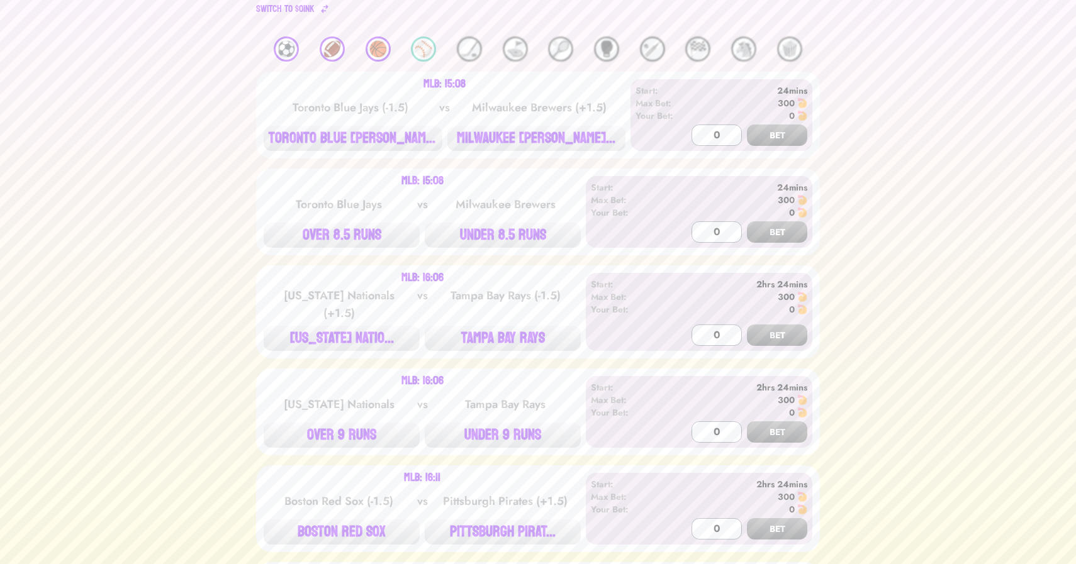
click at [494, 540] on button "PITTSBURGH PIRAT..." at bounding box center [503, 532] width 156 height 25
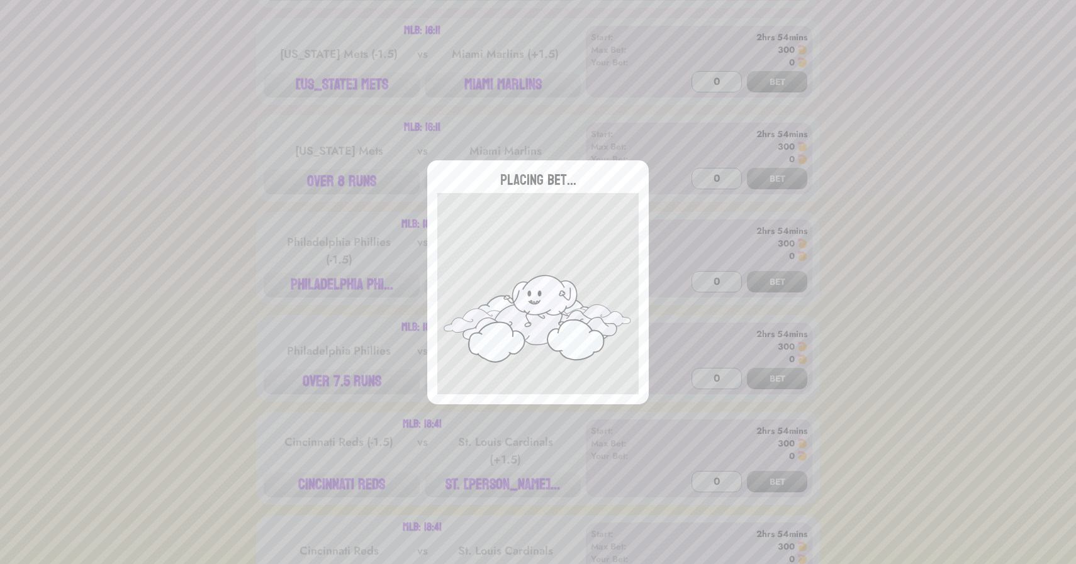
scroll to position [834, 0]
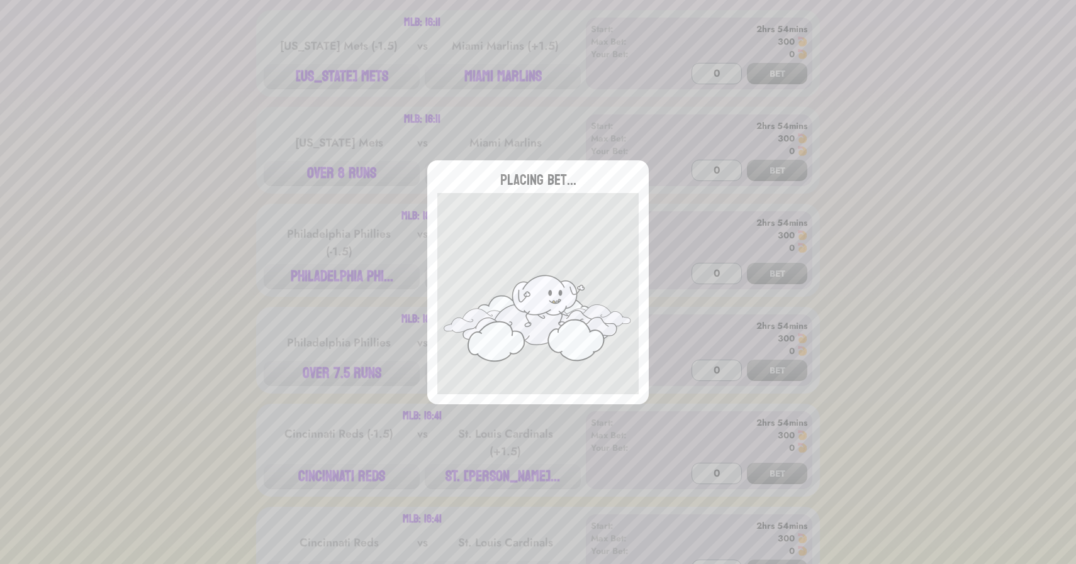
type input "0"
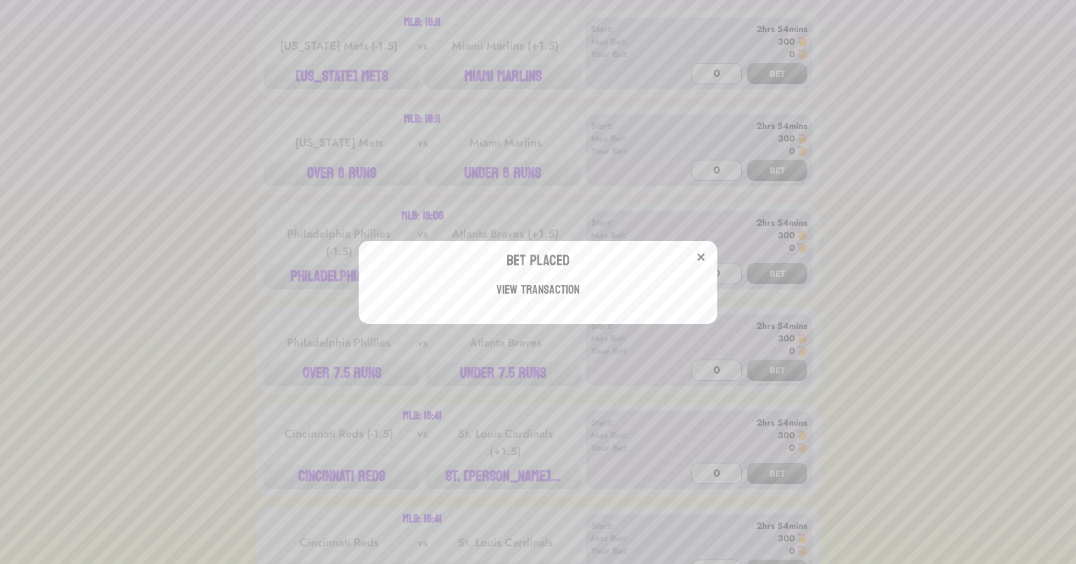
click at [510, 87] on div "Bet Placed View Transaction" at bounding box center [538, 282] width 1076 height 564
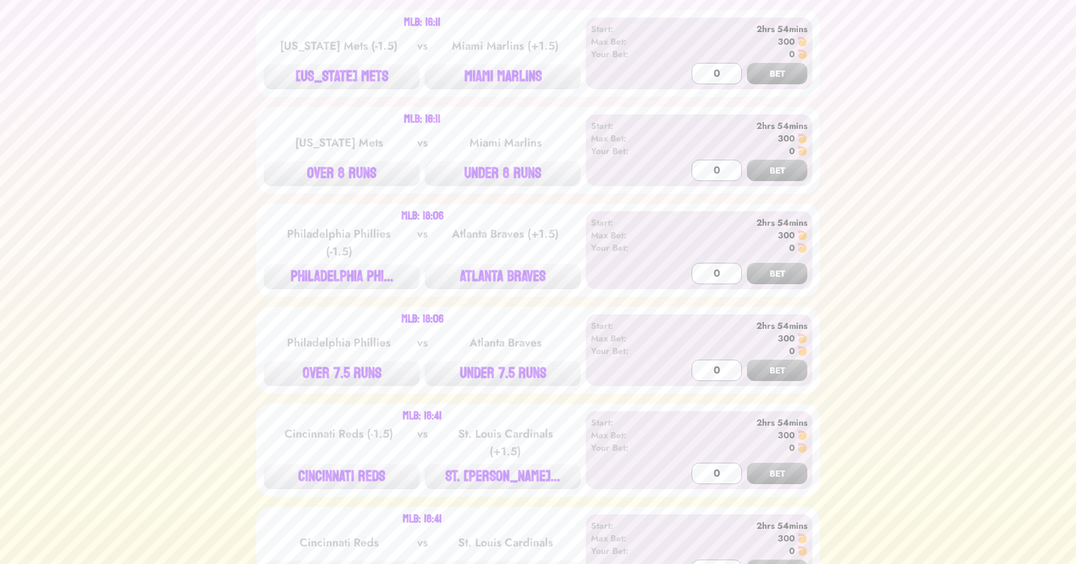
click at [510, 87] on button "MIAMI MARLINS" at bounding box center [503, 76] width 156 height 25
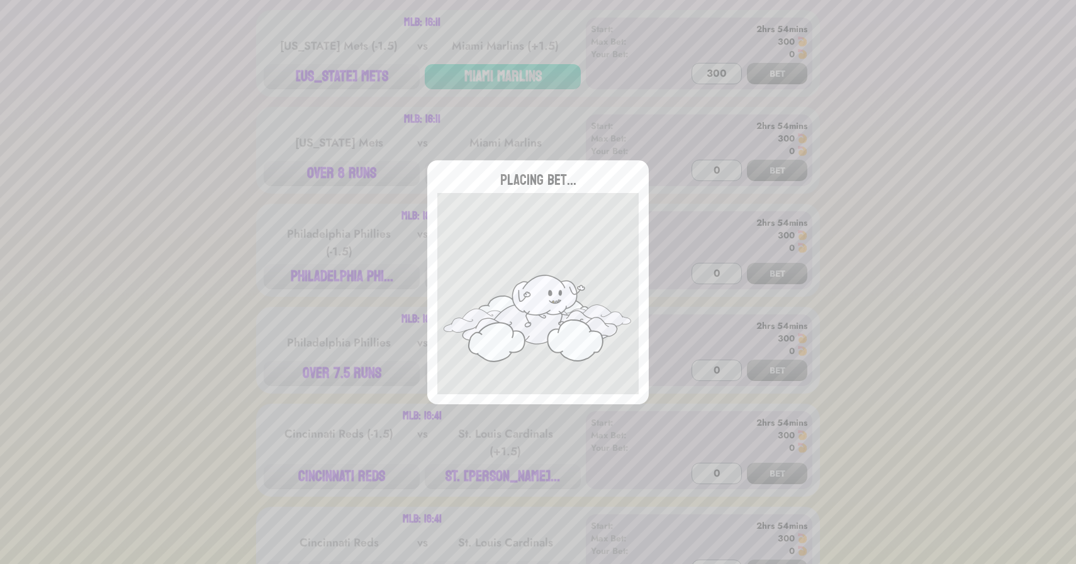
type input "0"
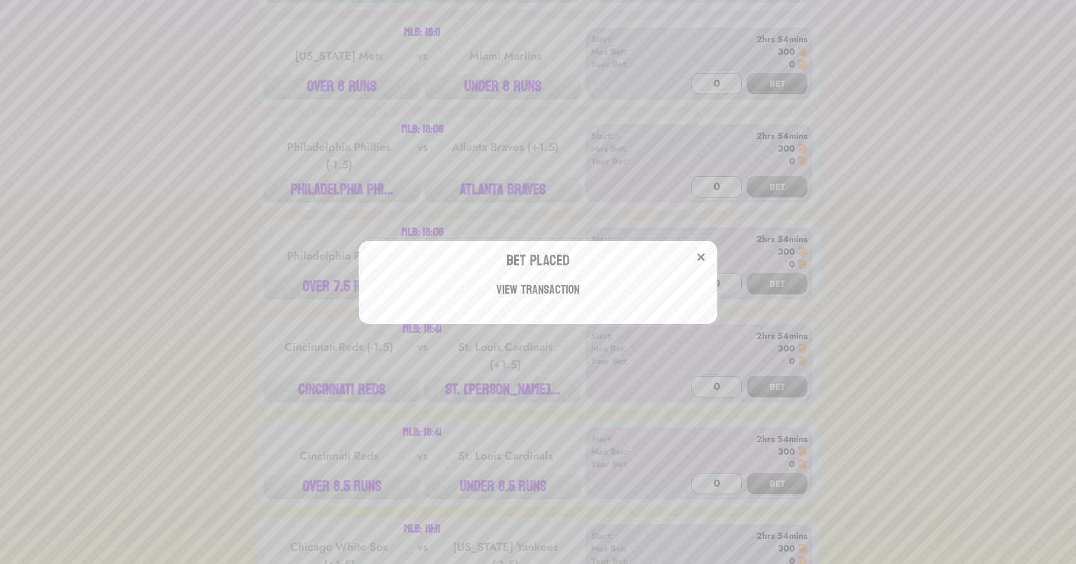
scroll to position [938, 0]
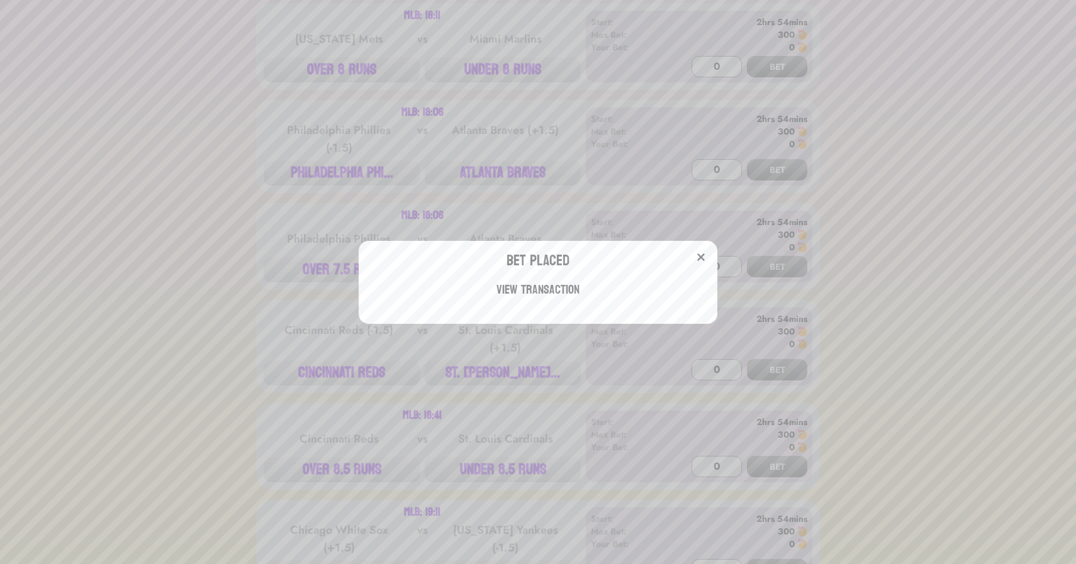
click at [505, 179] on div "Bet Placed View Transaction" at bounding box center [538, 282] width 1076 height 564
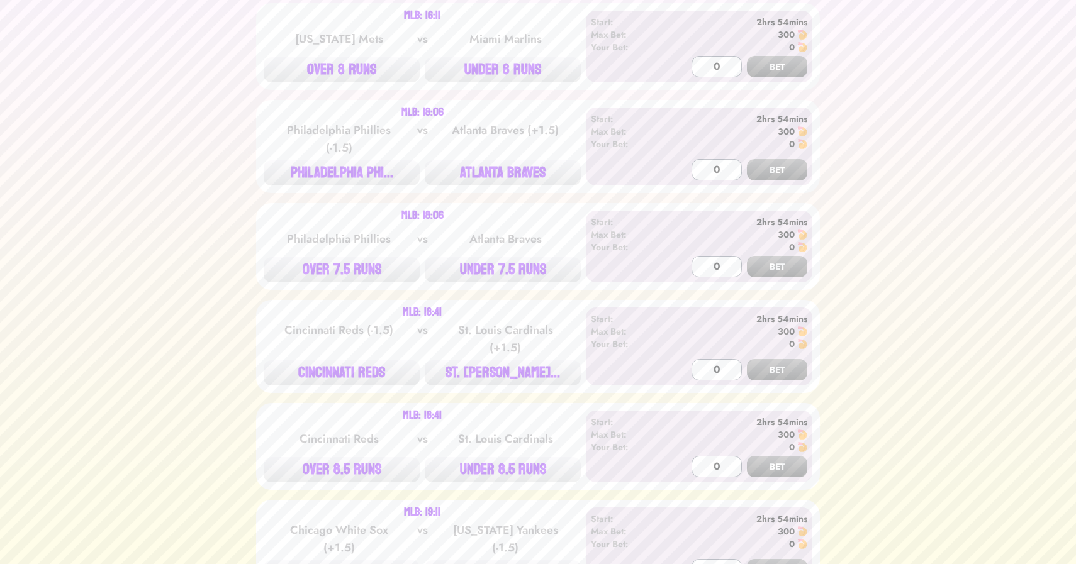
click at [505, 179] on button "ATLANTA BRAVES" at bounding box center [503, 172] width 156 height 25
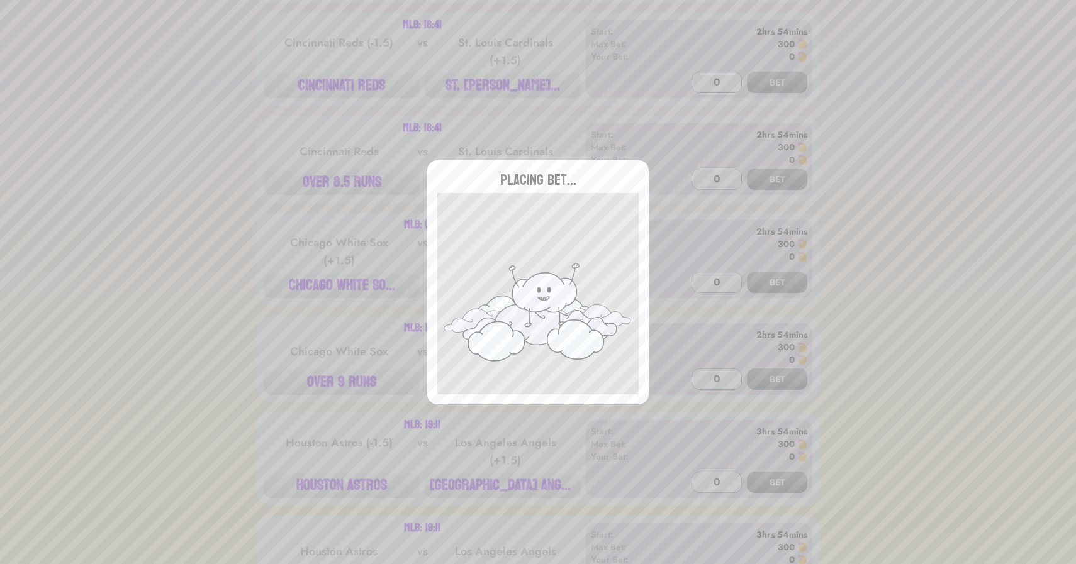
scroll to position [1230, 0]
type input "0"
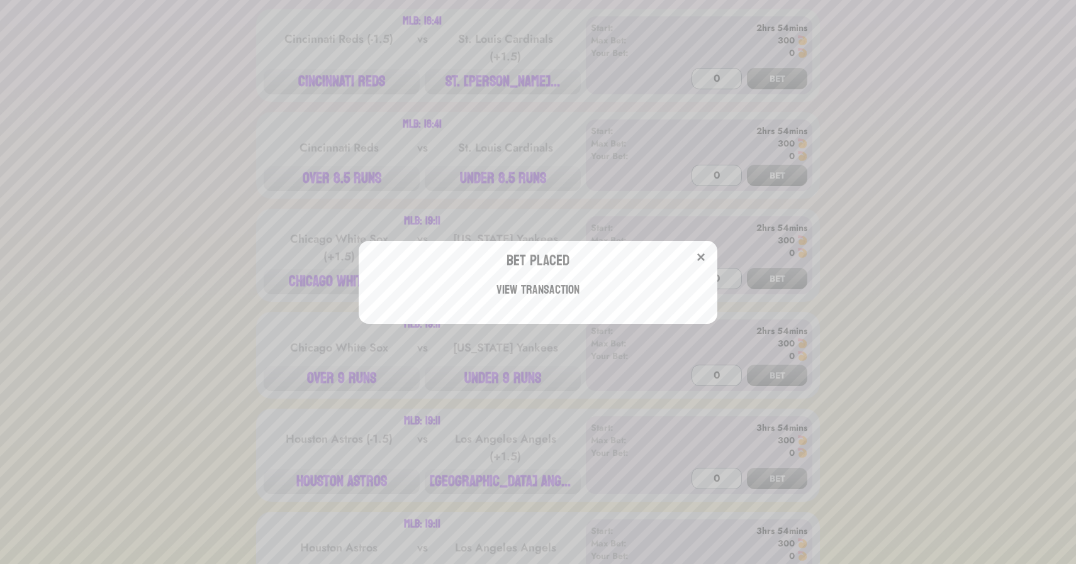
click at [283, 53] on div "Bet Placed View Transaction" at bounding box center [538, 282] width 1076 height 564
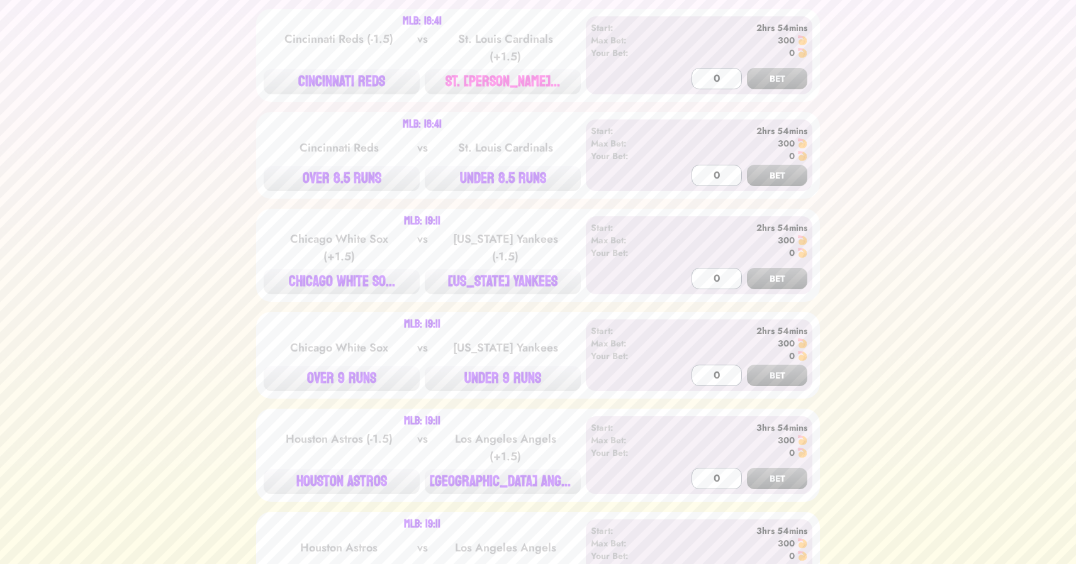
click at [496, 92] on button "ST. [PERSON_NAME]..." at bounding box center [503, 81] width 156 height 25
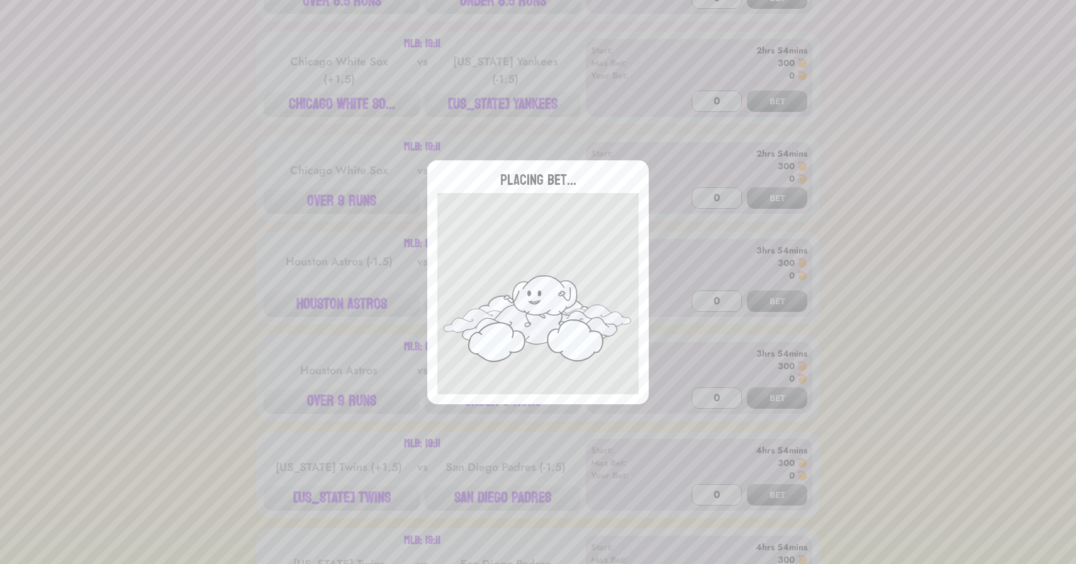
scroll to position [1420, 0]
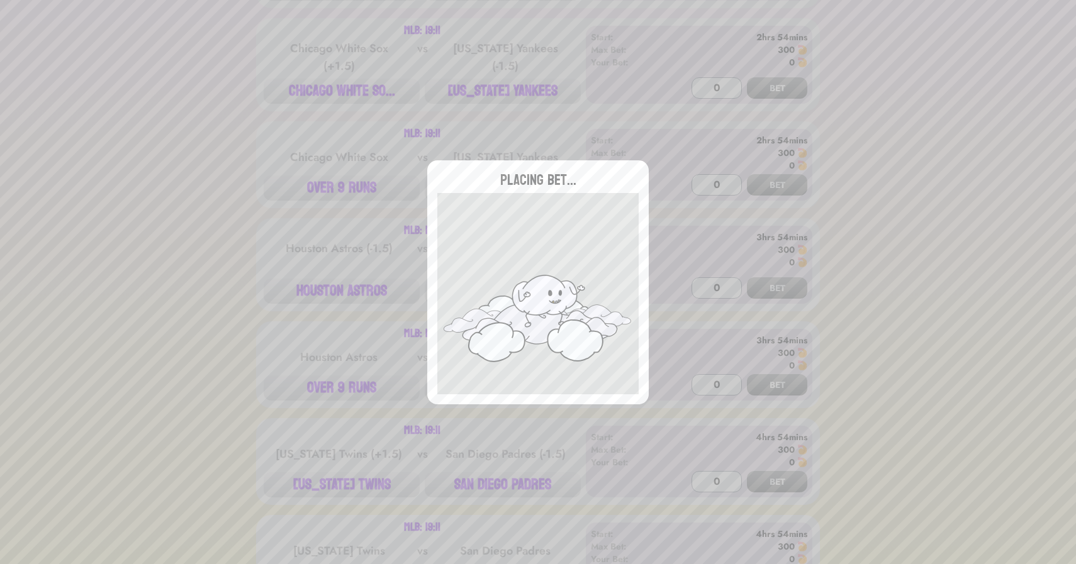
type input "0"
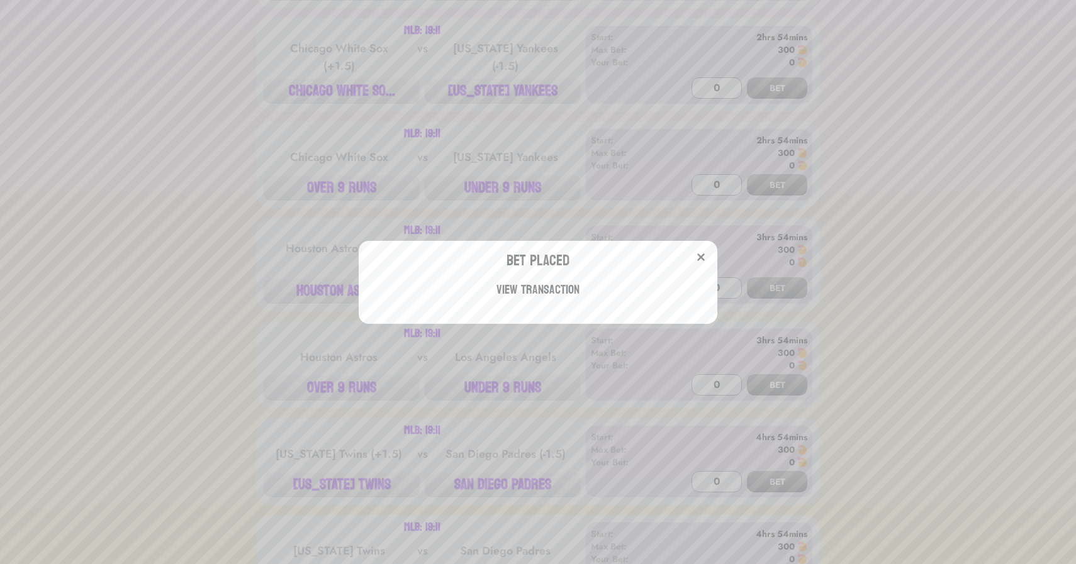
click at [503, 100] on div "Bet Placed View Transaction" at bounding box center [538, 282] width 1076 height 564
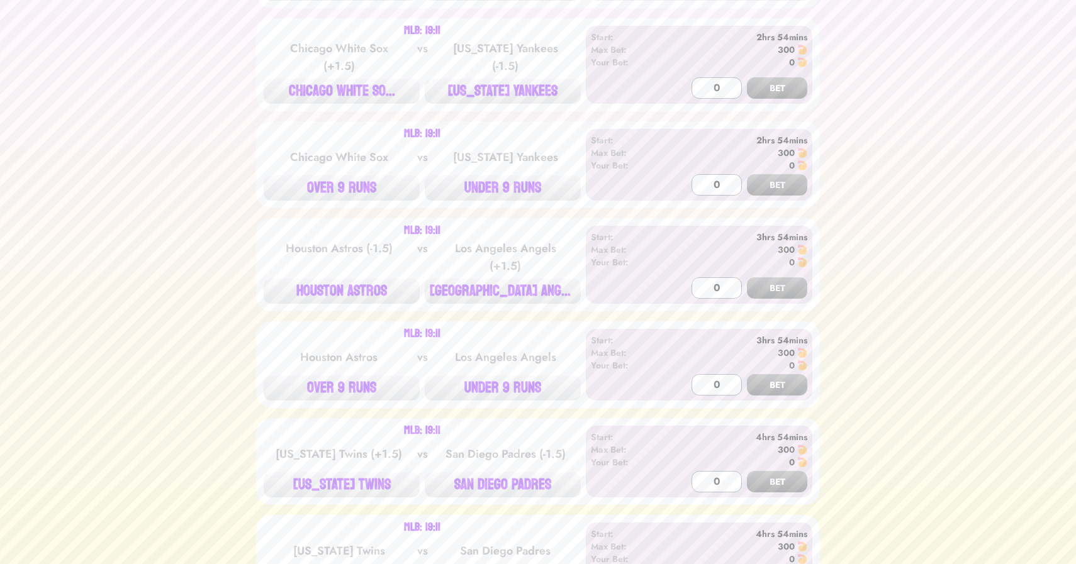
click at [503, 100] on button "[US_STATE] YANKEES" at bounding box center [503, 91] width 156 height 25
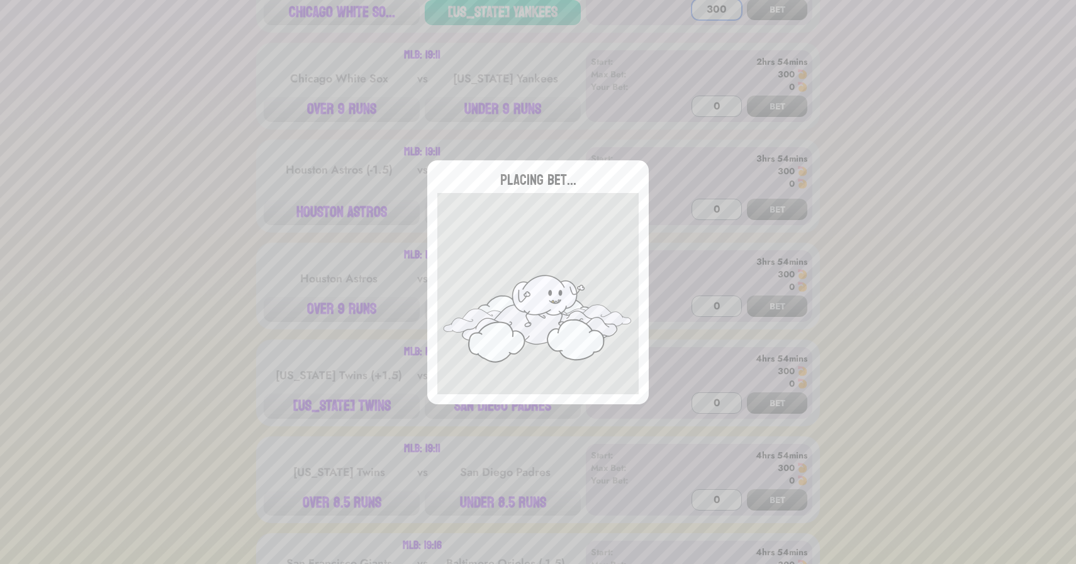
scroll to position [1560, 0]
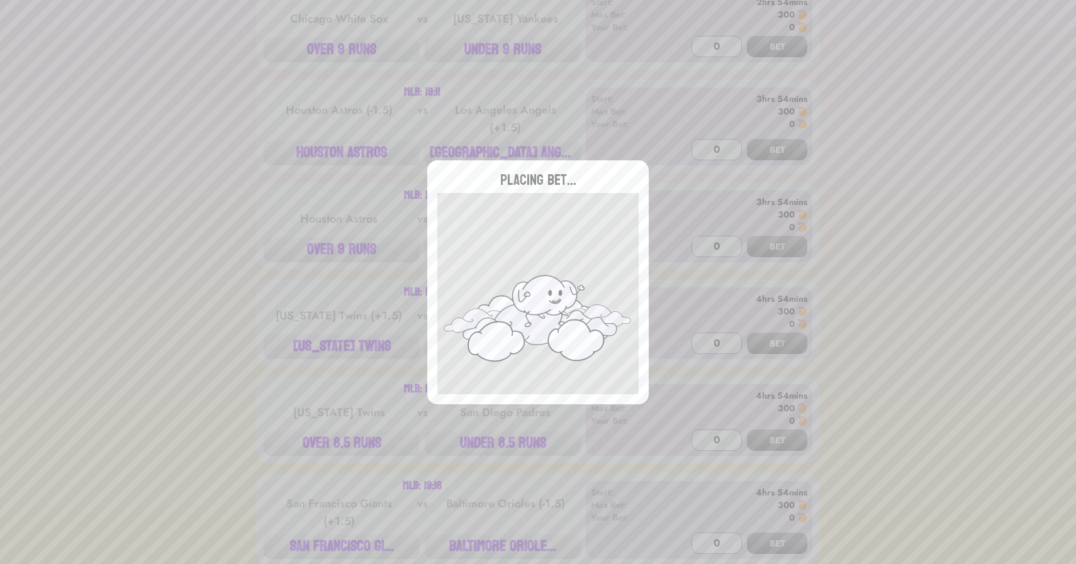
type input "0"
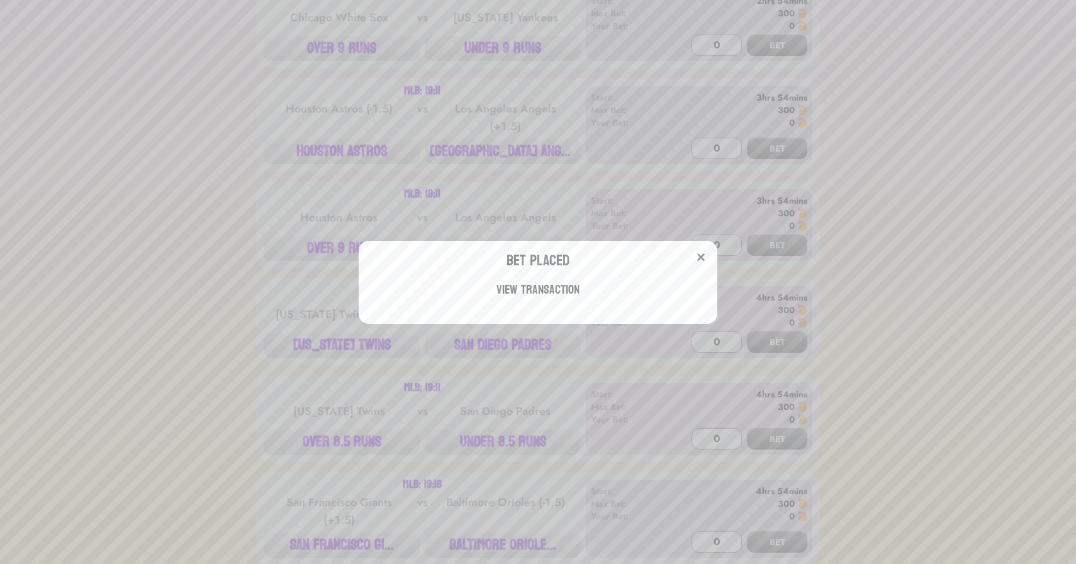
click at [512, 159] on div "Bet Placed View Transaction" at bounding box center [538, 282] width 1076 height 564
click at [512, 159] on button "[GEOGRAPHIC_DATA] ANGE..." at bounding box center [503, 151] width 156 height 25
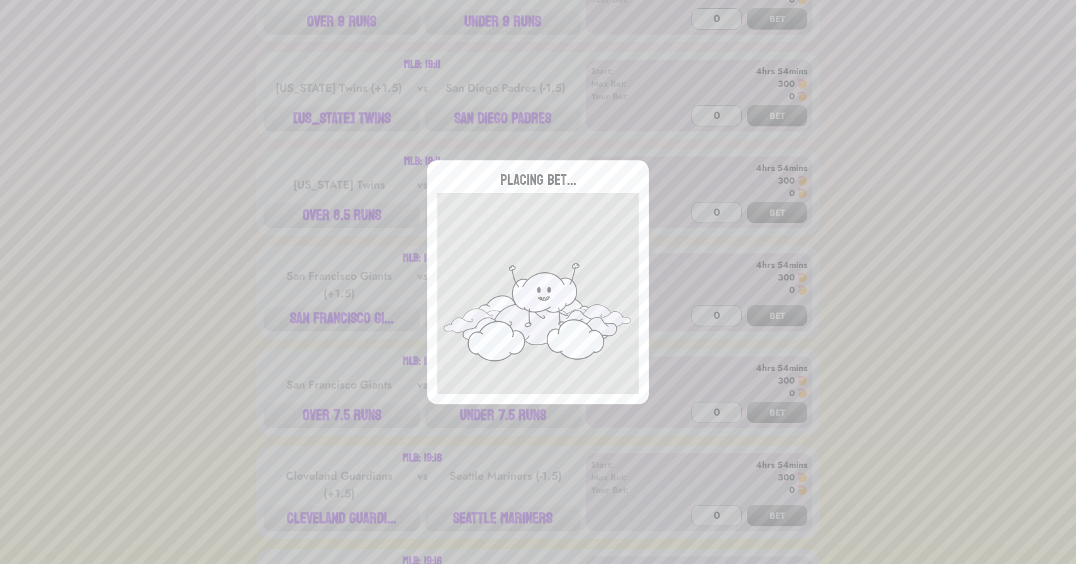
scroll to position [1805, 0]
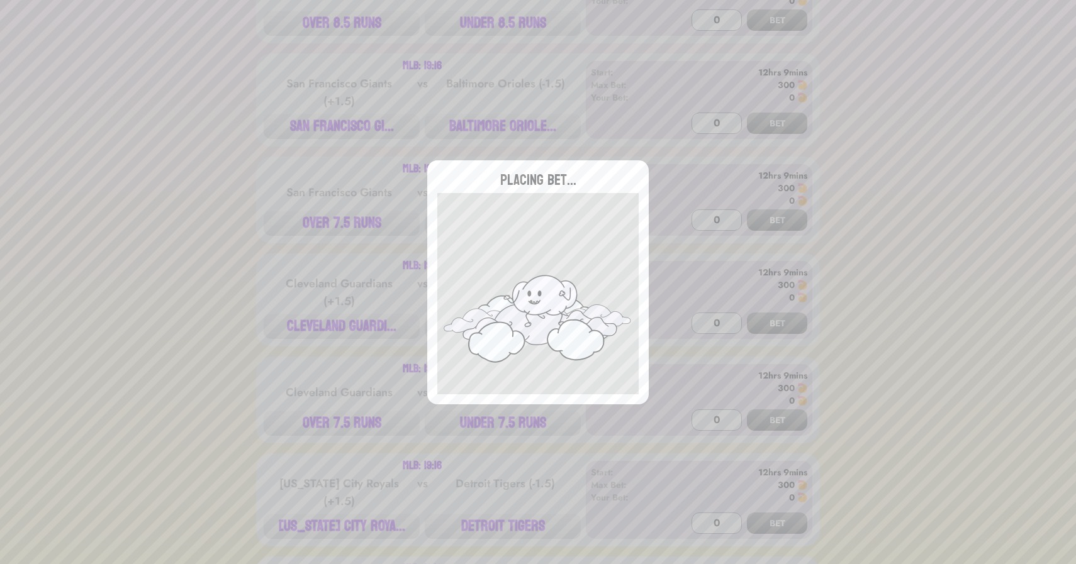
type input "0"
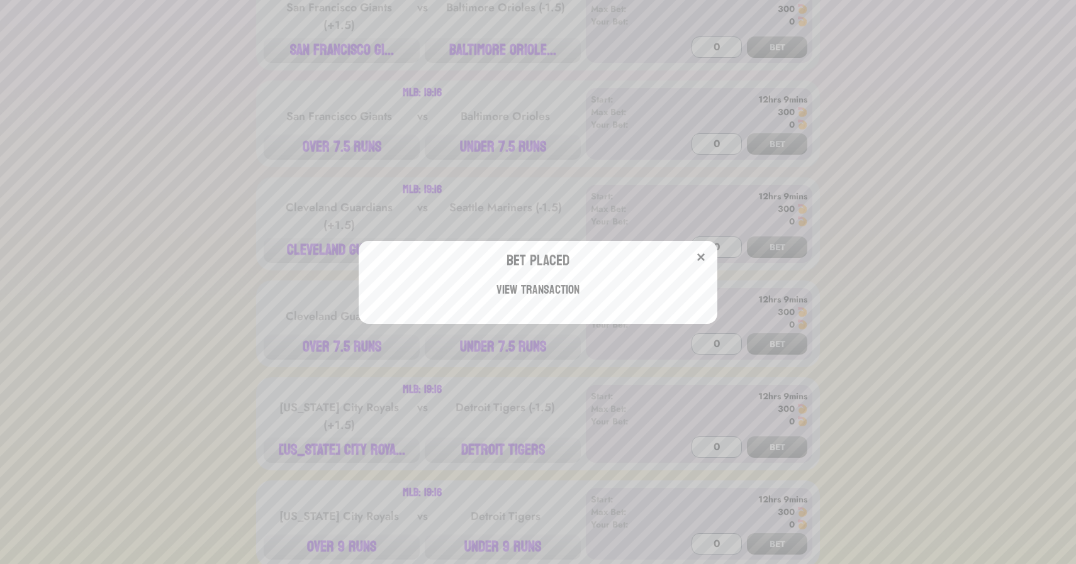
click at [278, 287] on div "Bet Placed View Transaction" at bounding box center [538, 282] width 1076 height 564
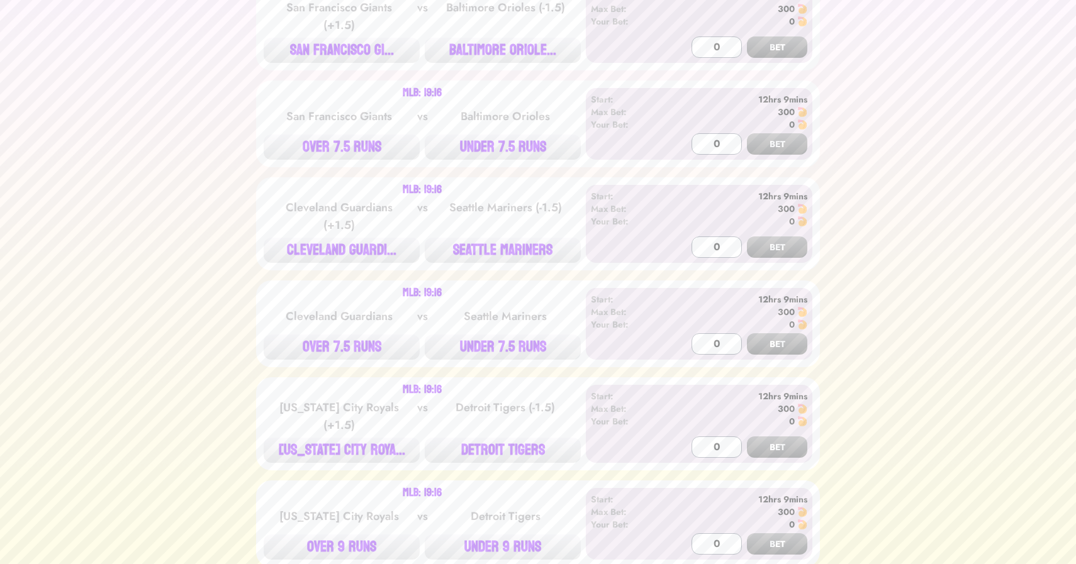
scroll to position [2032, 0]
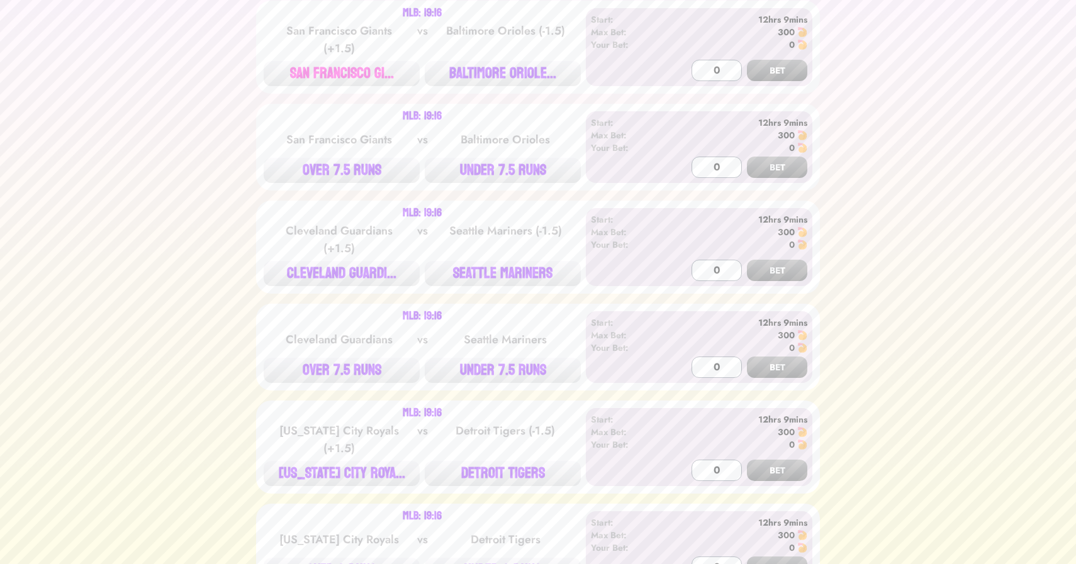
click at [359, 70] on button "SAN FRANCISCO GI..." at bounding box center [342, 73] width 156 height 25
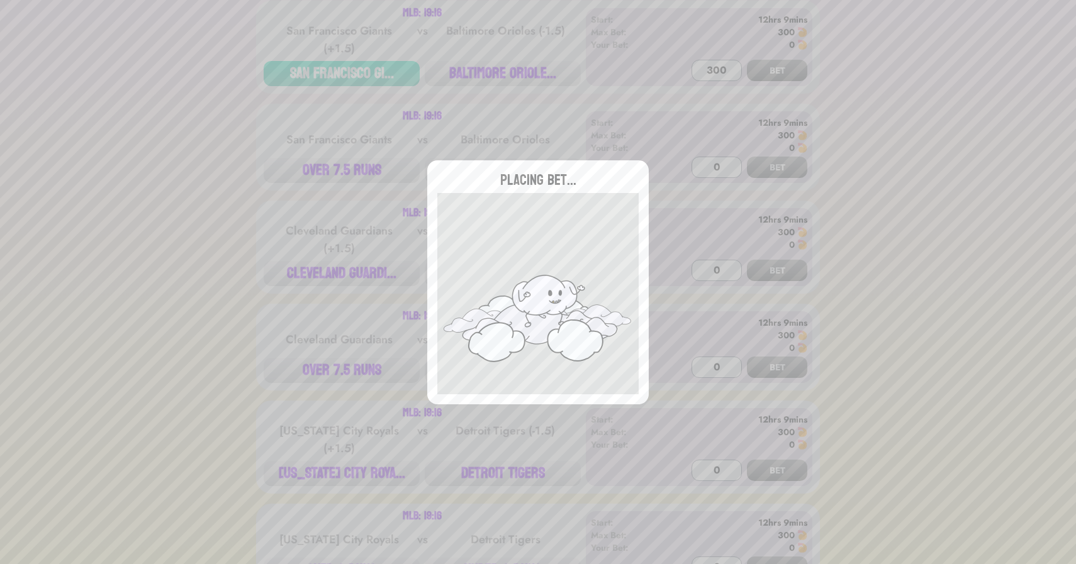
type input "0"
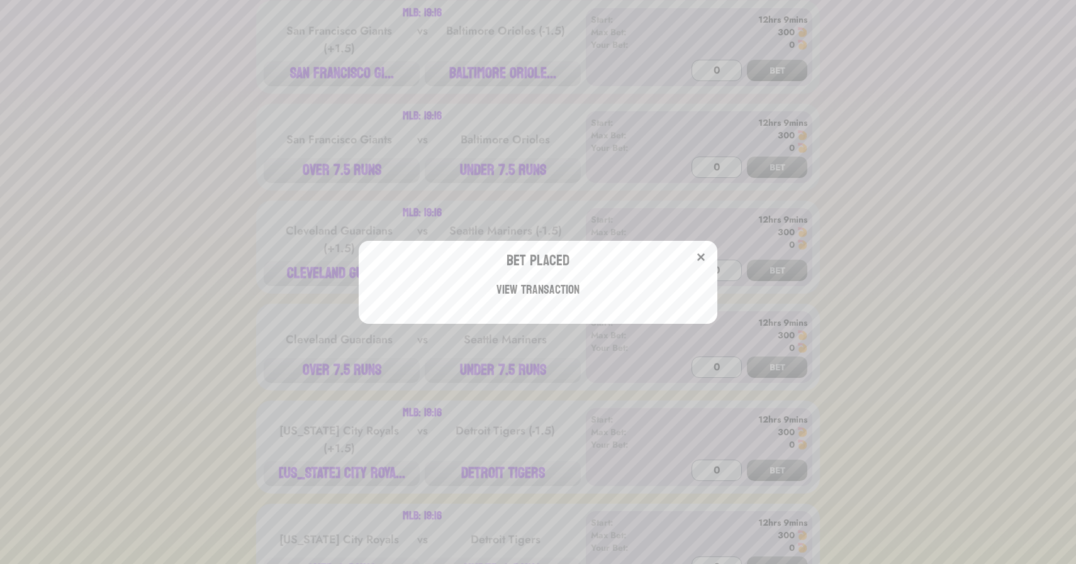
click at [326, 282] on div "Bet Placed View Transaction" at bounding box center [538, 282] width 1076 height 564
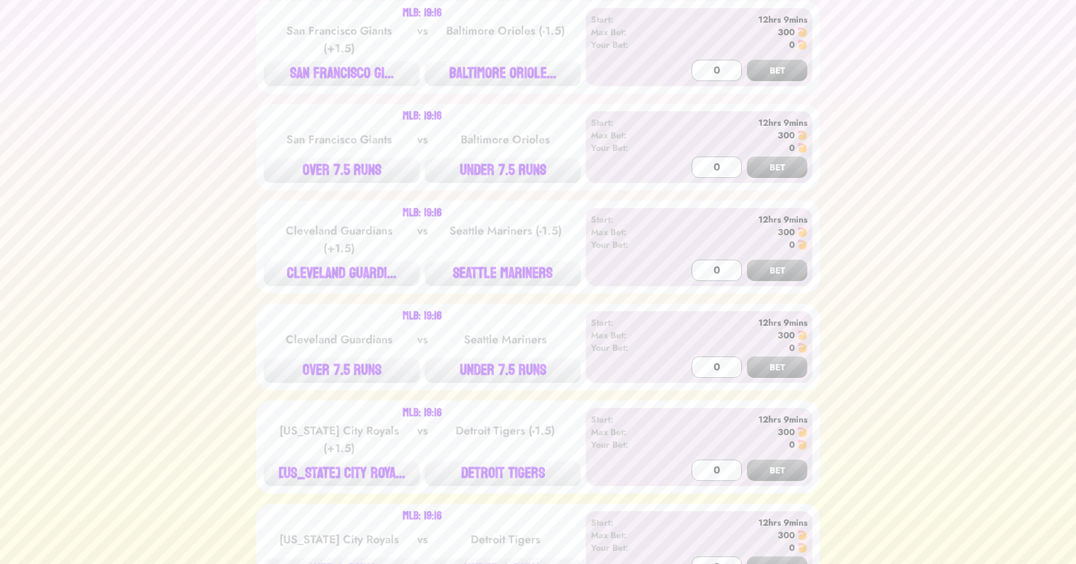
click at [326, 282] on button "CLEVELAND GUARDI..." at bounding box center [342, 273] width 156 height 25
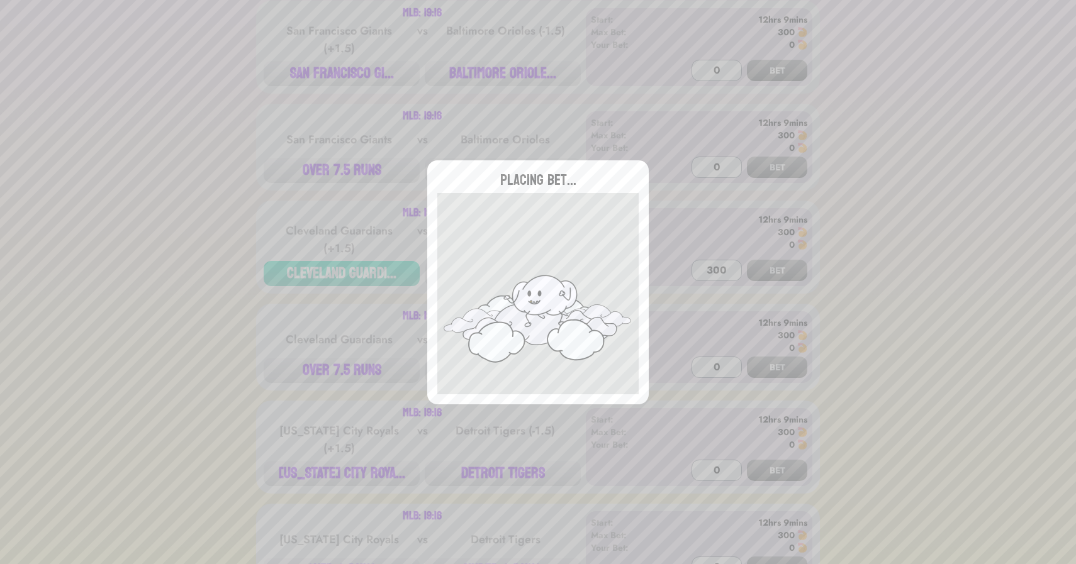
type input "0"
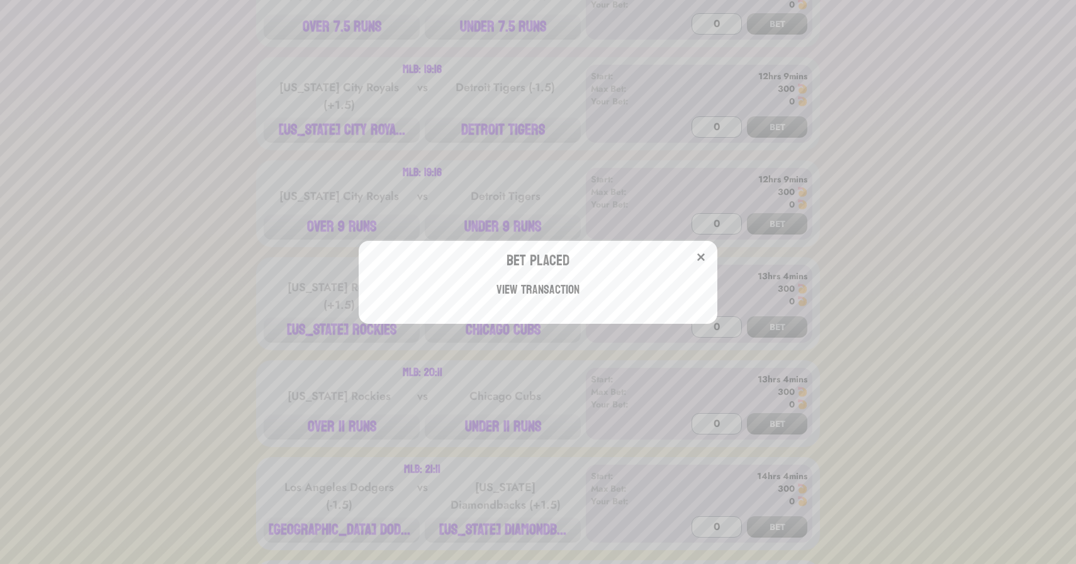
scroll to position [2411, 0]
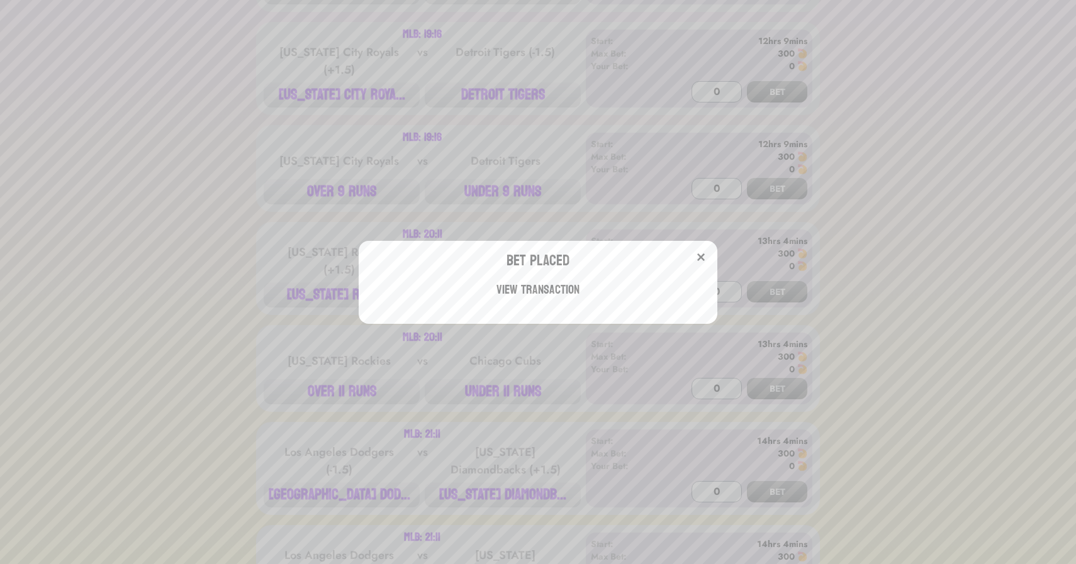
click at [228, 270] on div "Bet Placed View Transaction" at bounding box center [538, 282] width 1076 height 564
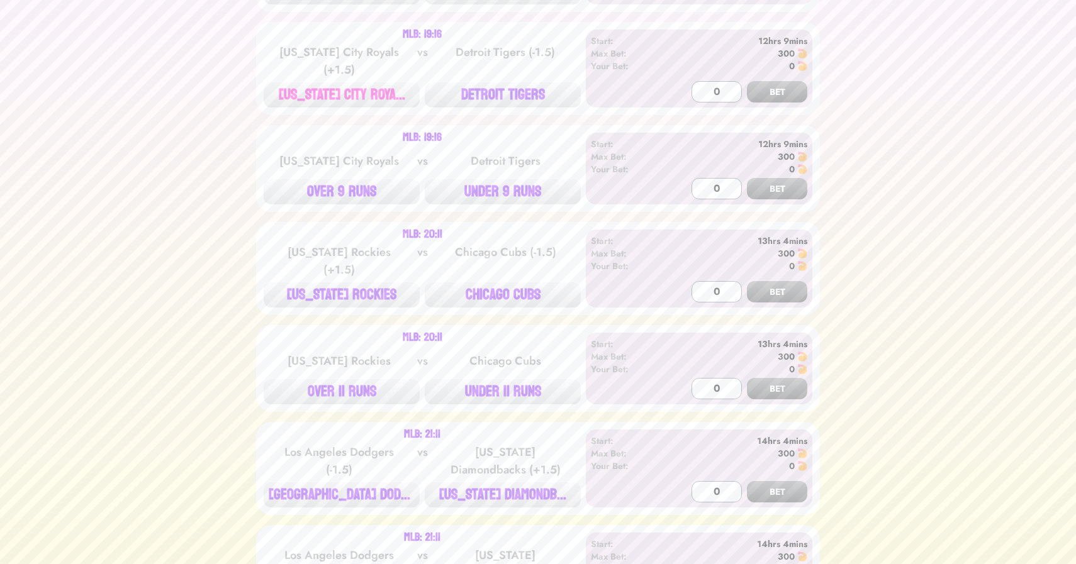
click at [335, 101] on button "[US_STATE] CITY ROYA..." at bounding box center [342, 94] width 156 height 25
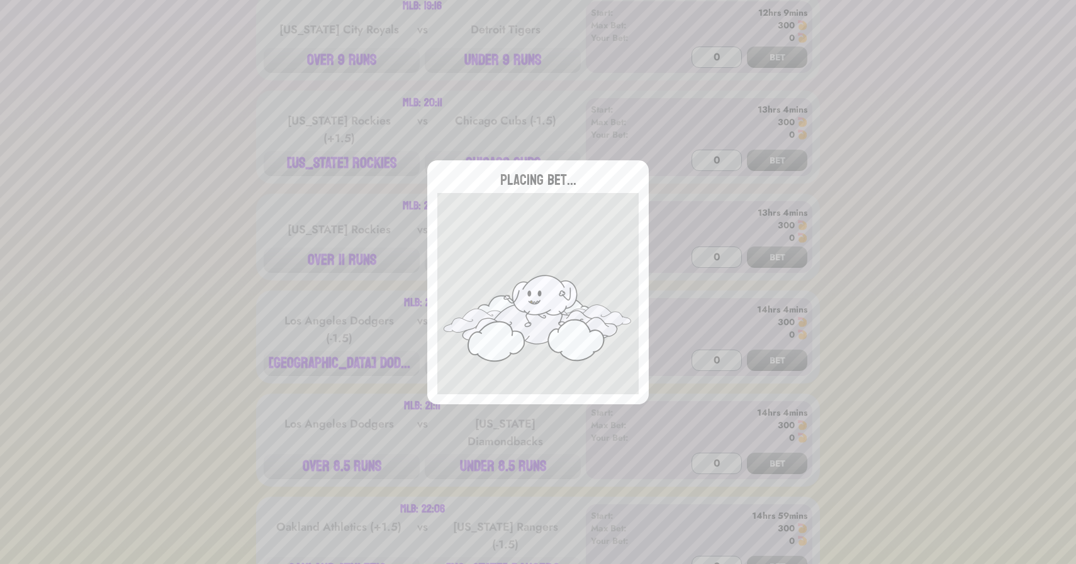
scroll to position [2545, 0]
type input "0"
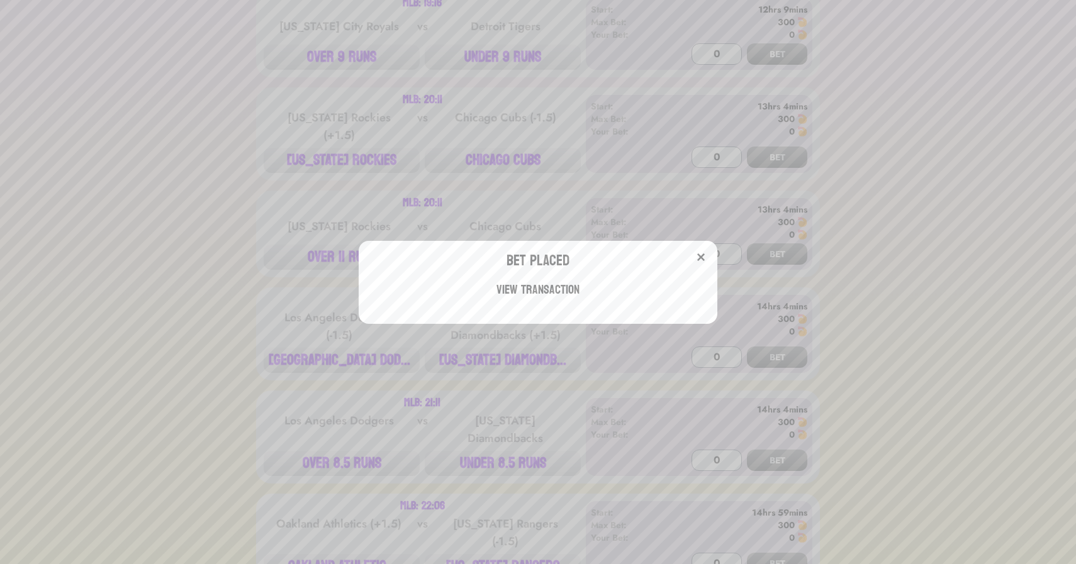
click at [512, 154] on div "Bet Placed View Transaction" at bounding box center [538, 282] width 1076 height 564
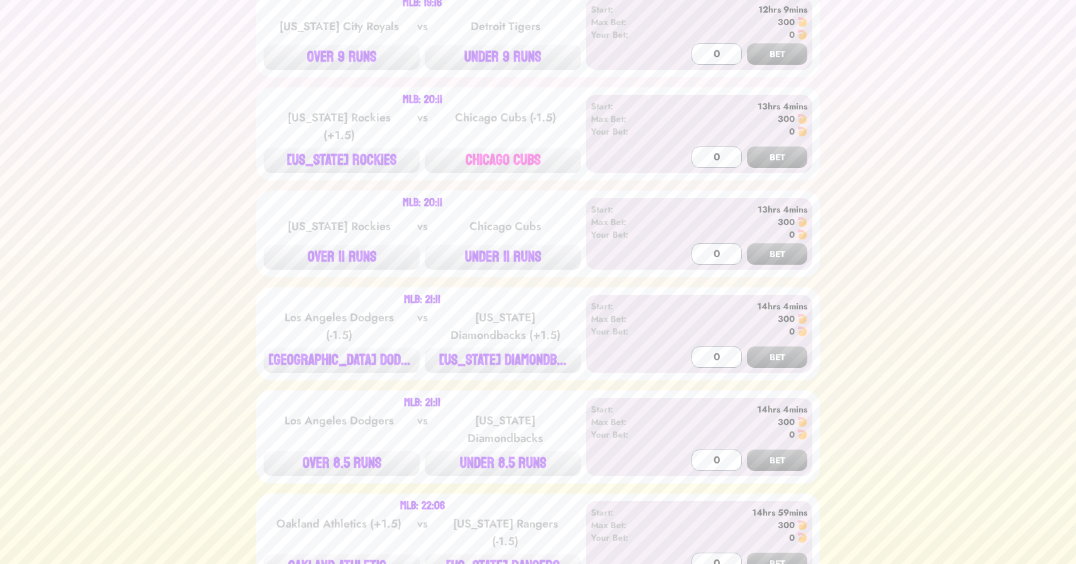
click at [508, 167] on button "CHICAGO CUBS" at bounding box center [503, 160] width 156 height 25
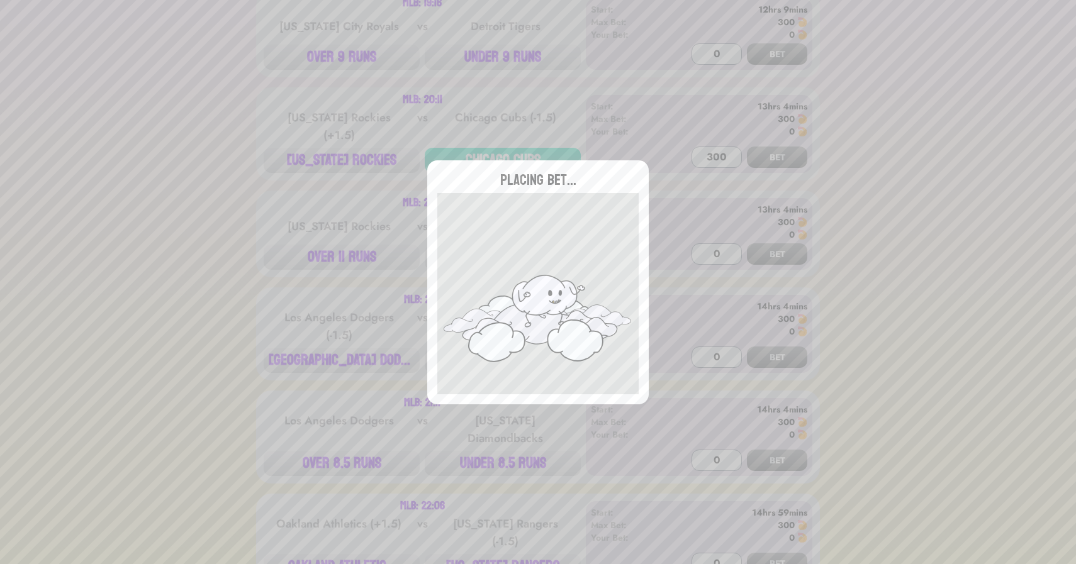
type input "0"
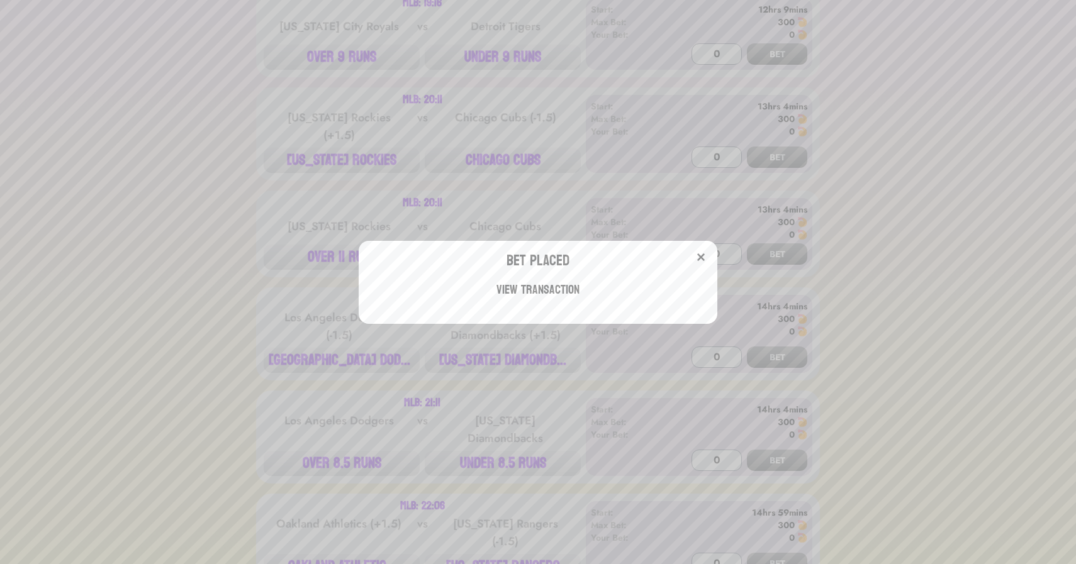
click at [293, 255] on div "Bet Placed View Transaction" at bounding box center [538, 282] width 1076 height 564
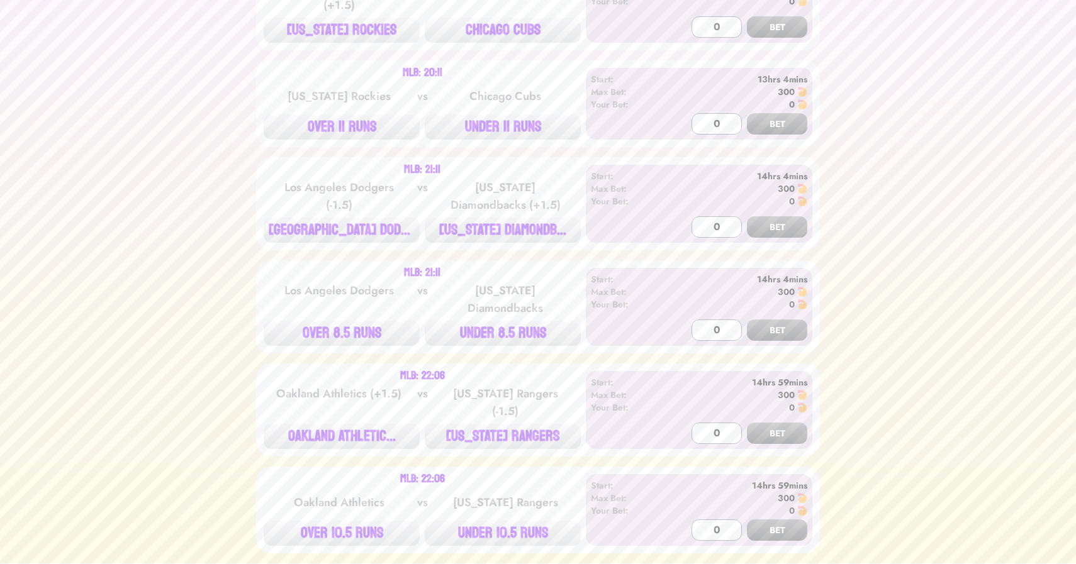
scroll to position [2707, 0]
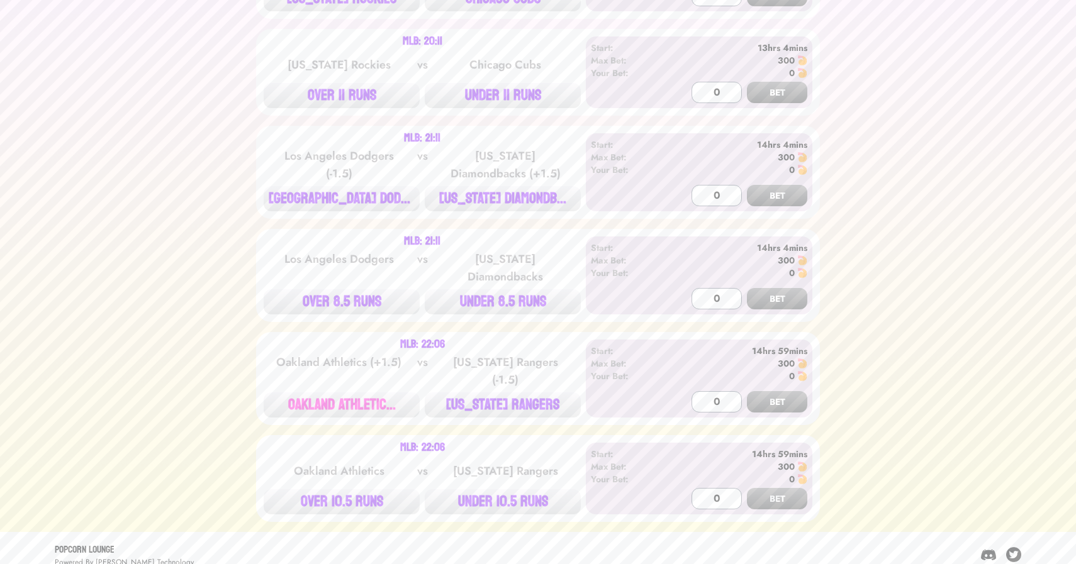
click at [351, 393] on button "OAKLAND ATHLETIC..." at bounding box center [342, 405] width 156 height 25
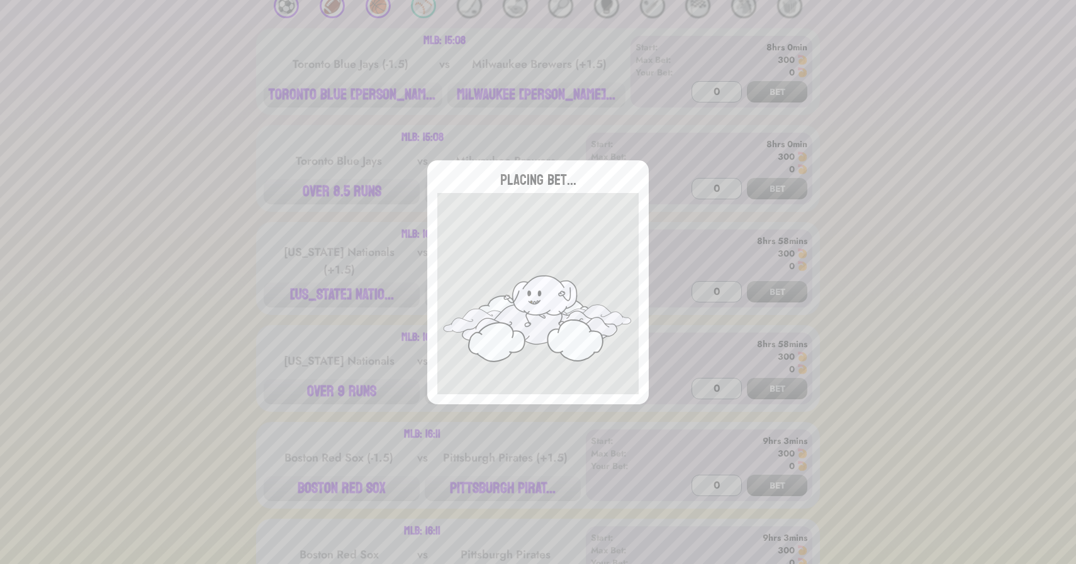
scroll to position [0, 0]
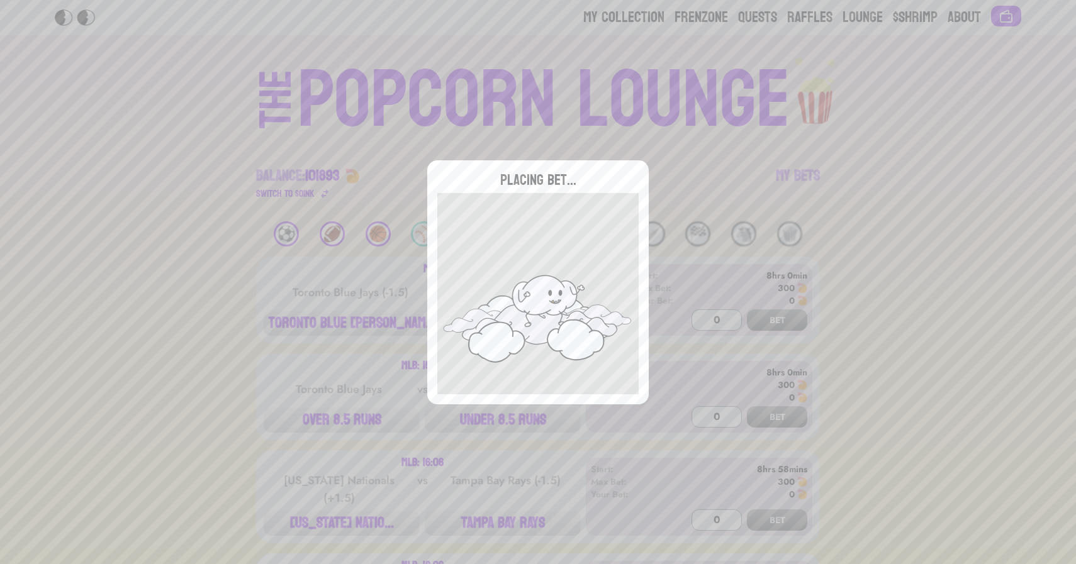
type input "0"
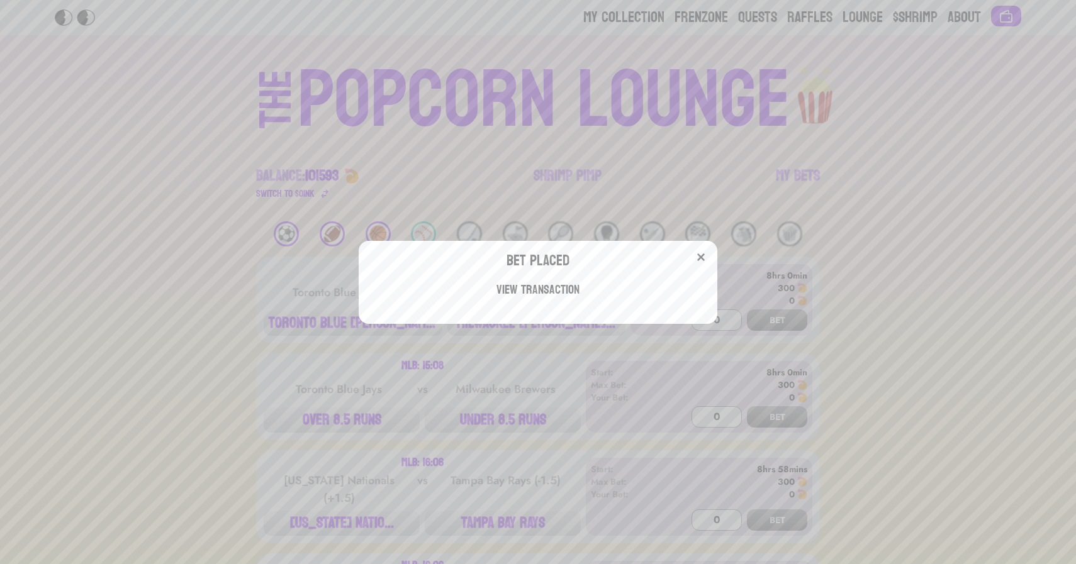
click at [498, 143] on div "Bet Placed View Transaction" at bounding box center [538, 282] width 1076 height 564
